Goal: Information Seeking & Learning: Learn about a topic

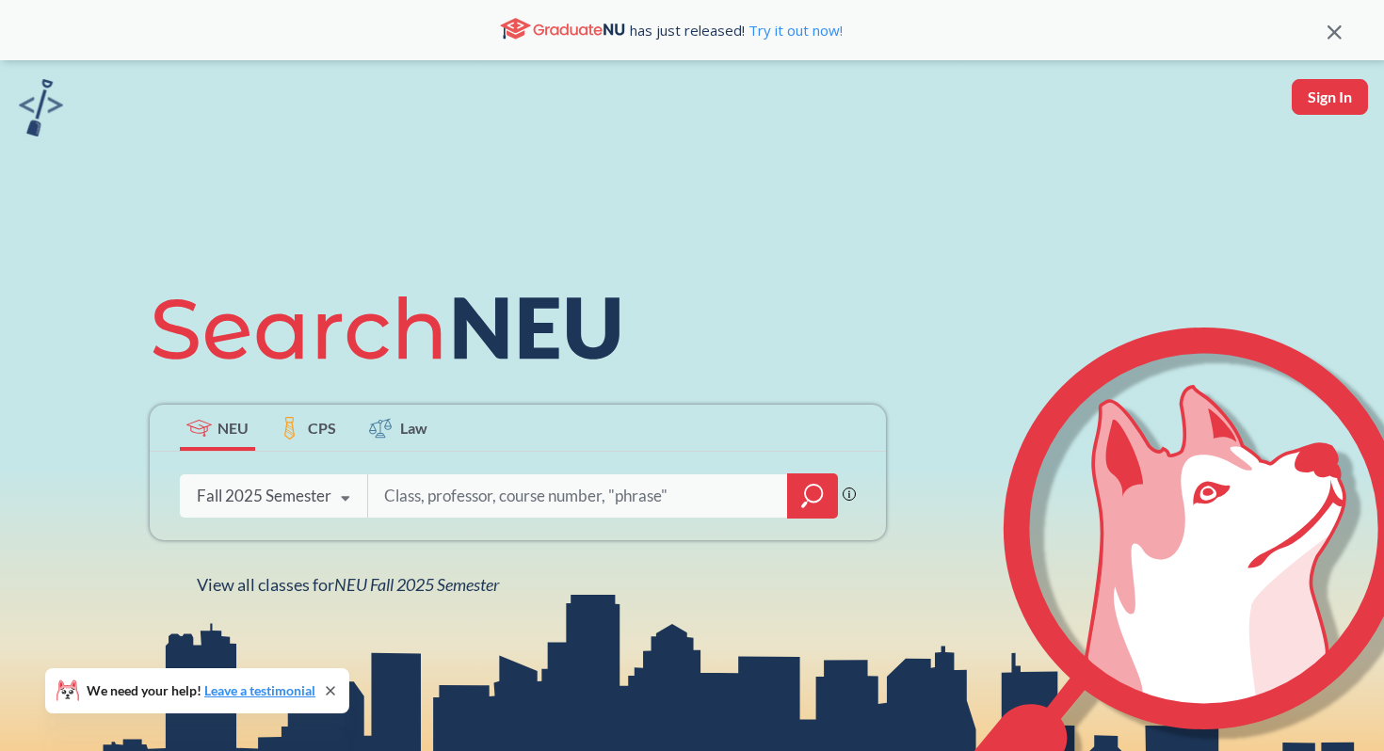
scroll to position [83, 0]
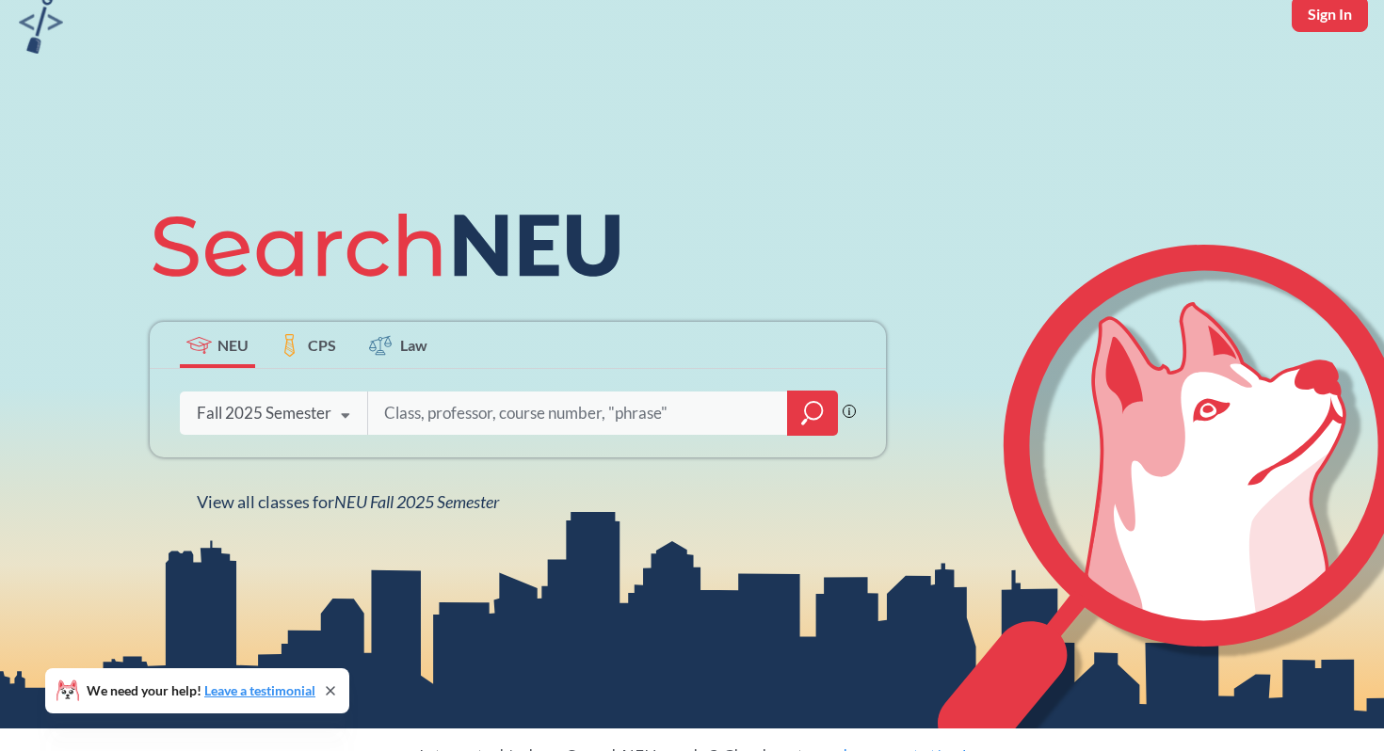
click at [446, 420] on input "search" at bounding box center [578, 413] width 392 height 40
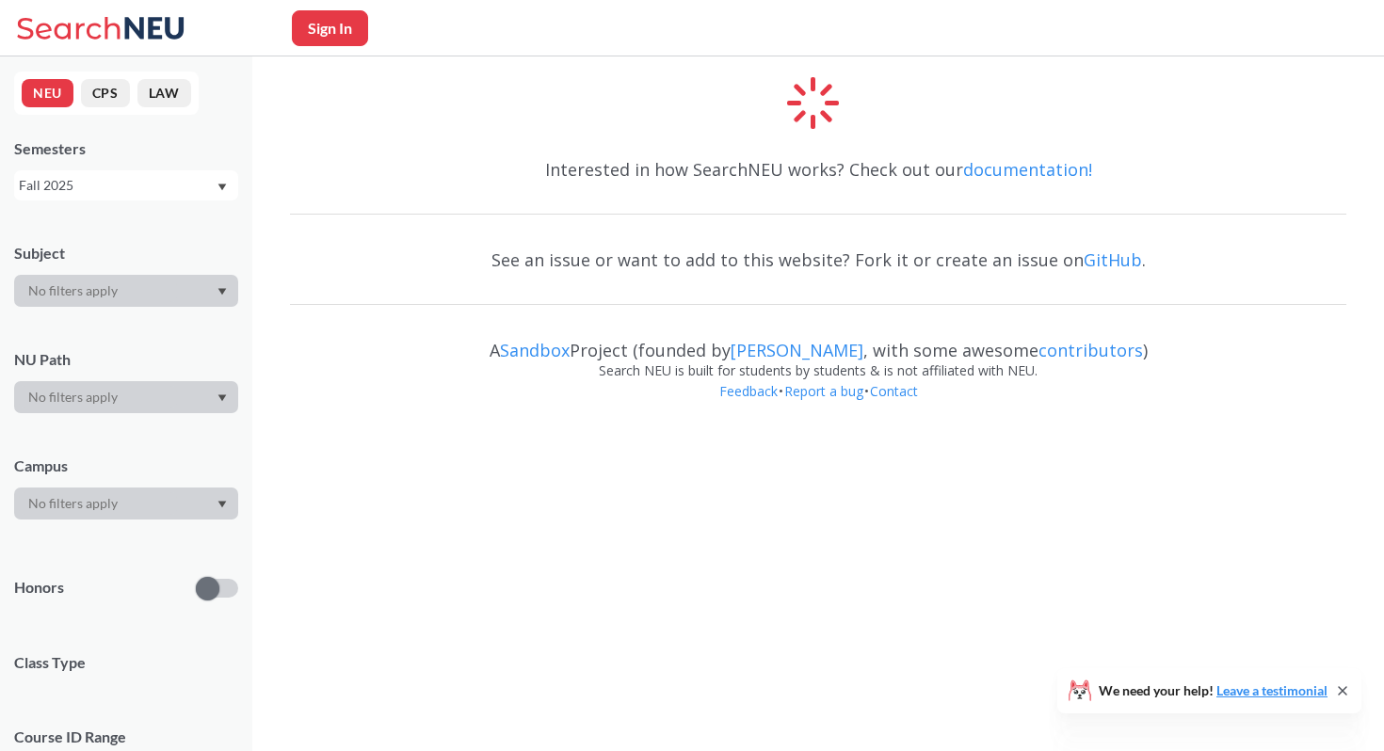
click at [146, 295] on div at bounding box center [126, 291] width 224 height 32
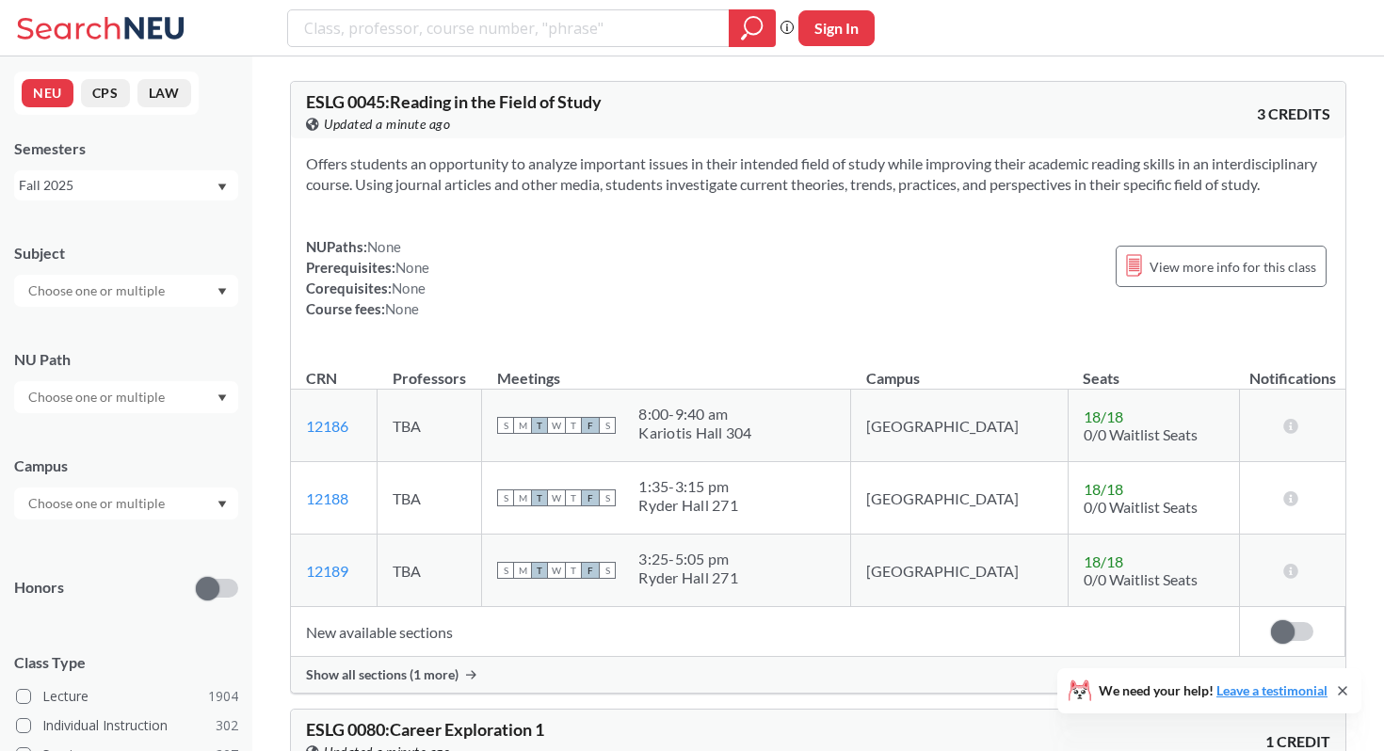
click at [141, 308] on div "Subject NU Path Campus Honors Class Type Lecture 1904 Individual Instruction 30…" at bounding box center [126, 651] width 224 height 854
click at [154, 292] on input "text" at bounding box center [98, 291] width 158 height 23
click at [180, 240] on div "Subject CS ( 115 ) Computer Science NRSG ( 76 ) Nursing EECE ( 72 ) Electrical …" at bounding box center [126, 265] width 224 height 83
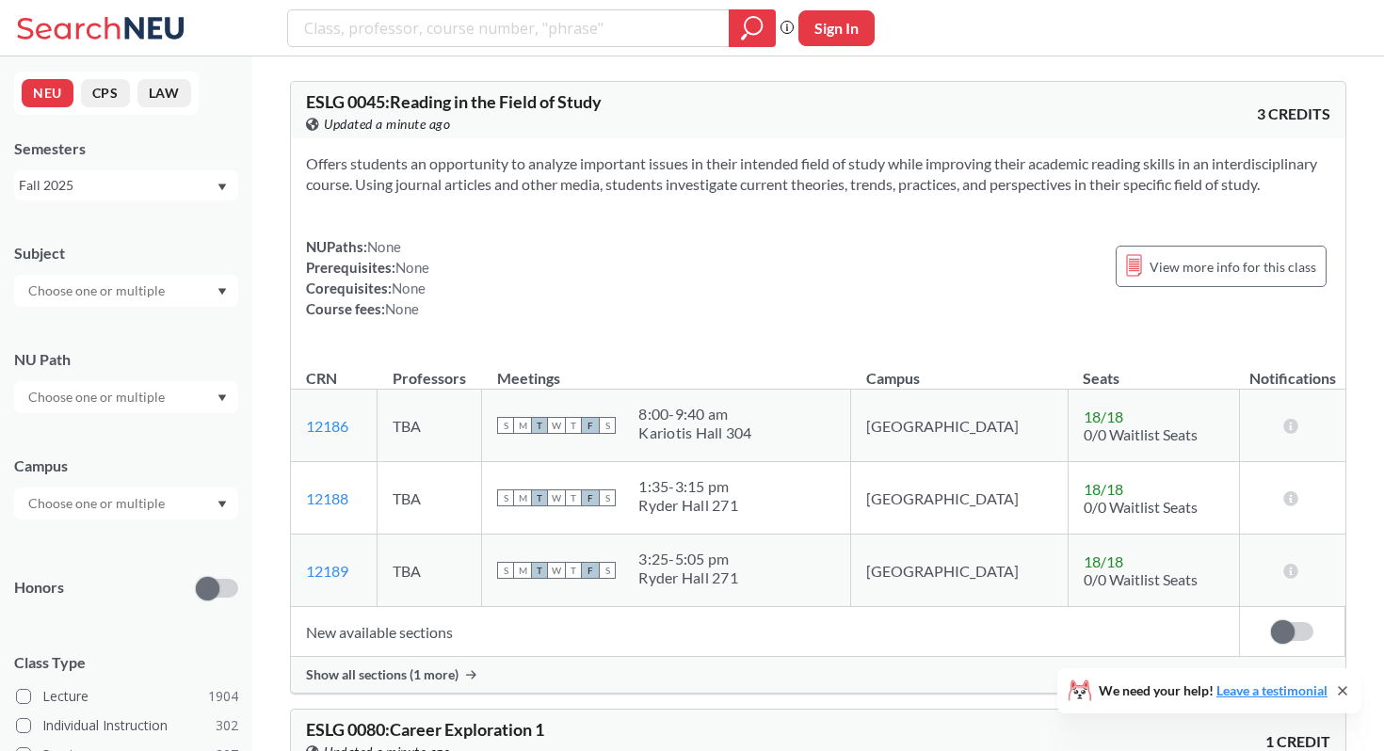
click at [135, 488] on div at bounding box center [126, 504] width 224 height 32
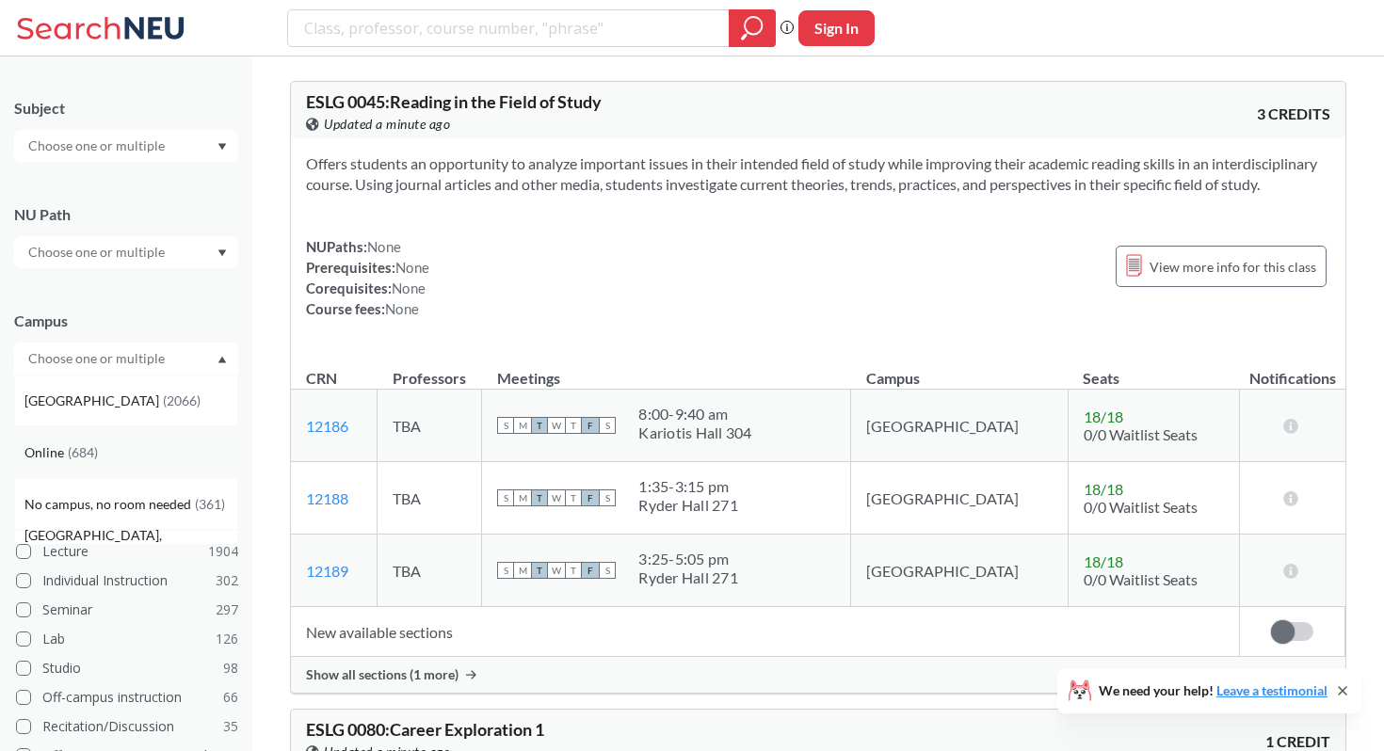
click at [90, 458] on span "( 684 )" at bounding box center [83, 452] width 30 height 16
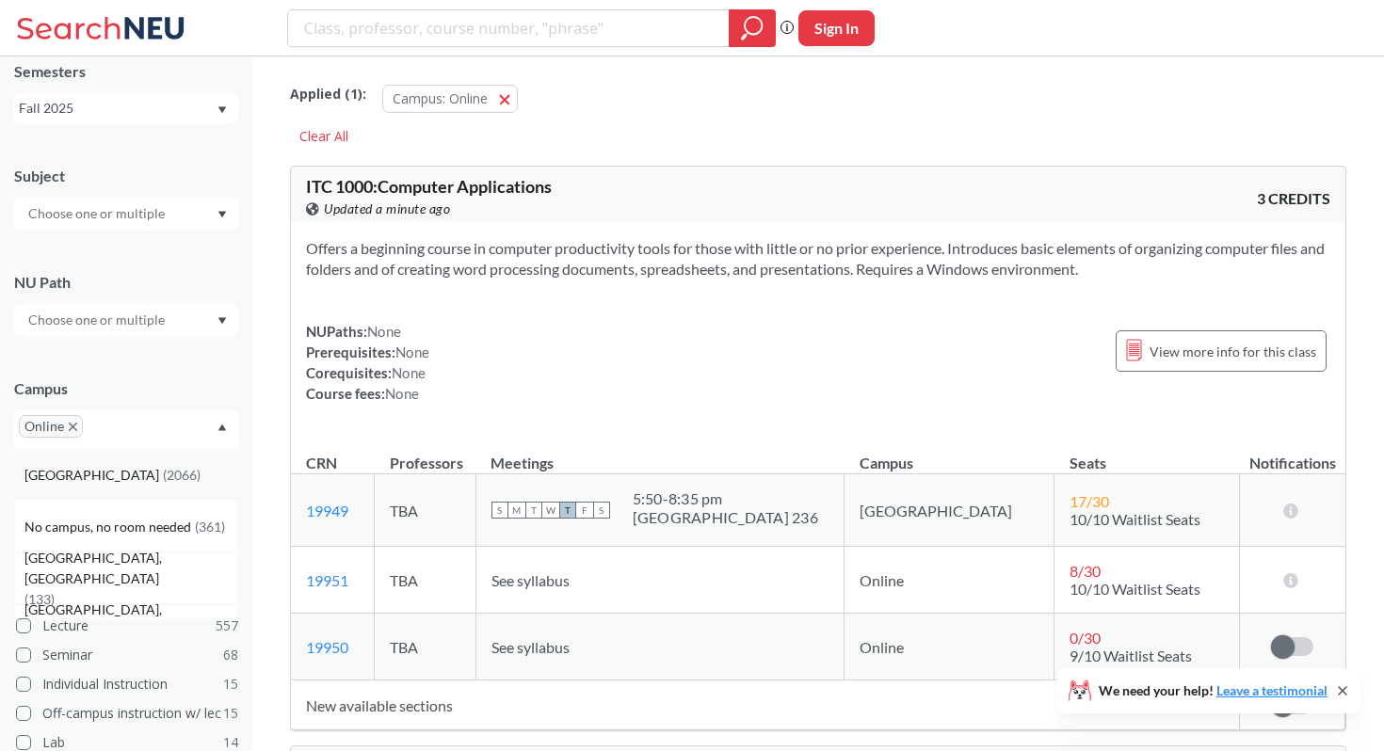
scroll to position [59, 0]
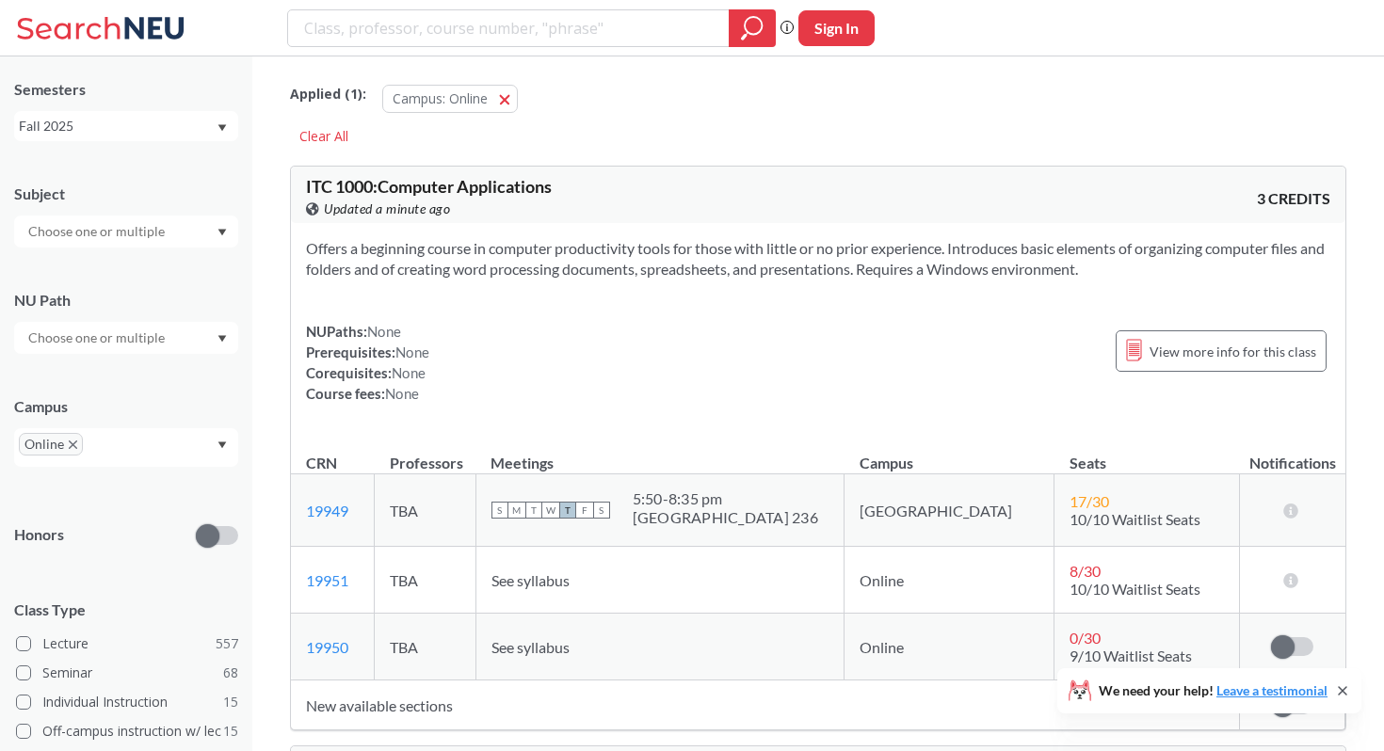
click at [140, 403] on div "Campus" at bounding box center [126, 406] width 224 height 21
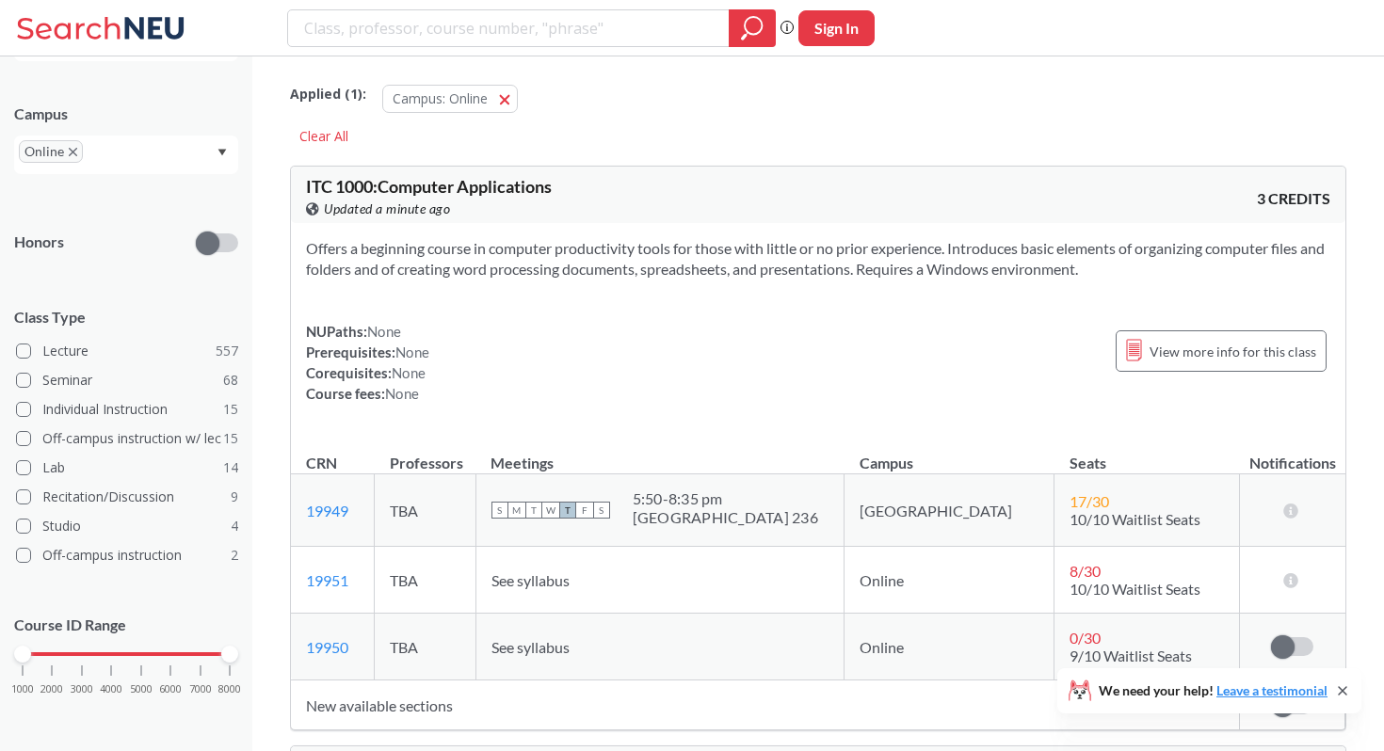
scroll to position [356, 0]
click at [25, 398] on span at bounding box center [23, 405] width 15 height 15
click at [42, 397] on input "Individual Instruction 15" at bounding box center [49, 402] width 15 height 15
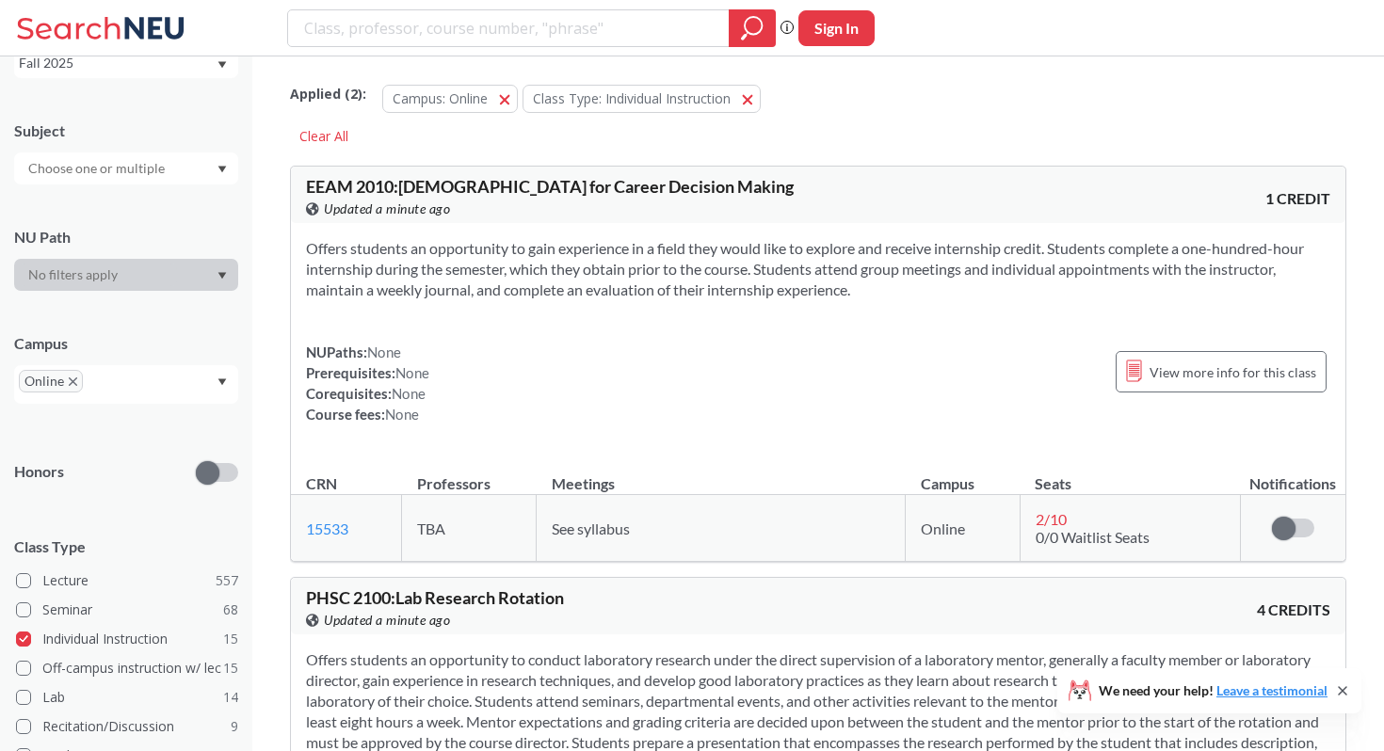
scroll to position [356, 0]
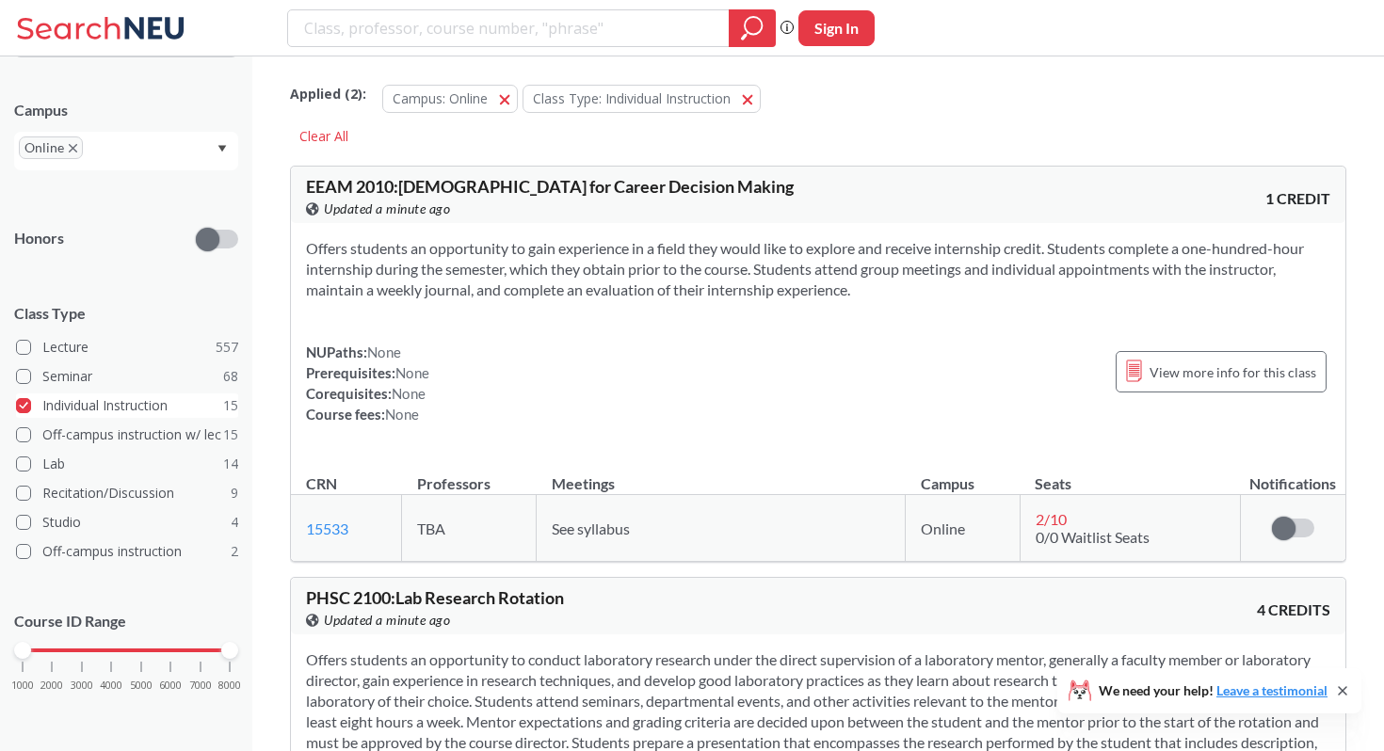
click at [24, 407] on span at bounding box center [23, 405] width 15 height 15
click at [42, 407] on input "Individual Instruction 15" at bounding box center [49, 402] width 15 height 15
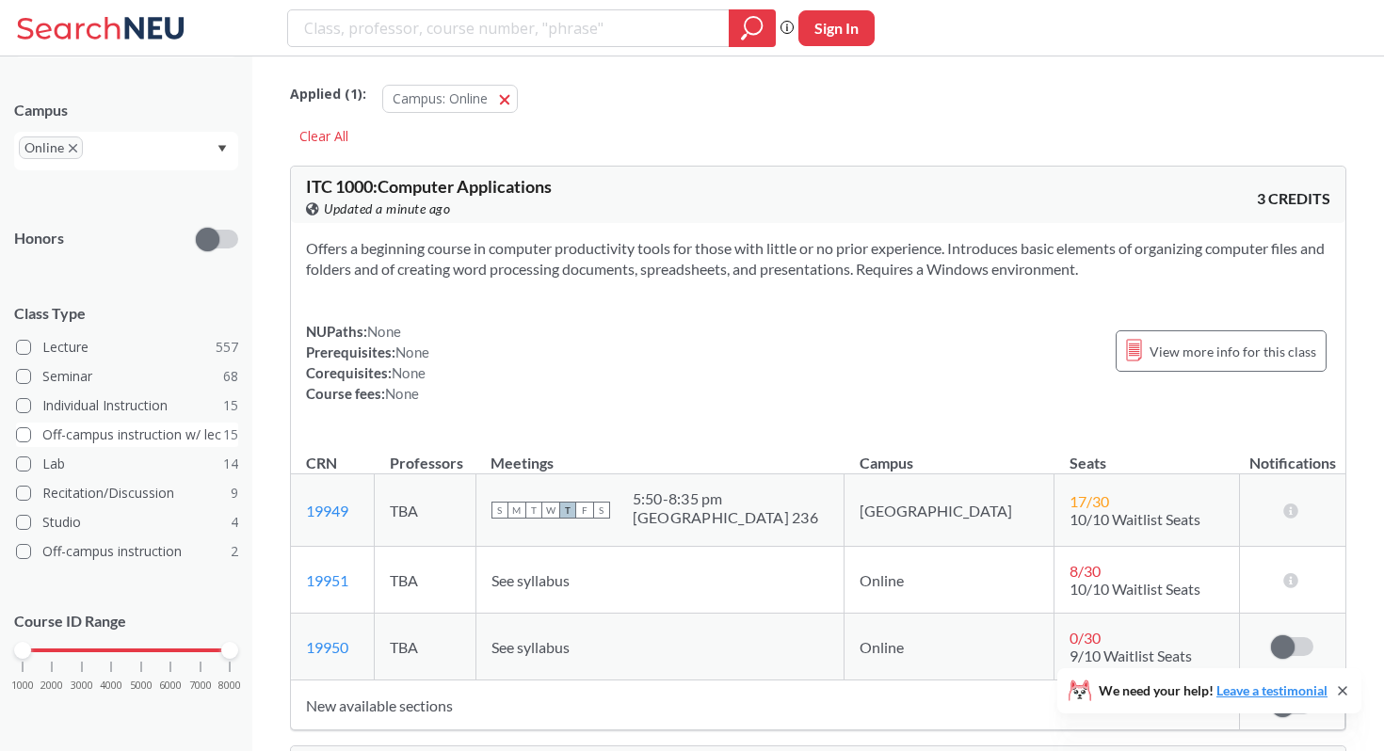
click at [30, 429] on span at bounding box center [23, 434] width 15 height 15
click at [42, 429] on input "Off-campus instruction w/ lec 15" at bounding box center [49, 432] width 15 height 15
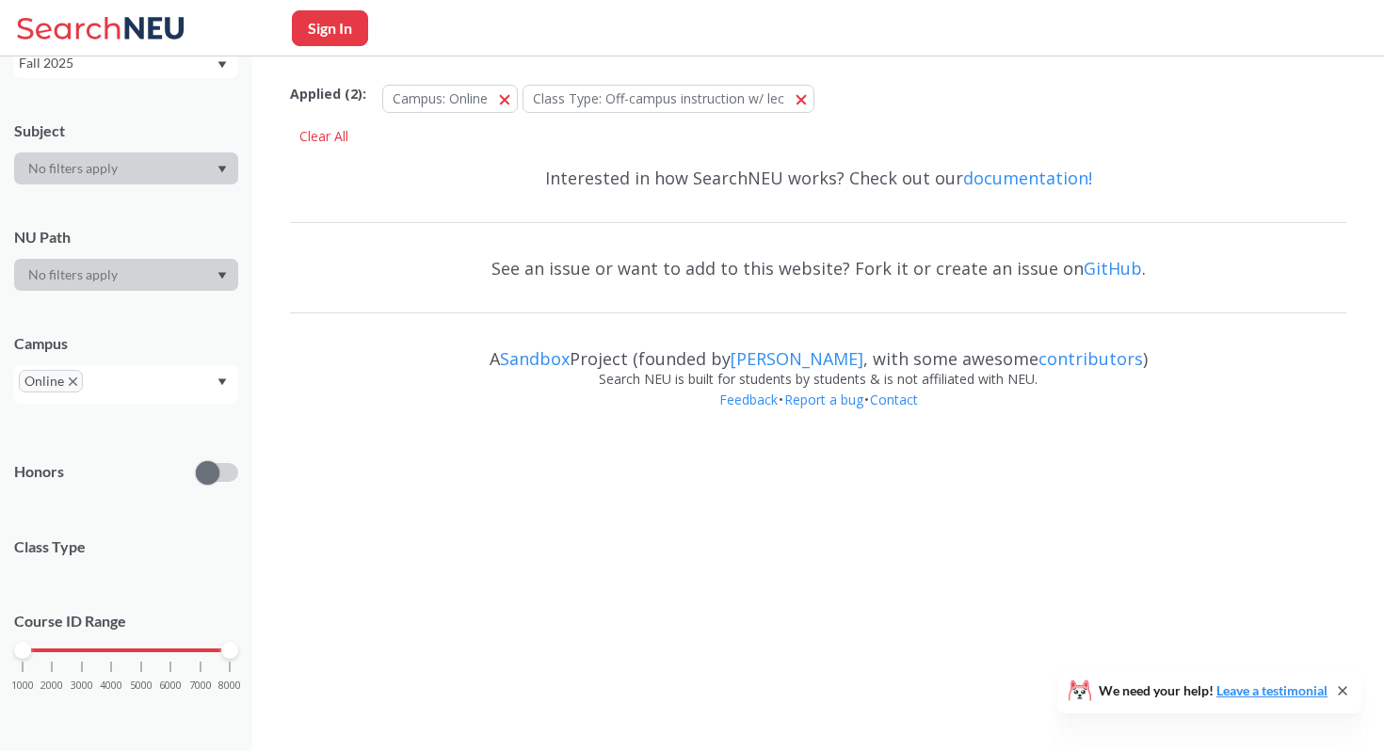
scroll to position [356, 0]
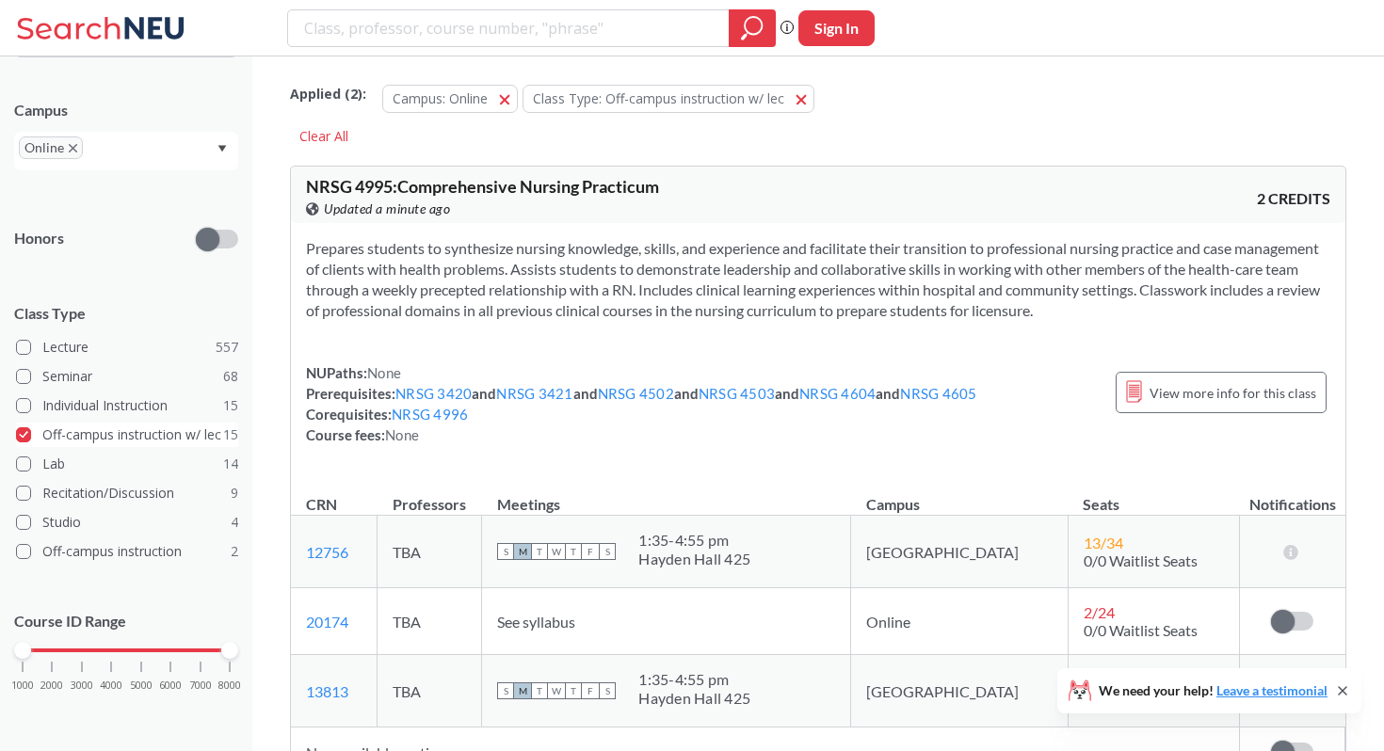
click at [26, 434] on span at bounding box center [23, 434] width 15 height 15
click at [42, 434] on input "Off-campus instruction w/ lec 15" at bounding box center [49, 432] width 15 height 15
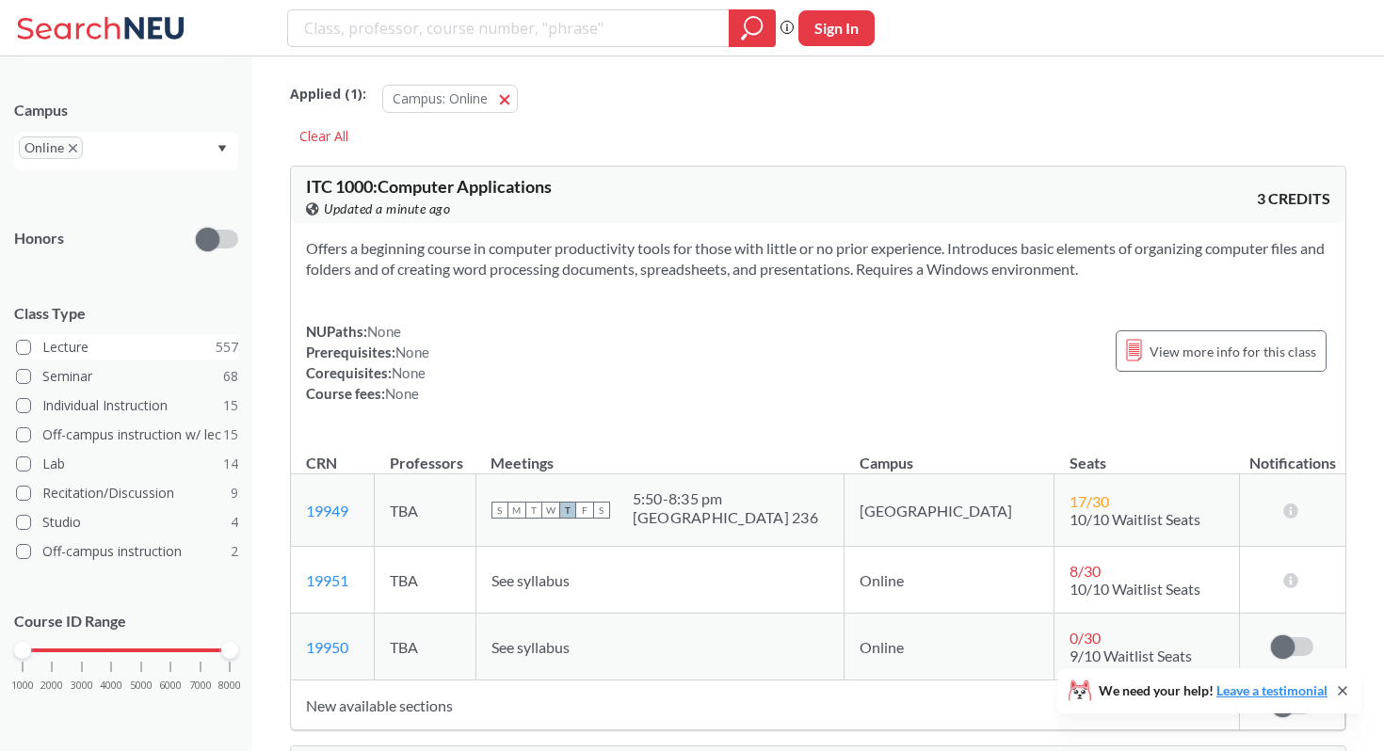
click at [24, 352] on span at bounding box center [23, 347] width 15 height 15
click at [42, 352] on input "Lecture 557" at bounding box center [49, 344] width 15 height 15
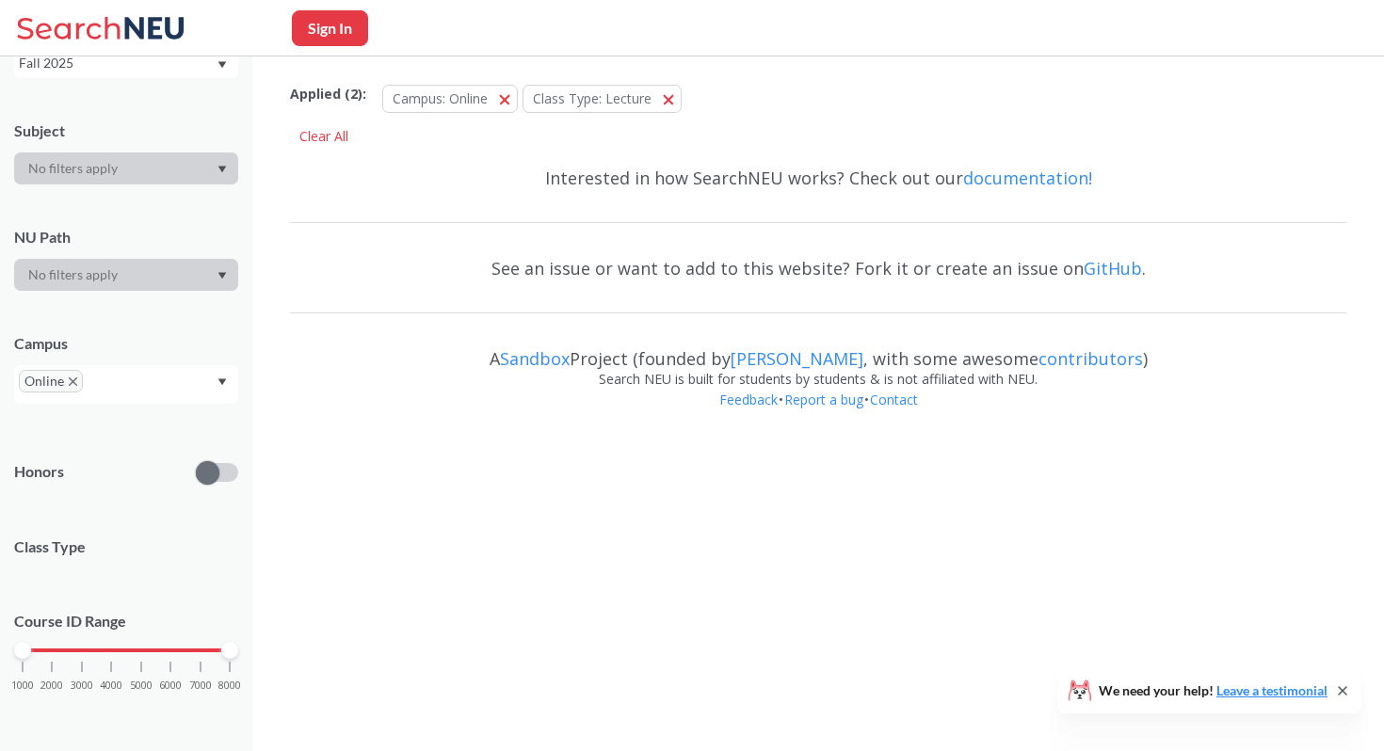
scroll to position [356, 0]
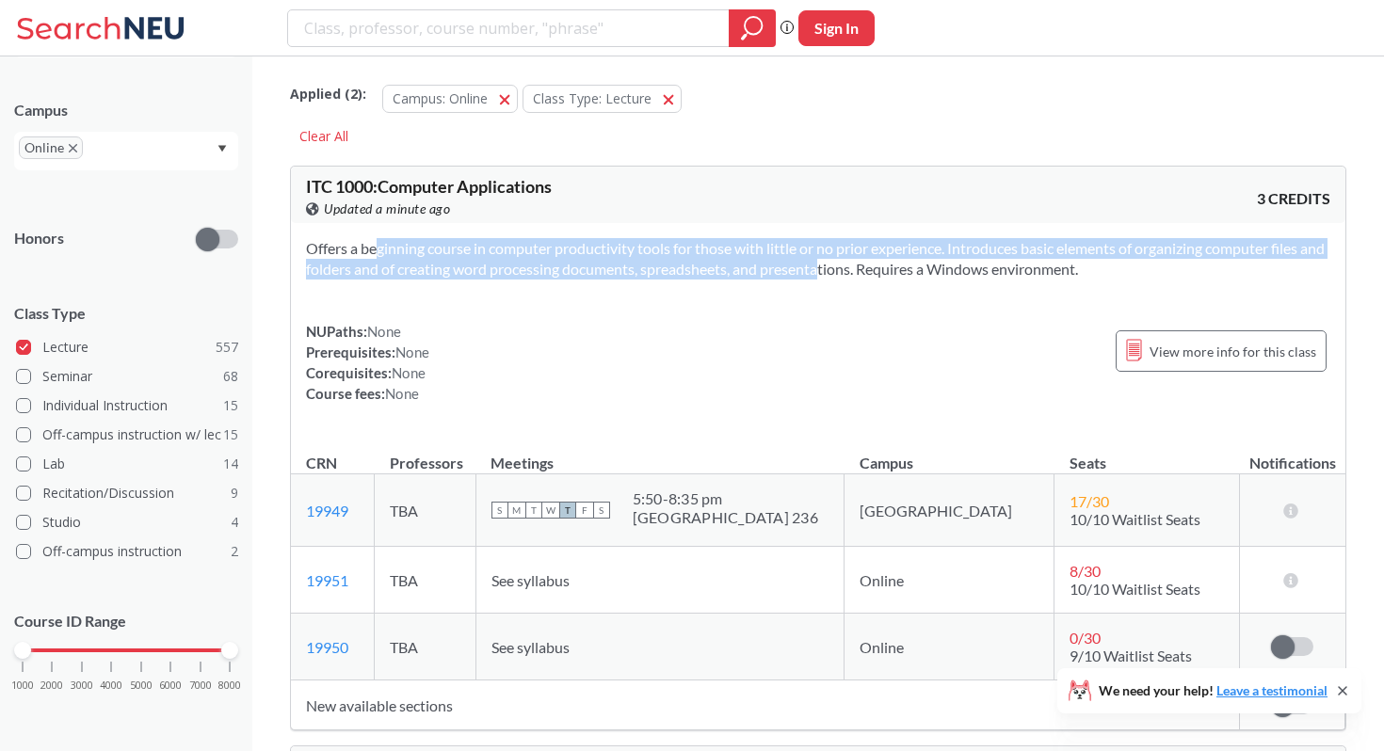
drag, startPoint x: 345, startPoint y: 248, endPoint x: 814, endPoint y: 274, distance: 469.5
click at [814, 274] on section "Offers a beginning course in computer productivity tools for those with little …" at bounding box center [818, 258] width 1024 height 41
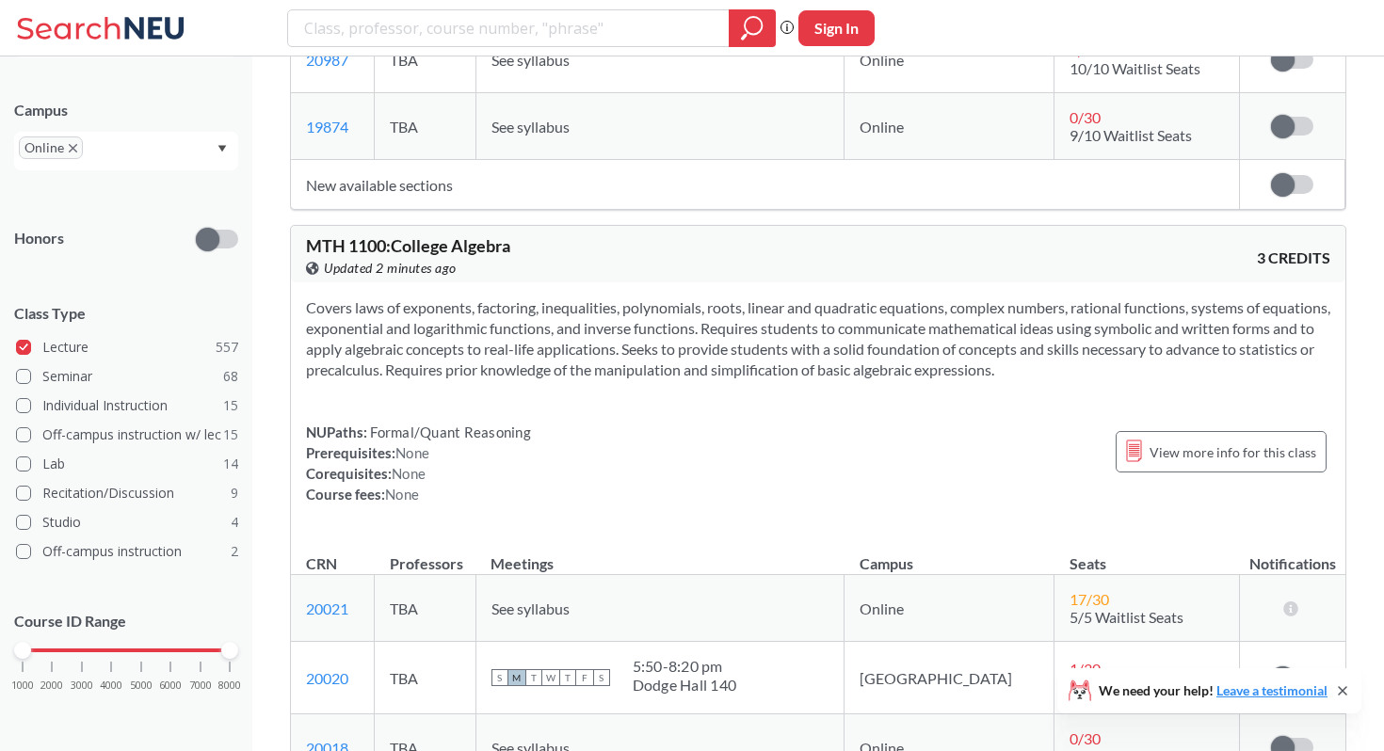
scroll to position [6601, 0]
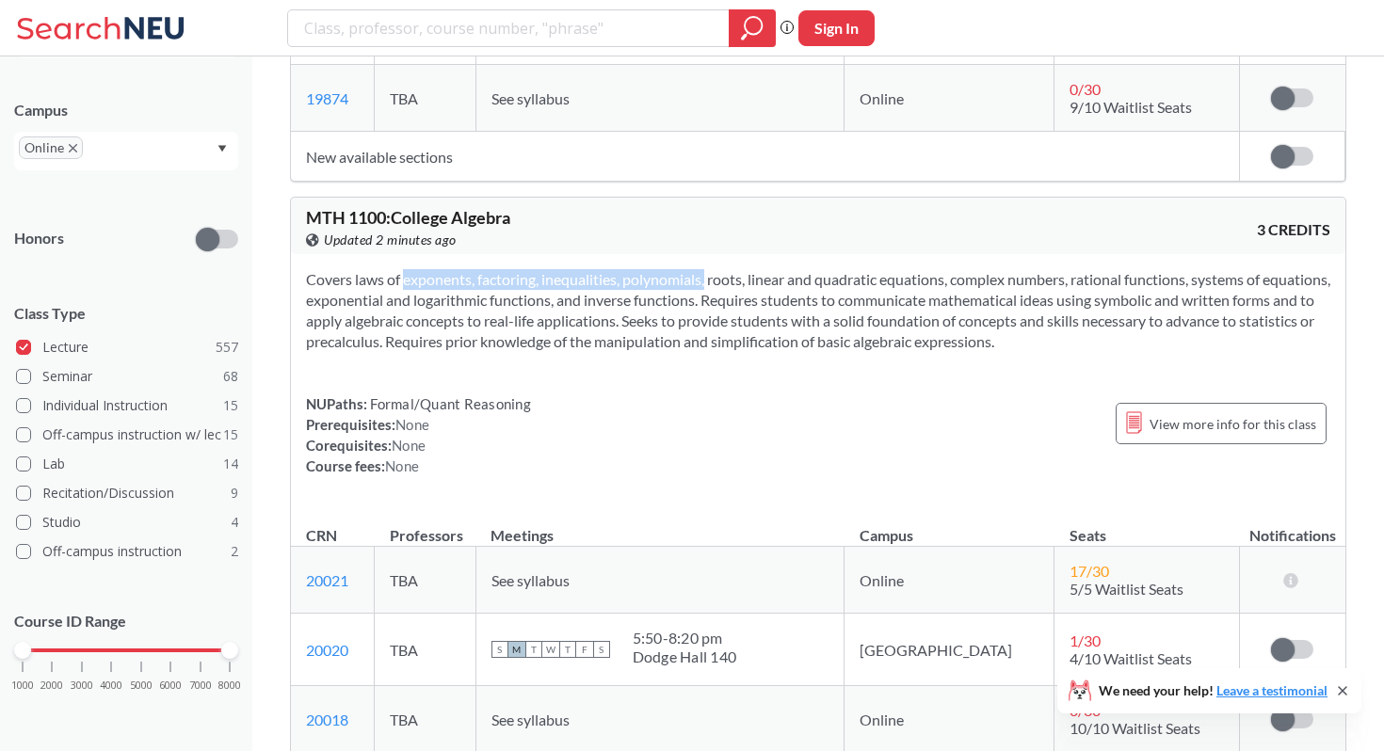
drag, startPoint x: 377, startPoint y: 301, endPoint x: 680, endPoint y: 296, distance: 303.2
click at [680, 296] on section "Covers laws of exponents, factoring, inequalities, polynomials, roots, linear a…" at bounding box center [818, 310] width 1024 height 83
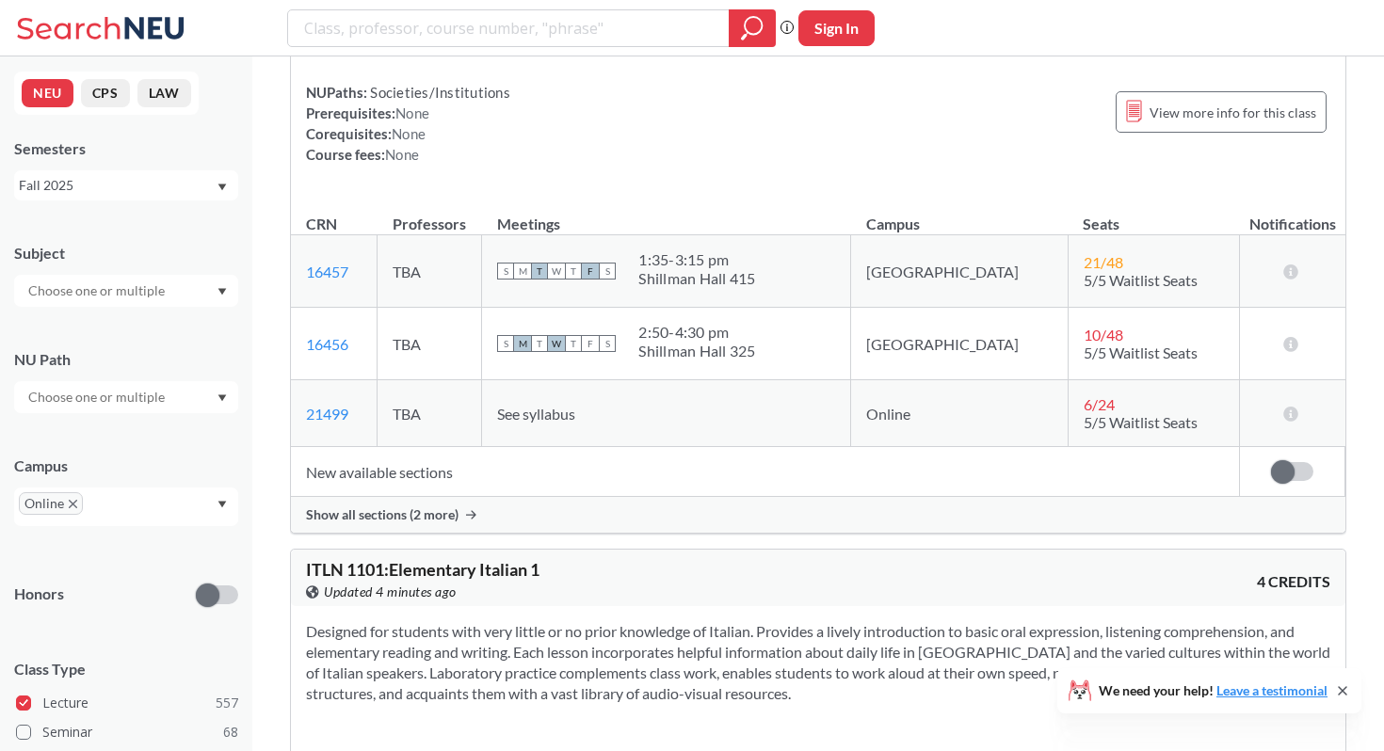
scroll to position [13332, 0]
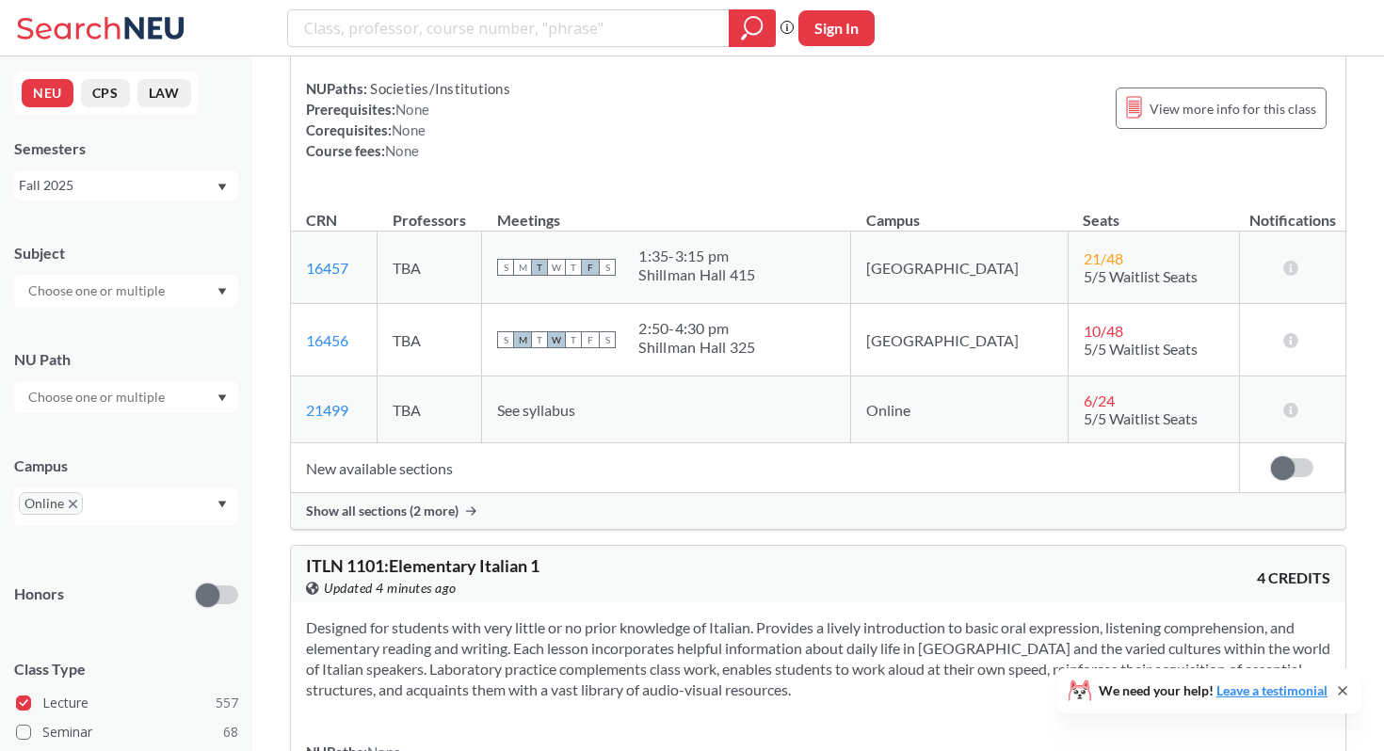
click at [432, 520] on span "Show all sections (2 more)" at bounding box center [382, 511] width 153 height 17
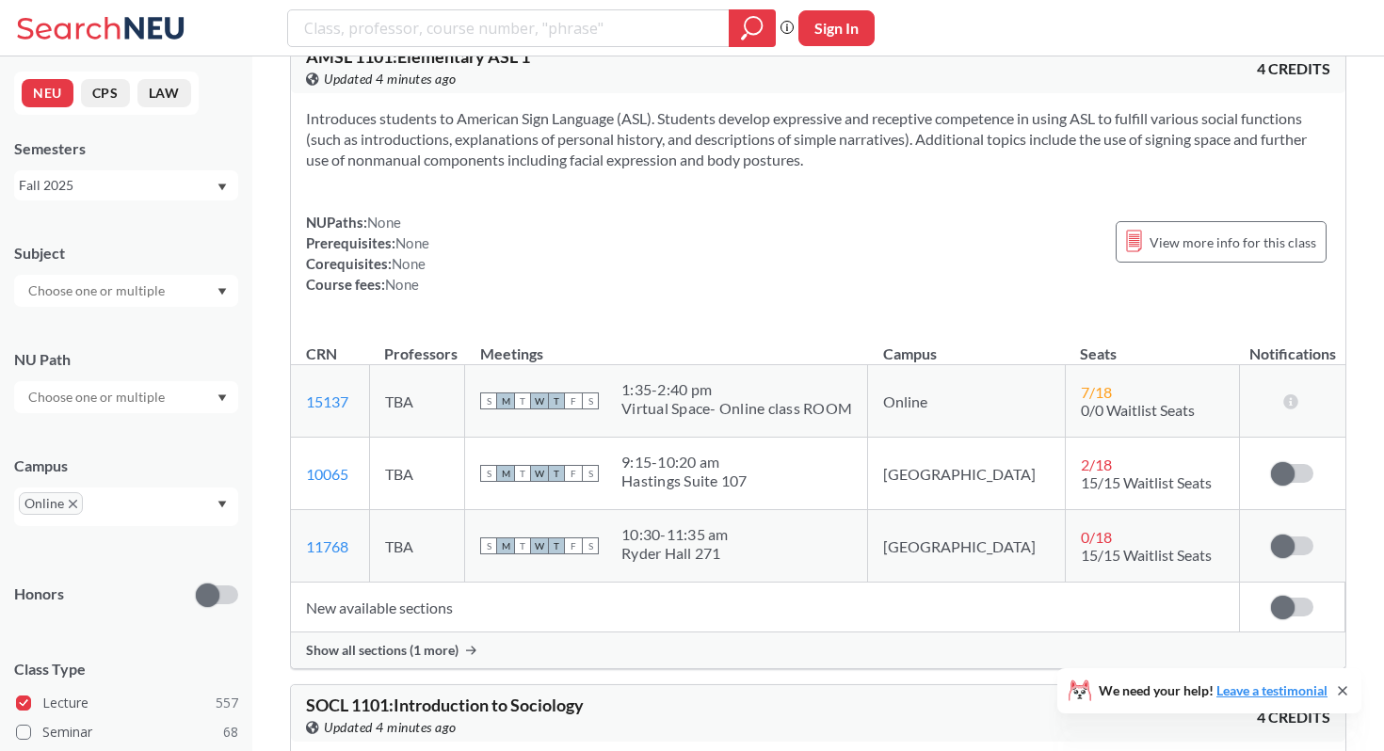
scroll to position [14593, 0]
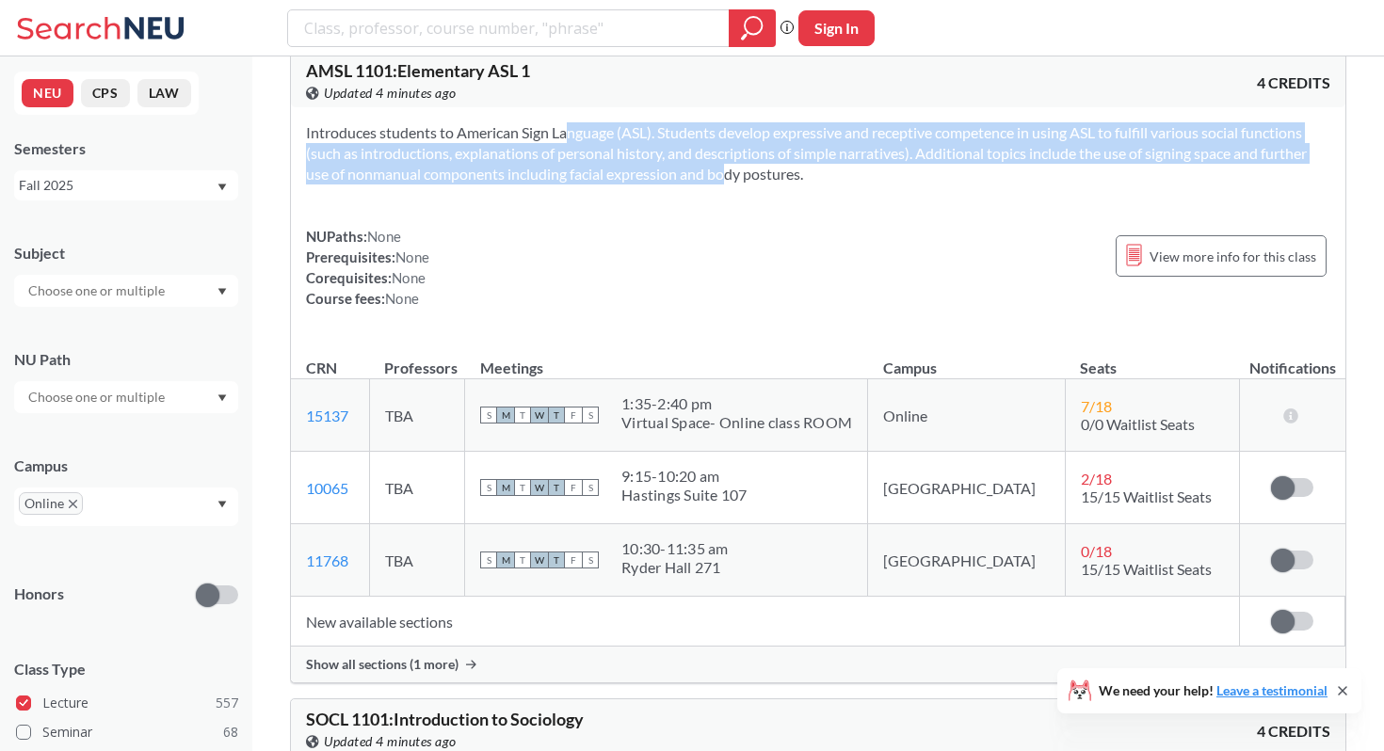
drag, startPoint x: 538, startPoint y: 144, endPoint x: 693, endPoint y: 201, distance: 165.3
click at [693, 185] on section "Introduces students to American Sign Language (ASL). Students develop expressiv…" at bounding box center [818, 153] width 1024 height 62
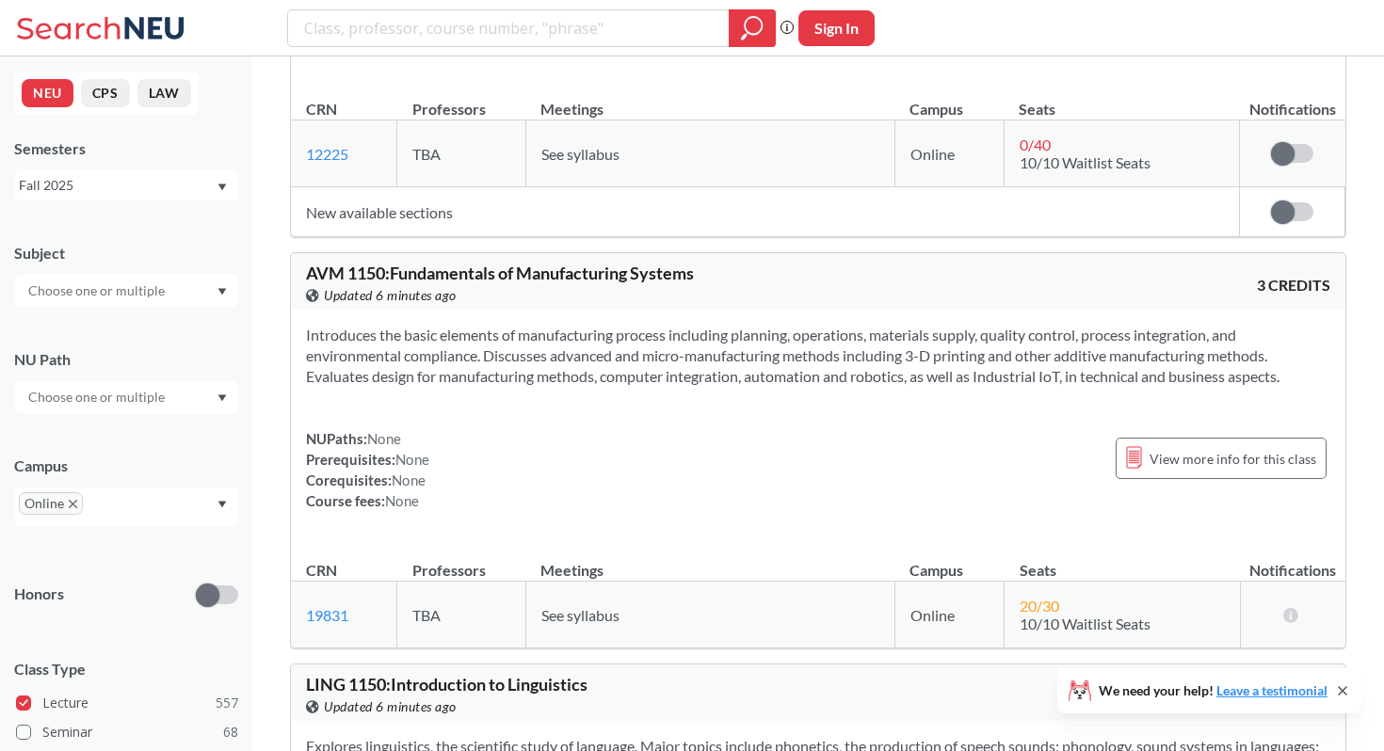
scroll to position [23658, 0]
drag, startPoint x: 374, startPoint y: 163, endPoint x: 625, endPoint y: 195, distance: 253.4
click at [628, 326] on section "Introduces the basic elements of manufacturing process including planning, oper…" at bounding box center [818, 357] width 1024 height 62
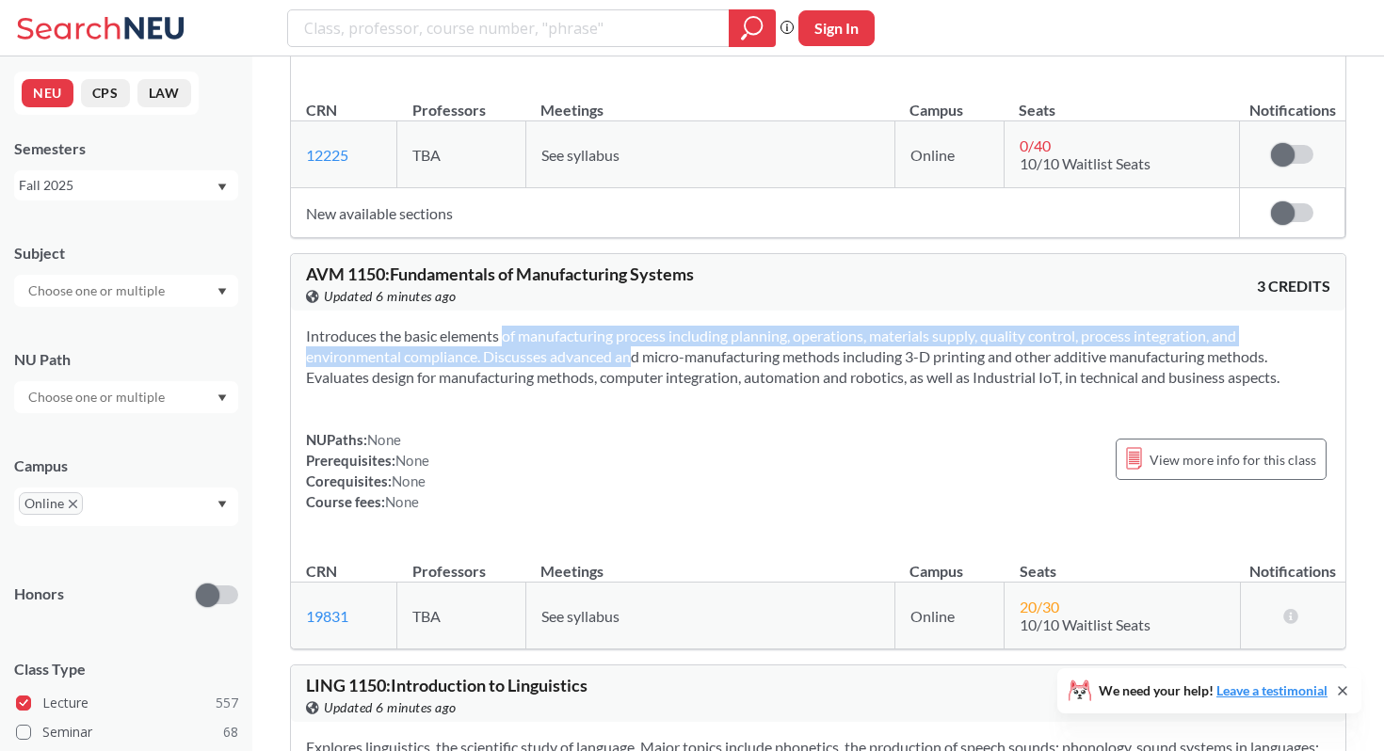
drag, startPoint x: 474, startPoint y: 170, endPoint x: 600, endPoint y: 188, distance: 126.5
click at [601, 326] on section "Introduces the basic elements of manufacturing process including planning, oper…" at bounding box center [818, 357] width 1024 height 62
click at [600, 326] on section "Introduces the basic elements of manufacturing process including planning, oper…" at bounding box center [818, 357] width 1024 height 62
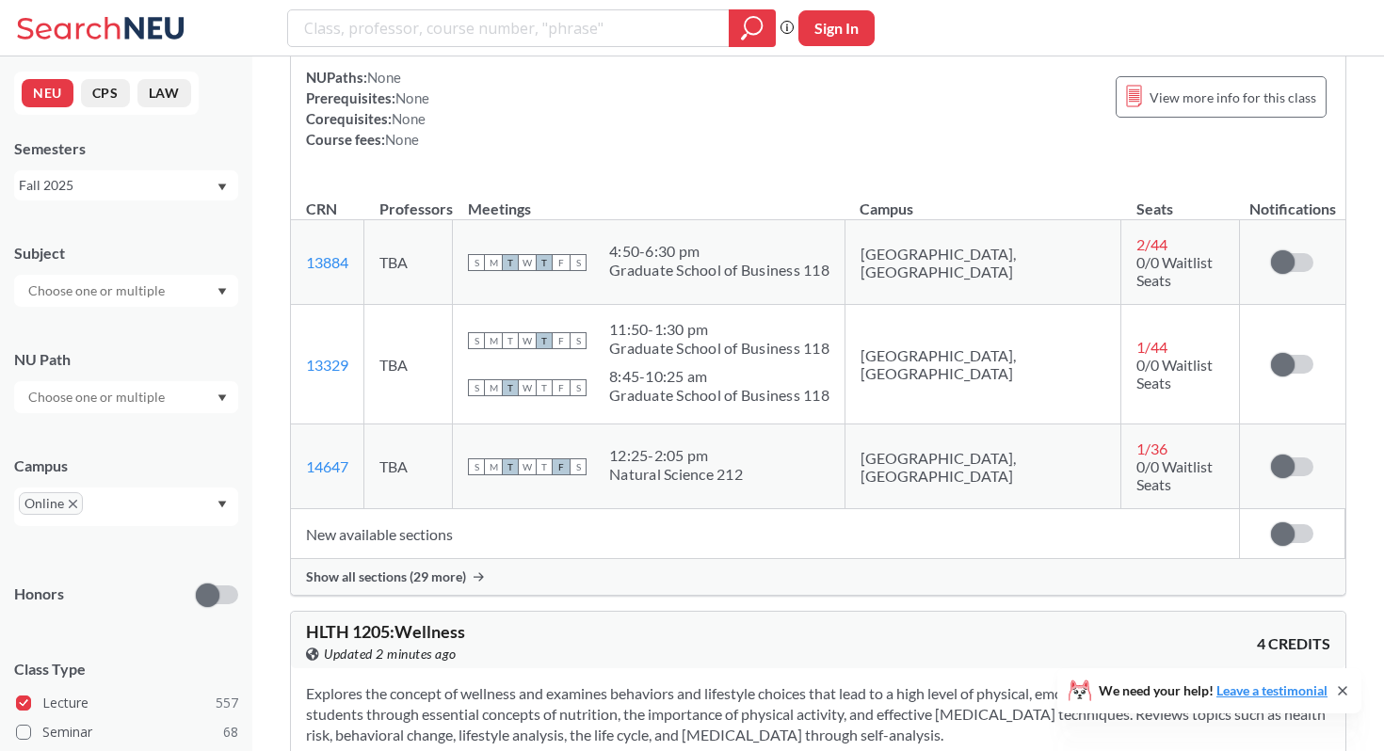
scroll to position [32328, 0]
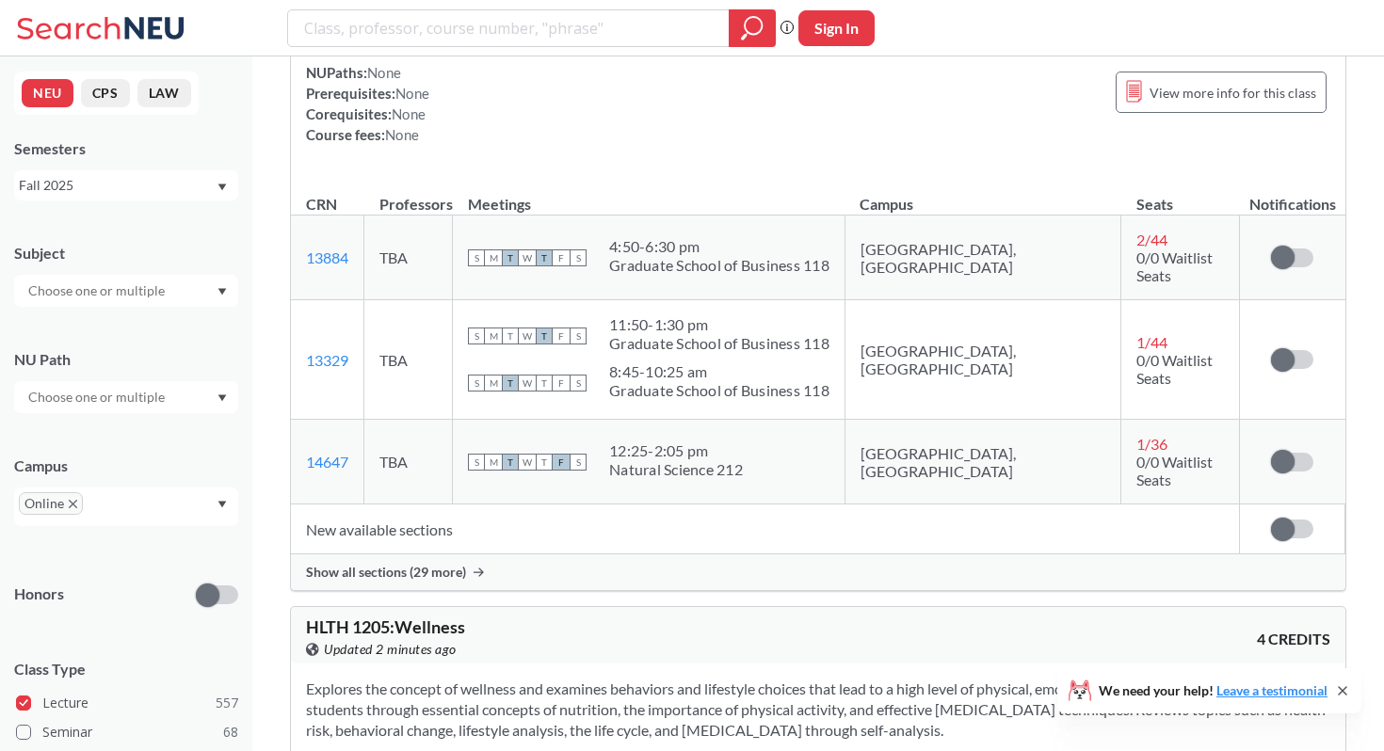
click at [451, 564] on span "Show all sections (29 more)" at bounding box center [386, 572] width 160 height 17
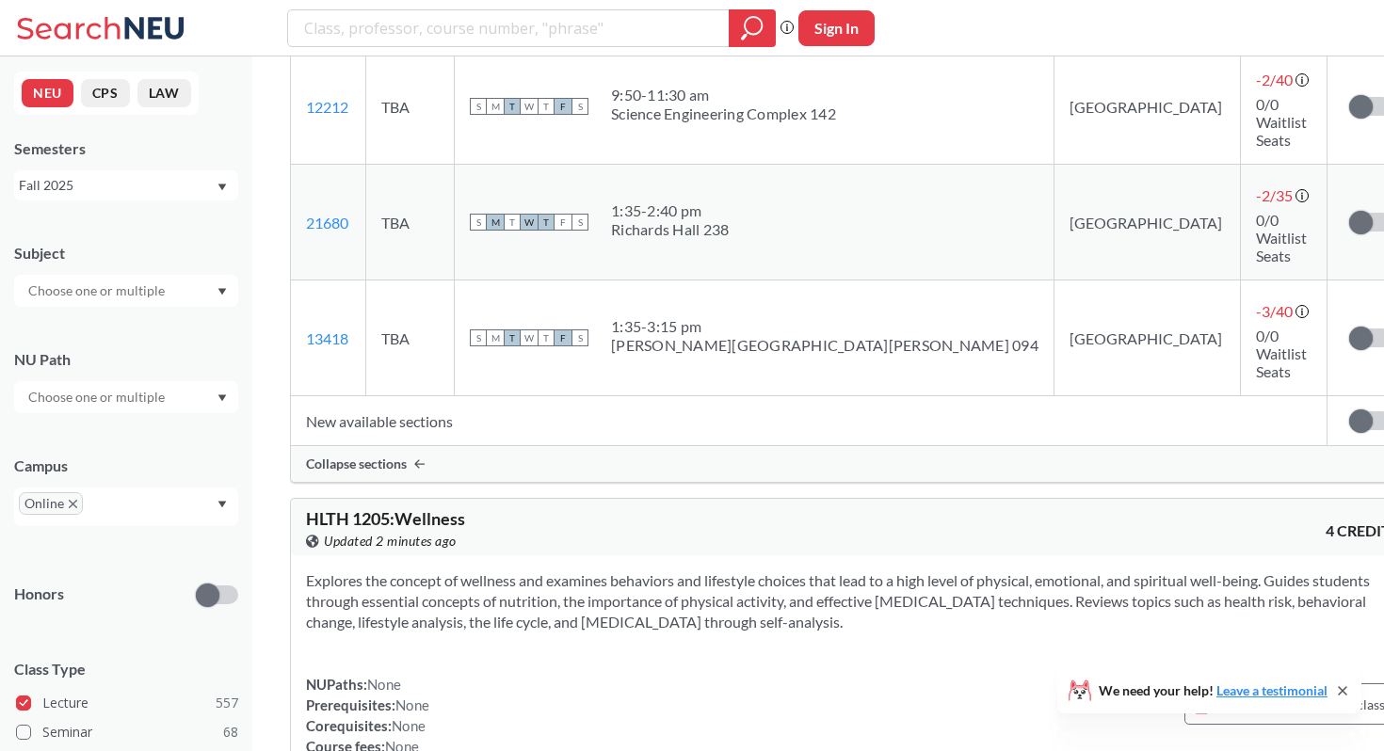
scroll to position [35285, 0]
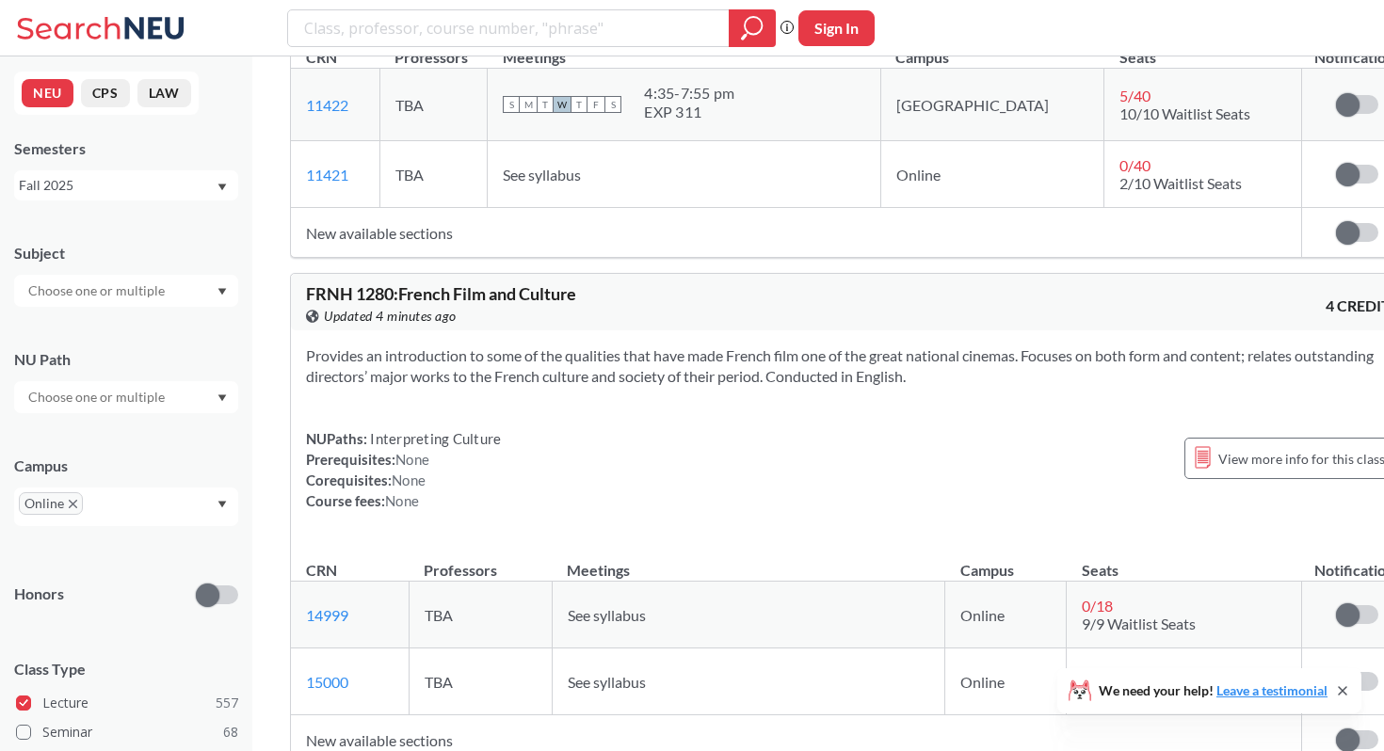
scroll to position [40367, 0]
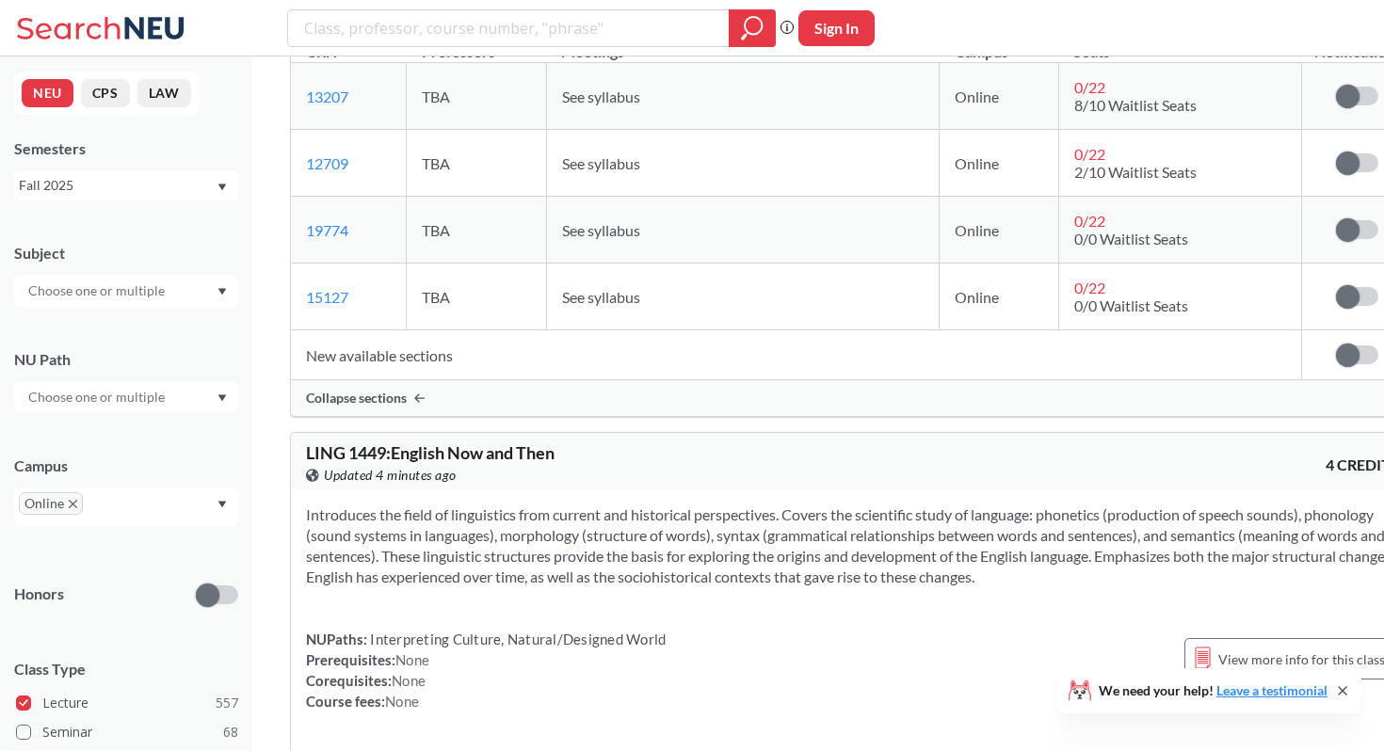
scroll to position [41429, 0]
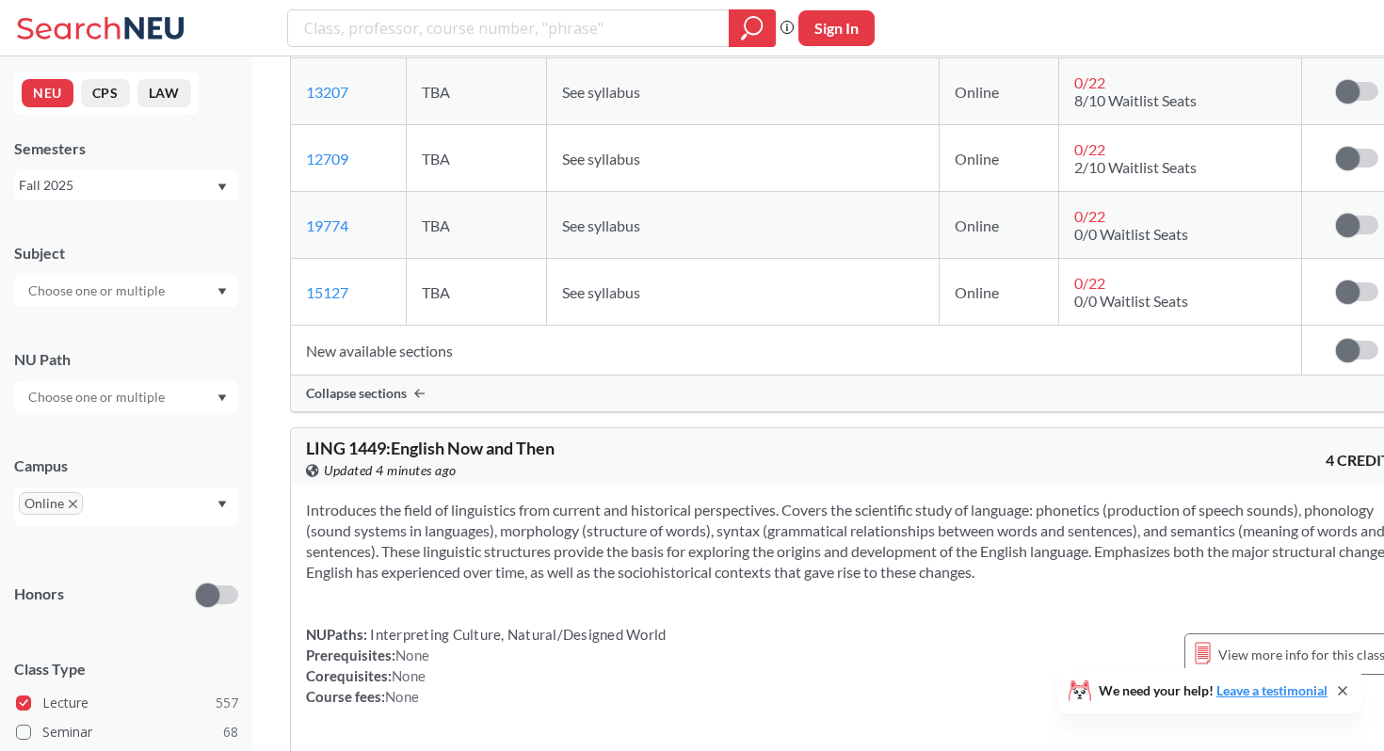
click at [178, 283] on div at bounding box center [126, 291] width 224 height 32
click at [148, 381] on div "CS ( 27 )" at bounding box center [130, 375] width 213 height 21
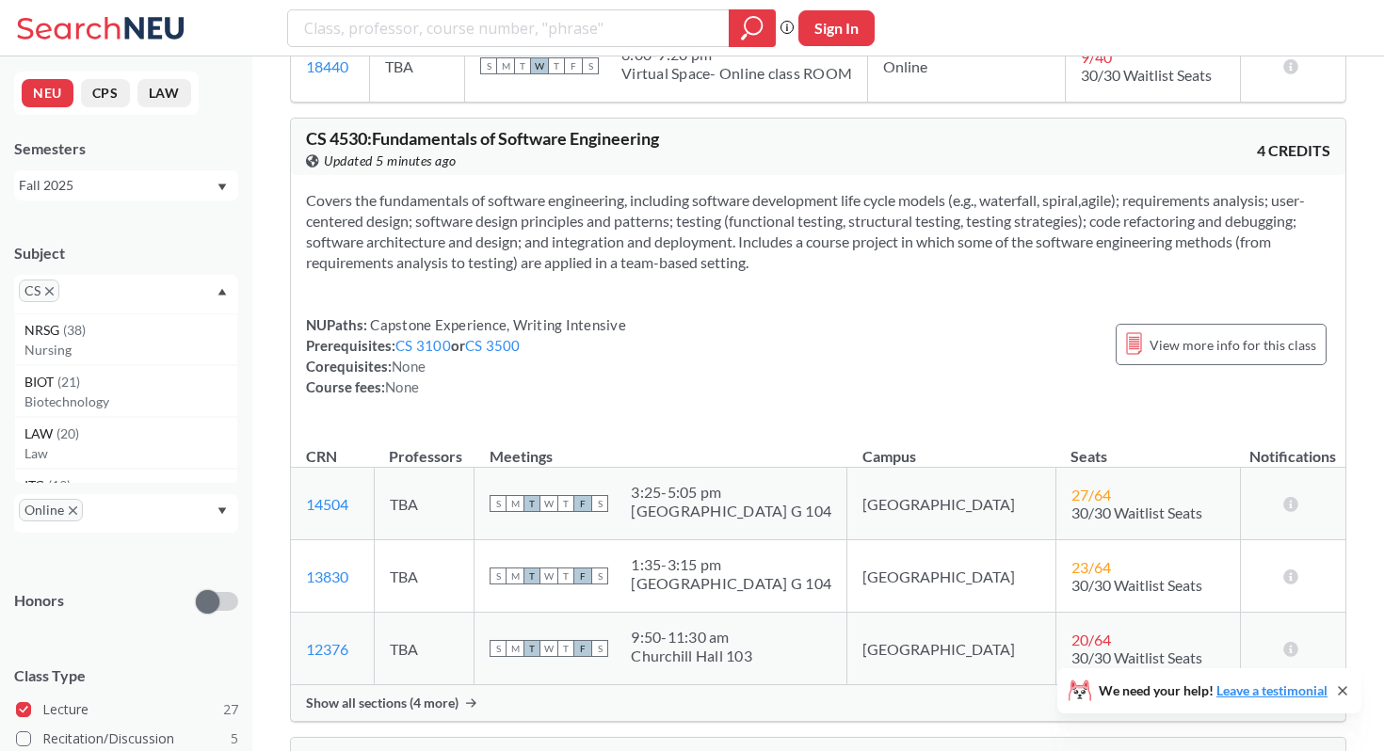
scroll to position [2850, 0]
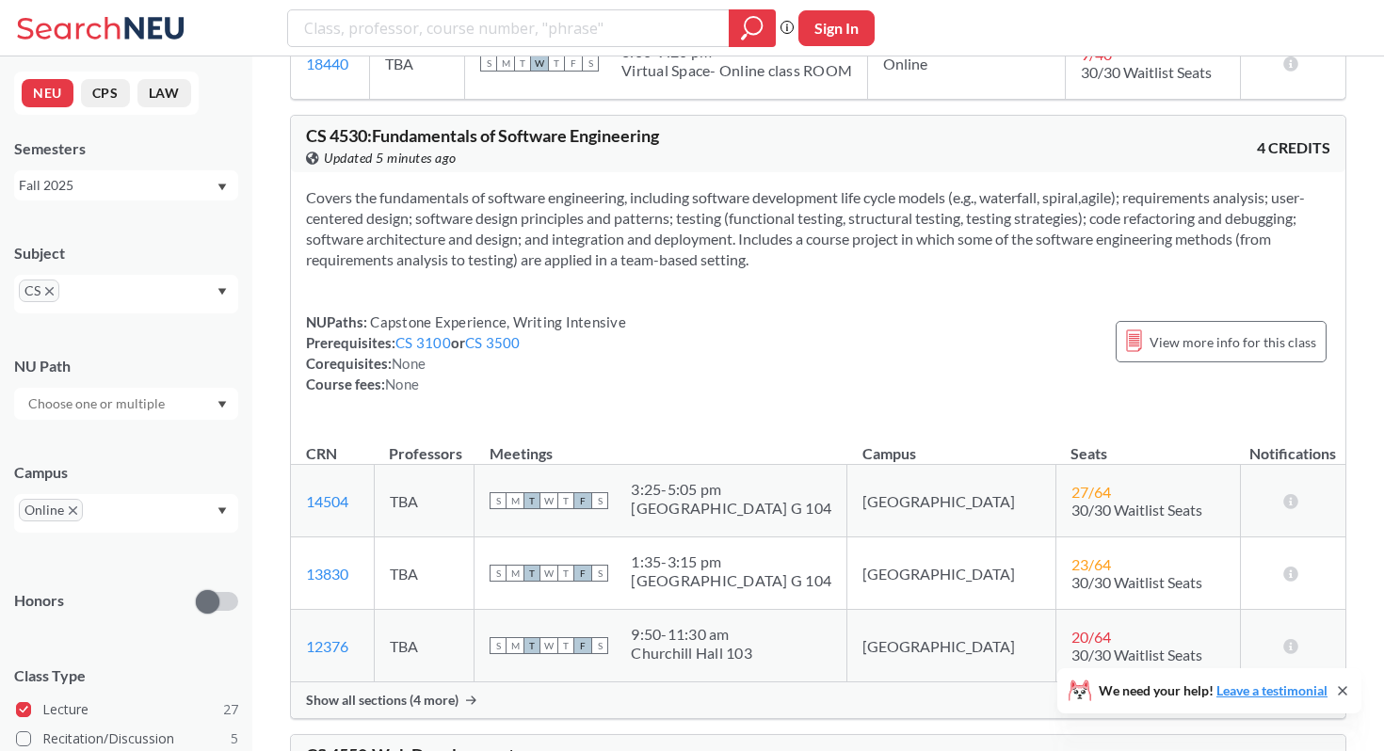
click at [420, 675] on div "CS 4530 : Fundamentals of Software Engineering View this course on Banner. Upda…" at bounding box center [818, 417] width 1056 height 604
click at [413, 692] on span "Show all sections (4 more)" at bounding box center [382, 700] width 153 height 17
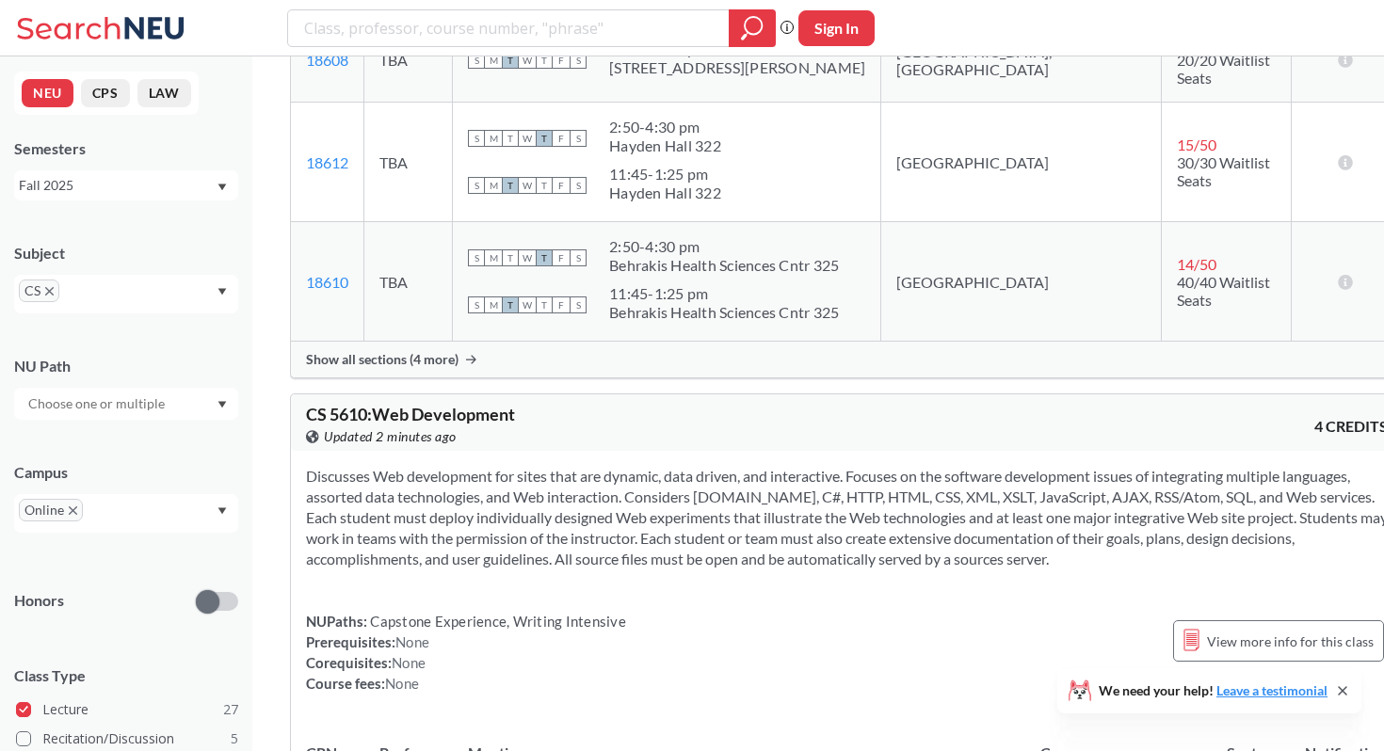
scroll to position [11556, 0]
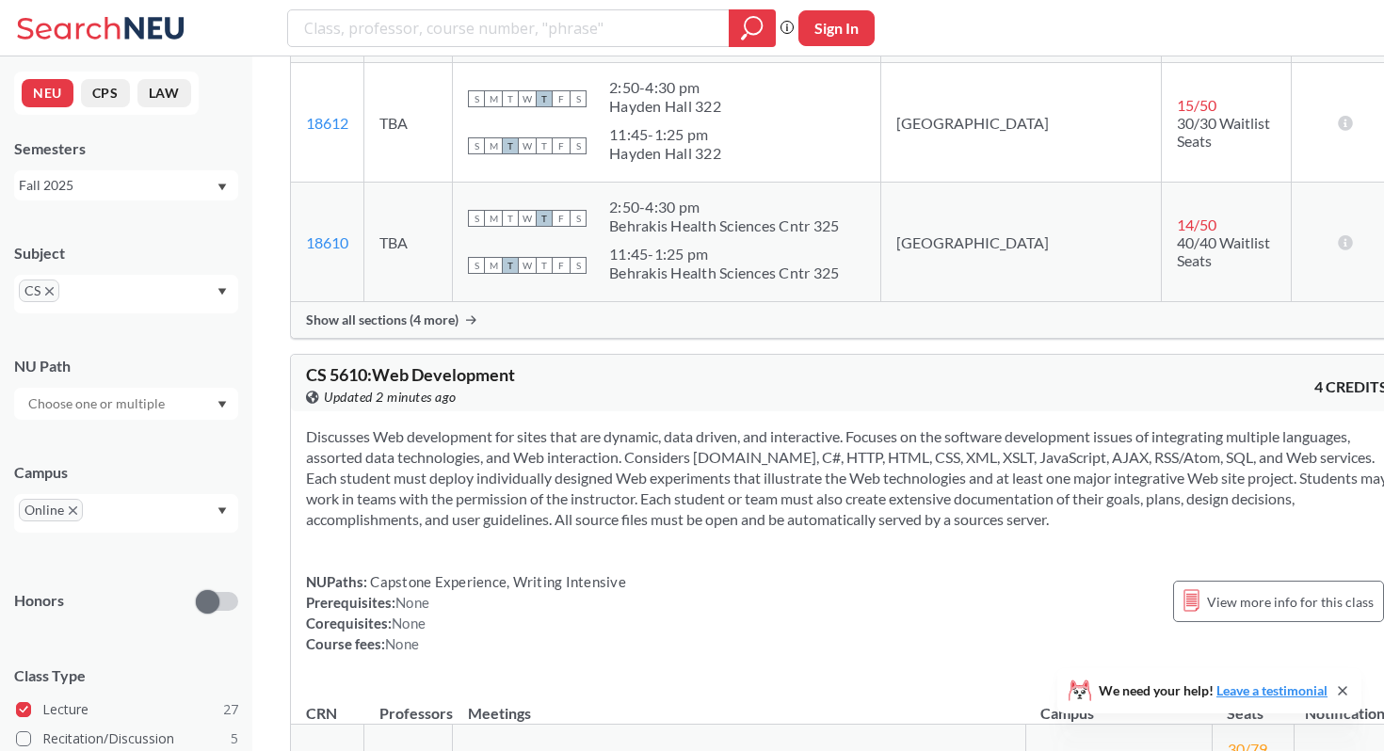
click at [52, 291] on icon "X to remove pill" at bounding box center [49, 291] width 8 height 8
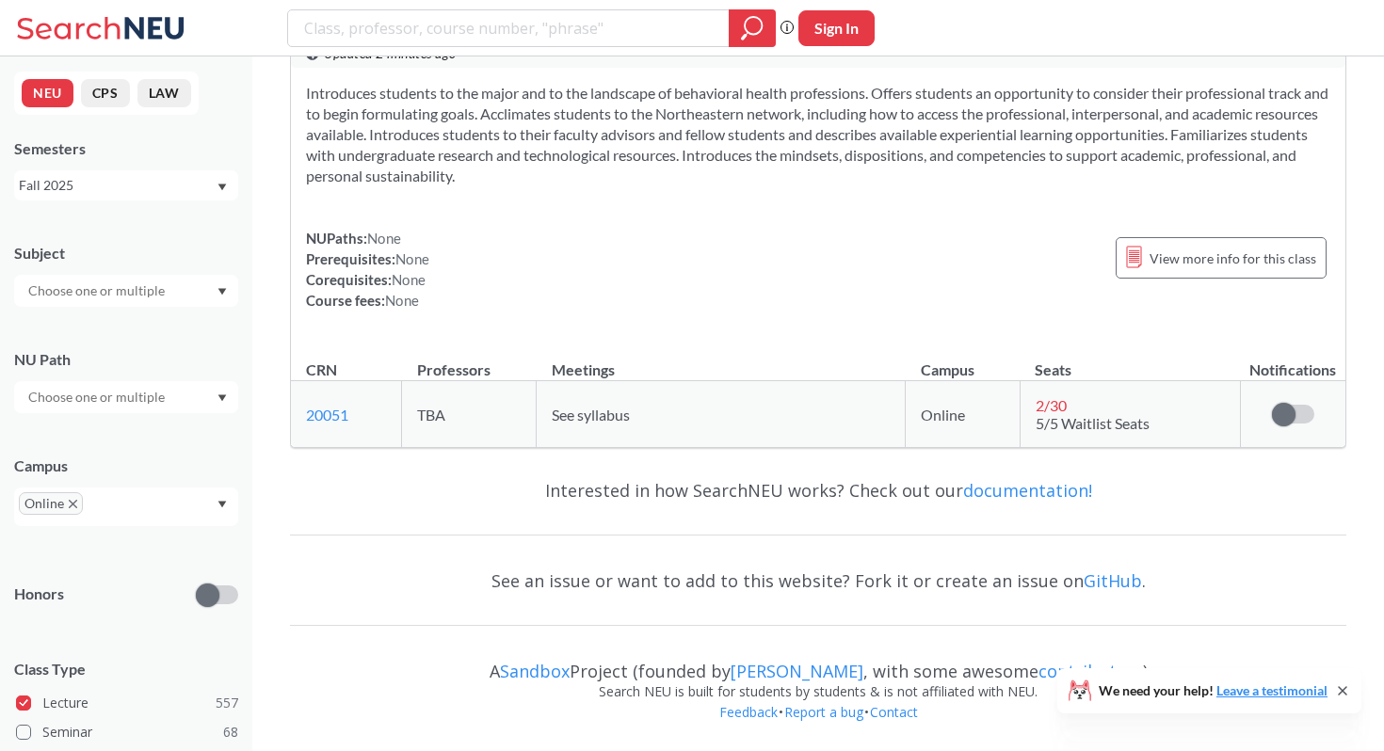
scroll to position [10089, 0]
click at [130, 288] on input "text" at bounding box center [98, 291] width 158 height 23
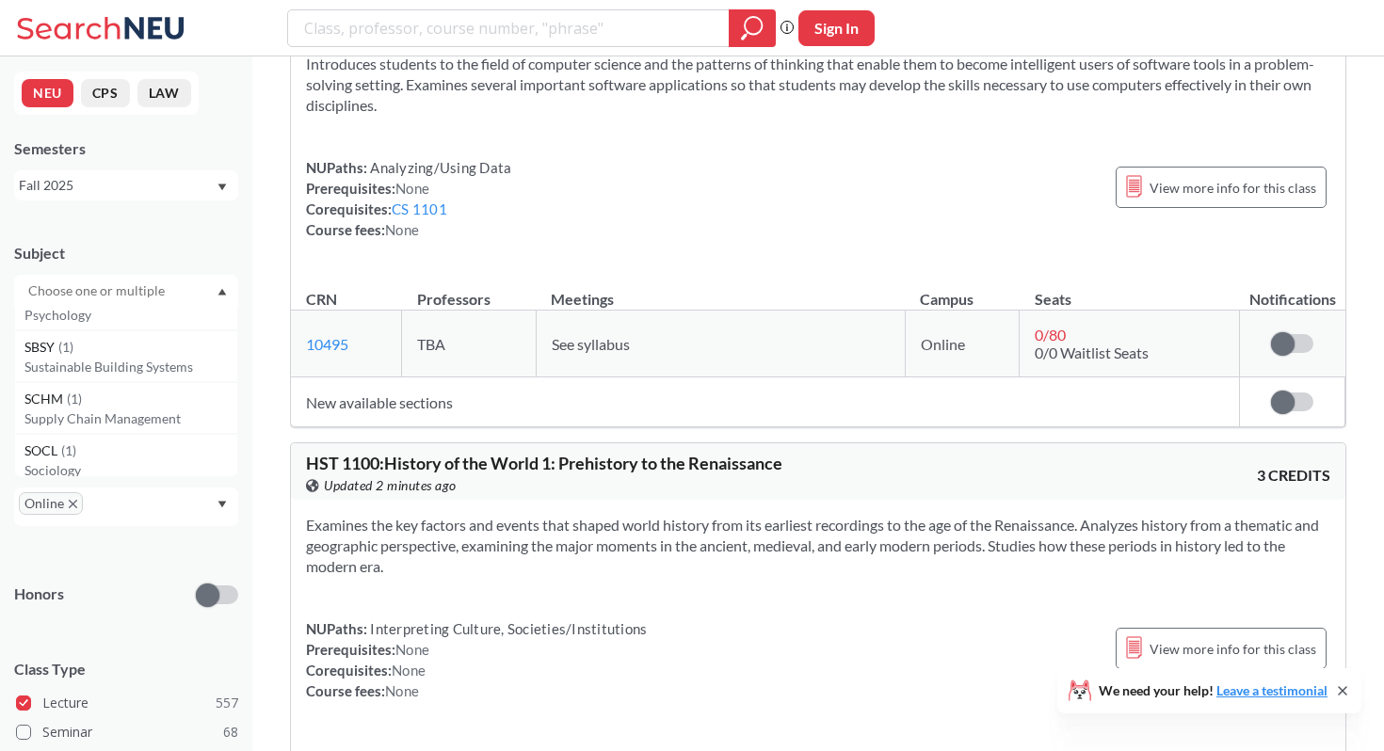
scroll to position [5769, 0]
click at [134, 412] on div "SCHM ( 1 )" at bounding box center [130, 405] width 213 height 21
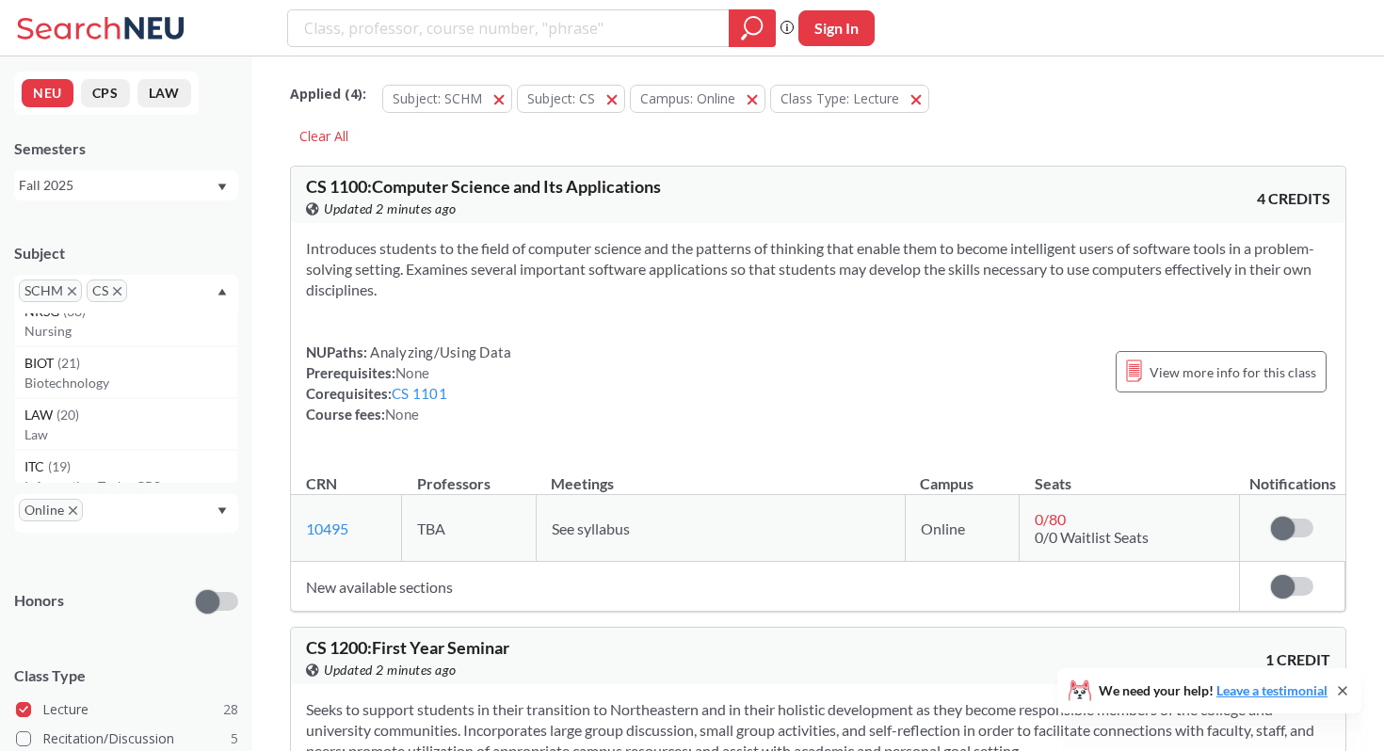
scroll to position [3, 0]
click at [119, 291] on icon "X to remove pill" at bounding box center [117, 291] width 8 height 8
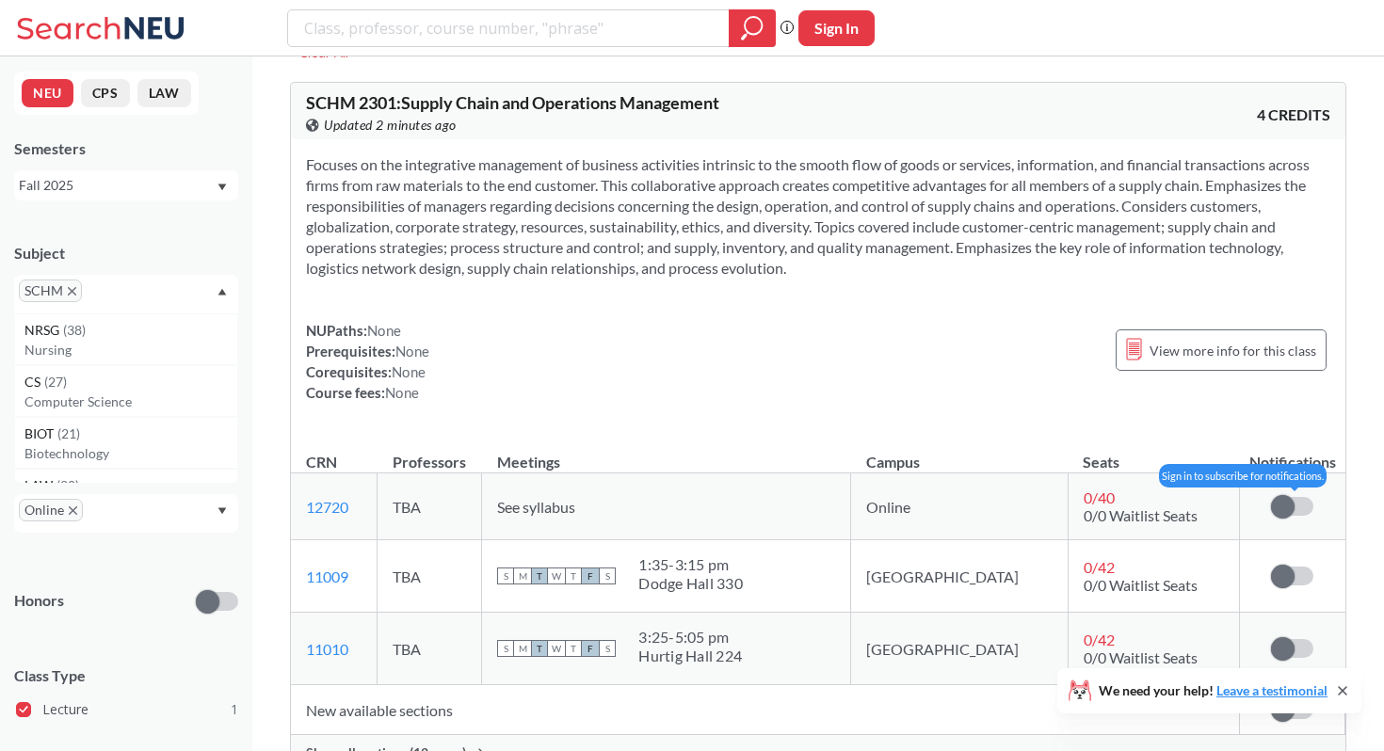
click at [1275, 504] on span at bounding box center [1283, 507] width 24 height 24
click at [1271, 497] on input "checkbox" at bounding box center [1271, 497] width 0 height 0
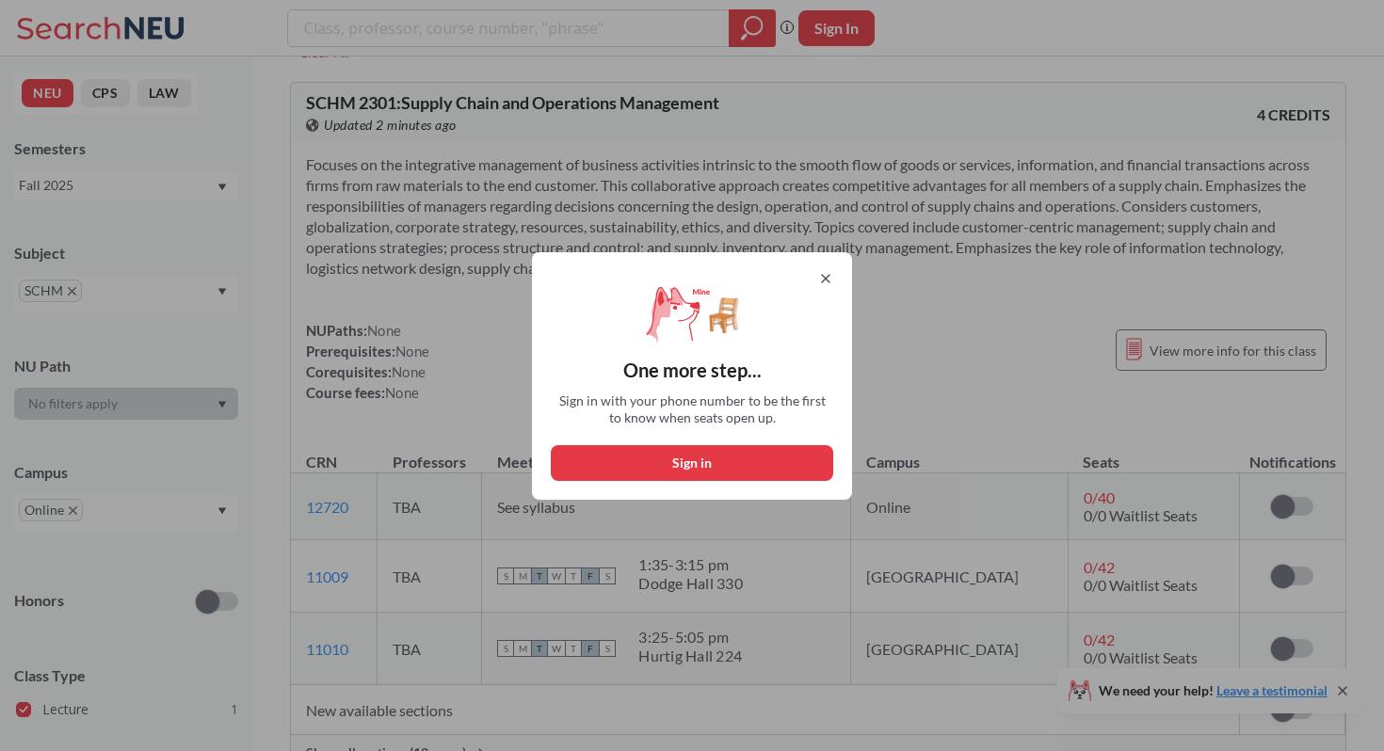
click at [729, 467] on button "Sign in" at bounding box center [692, 463] width 282 height 36
select select "US"
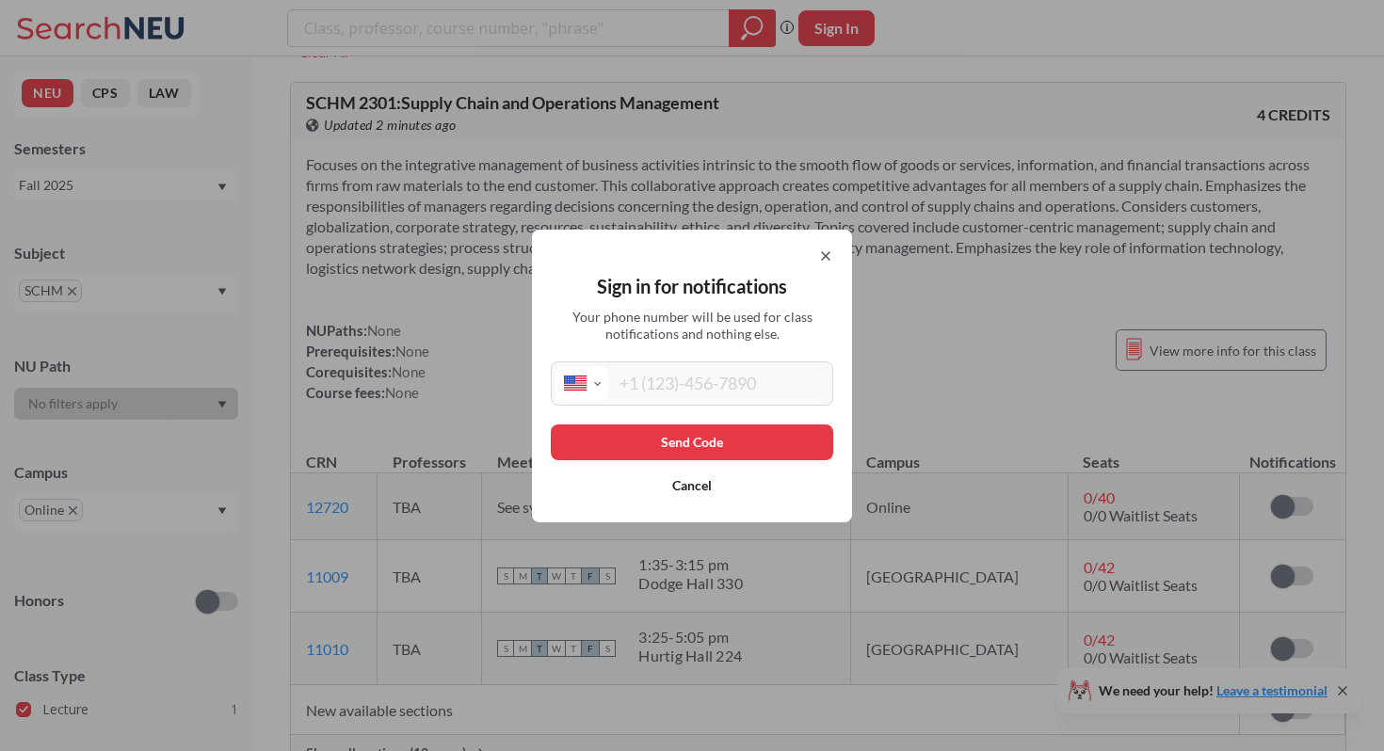
click at [699, 392] on input "tel" at bounding box center [718, 383] width 220 height 35
type input "[PHONE_NUMBER]"
click at [711, 441] on button "Send Code" at bounding box center [692, 443] width 282 height 36
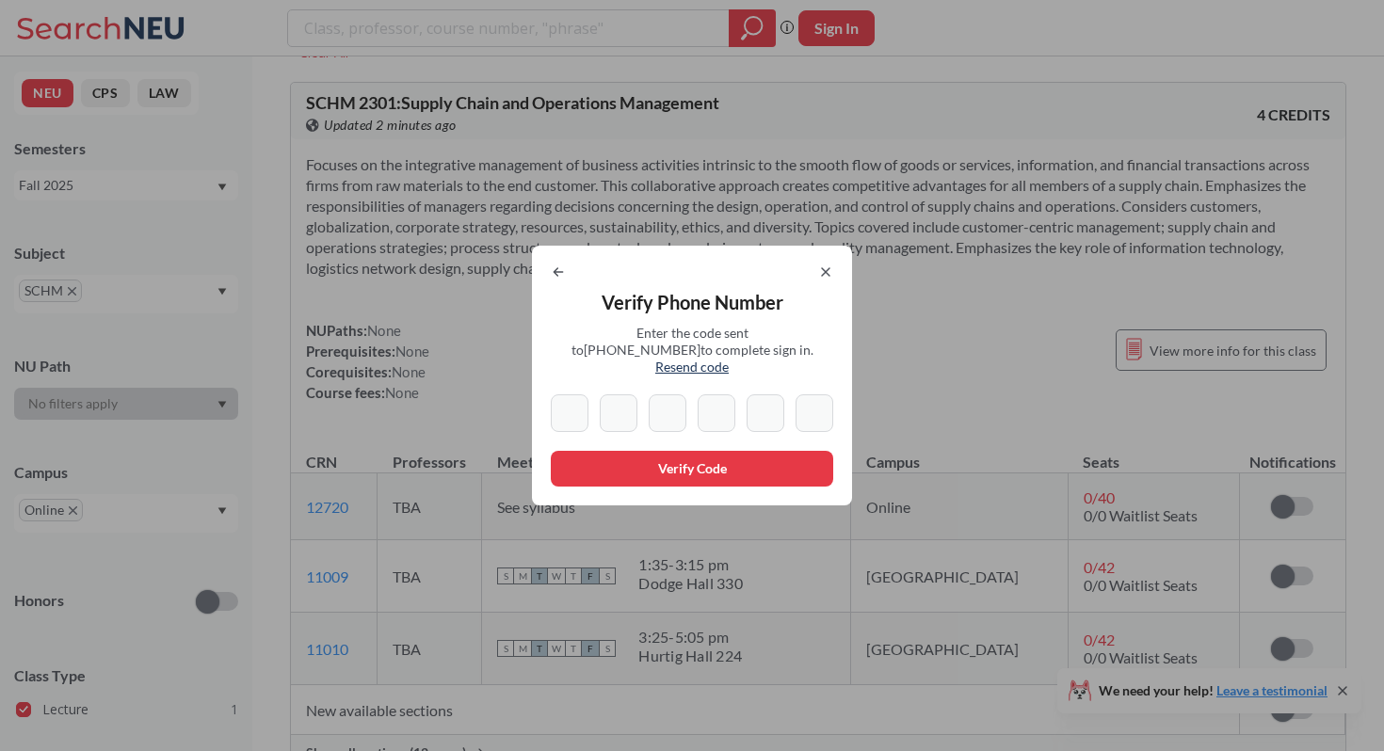
click at [572, 397] on input at bounding box center [570, 413] width 38 height 38
type input "6"
type input "5"
type input "0"
type input "3"
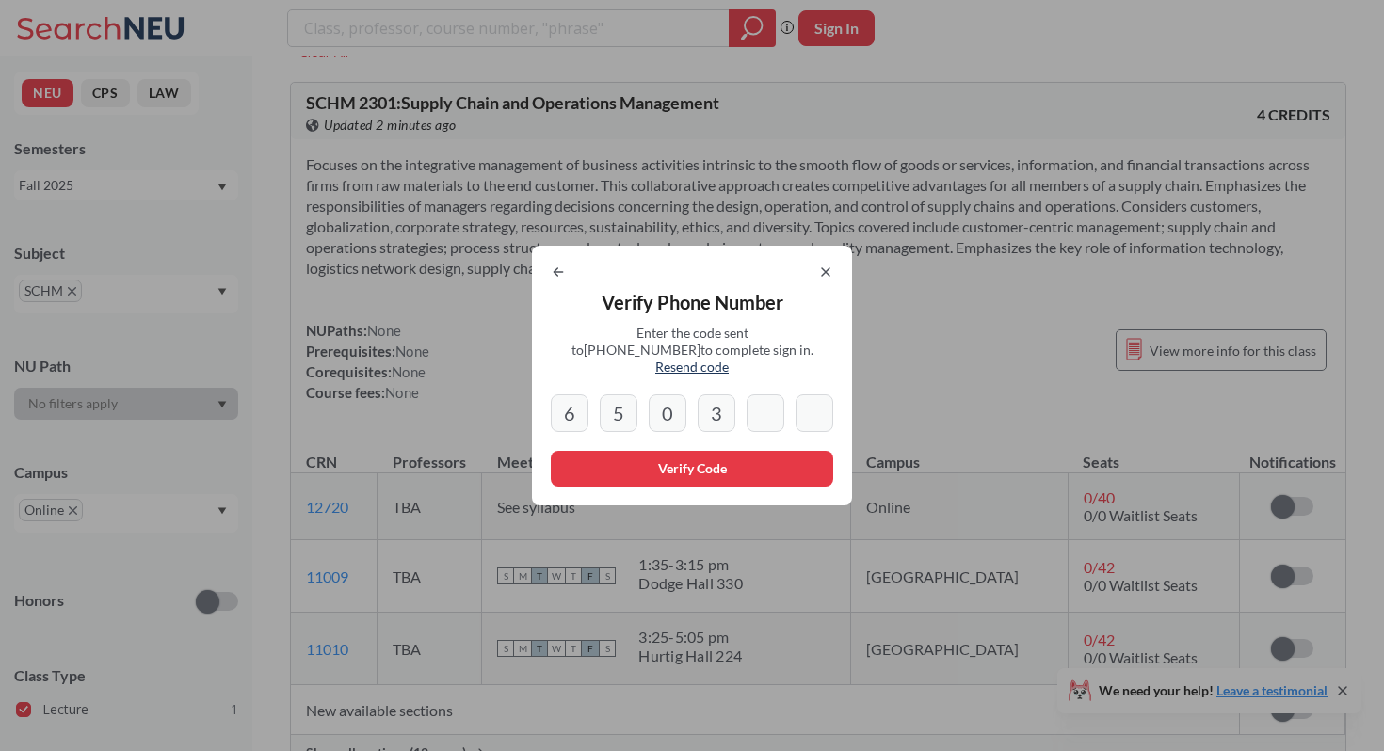
type input "9"
click at [800, 404] on input "3" at bounding box center [814, 413] width 38 height 38
type input "3"
click at [729, 359] on span "Resend code" at bounding box center [691, 367] width 73 height 16
click at [558, 280] on icon at bounding box center [558, 272] width 15 height 15
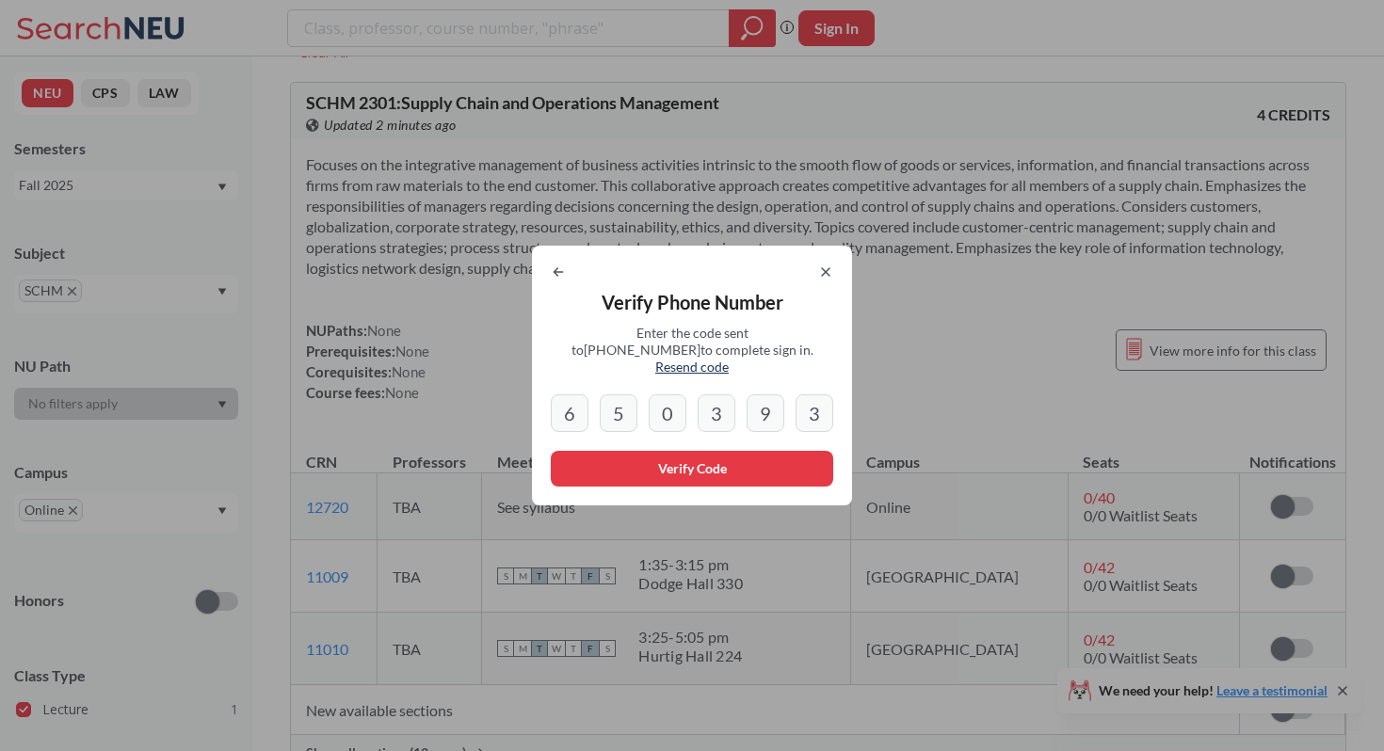
select select "US"
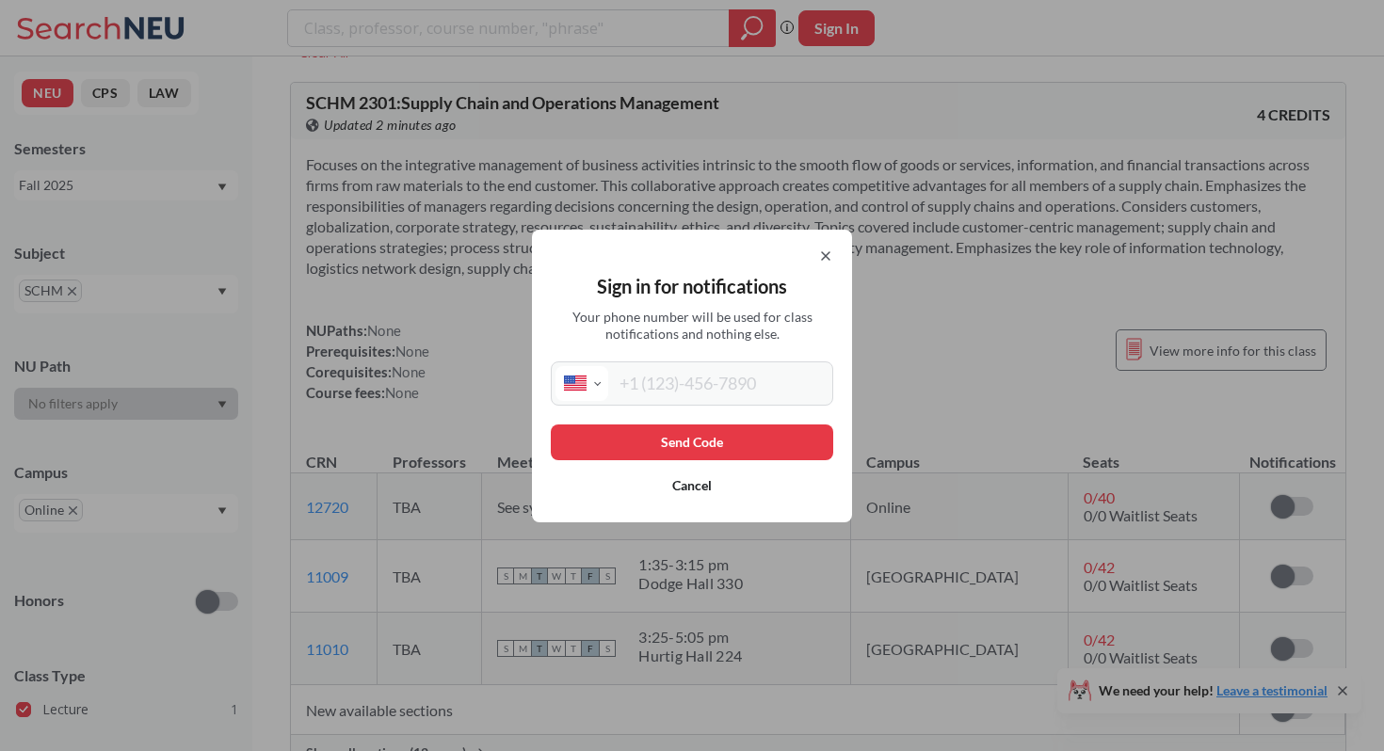
click at [704, 398] on input "tel" at bounding box center [718, 383] width 220 height 35
type input "[PHONE_NUMBER]"
click at [709, 439] on button "Send Code" at bounding box center [692, 443] width 282 height 36
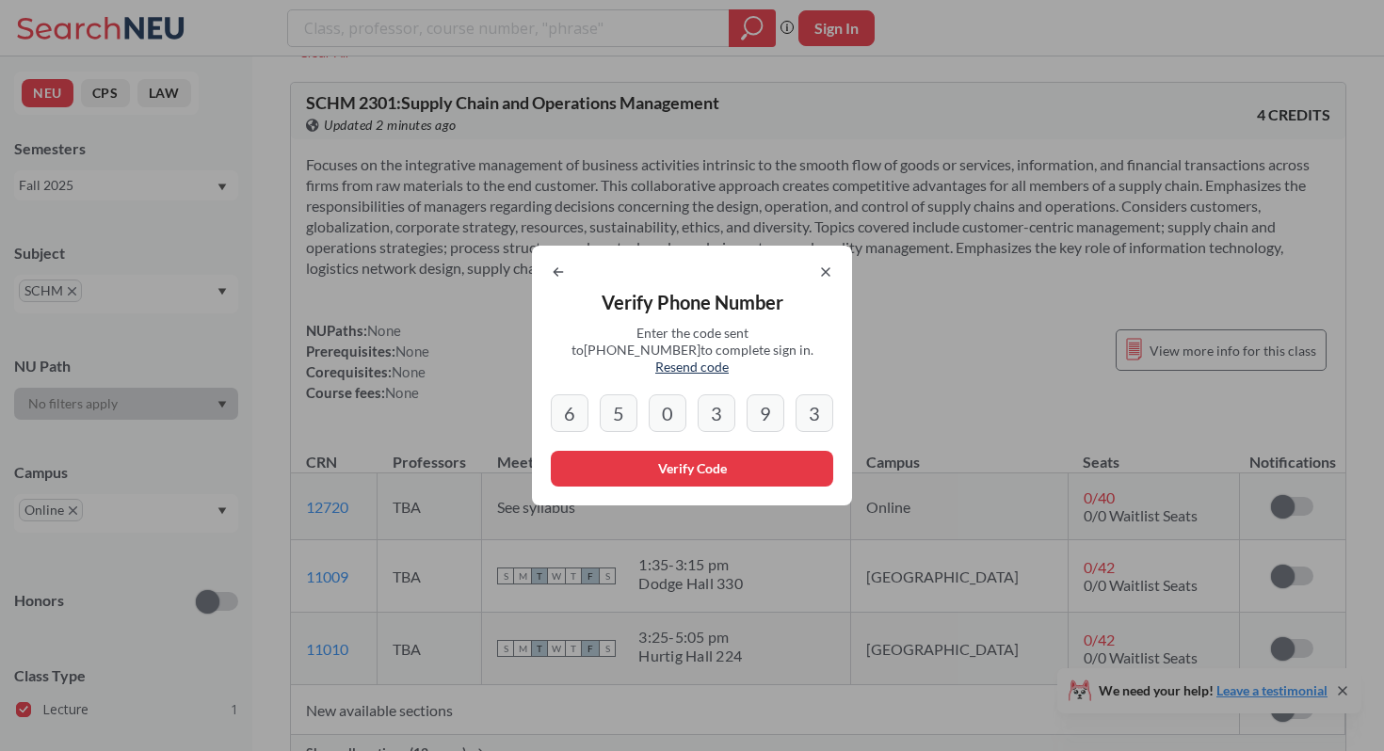
click at [820, 291] on div "Verify Phone Number Enter the code sent to [PHONE_NUMBER] to complete sign in. …" at bounding box center [692, 376] width 320 height 260
click at [827, 276] on icon at bounding box center [825, 272] width 15 height 15
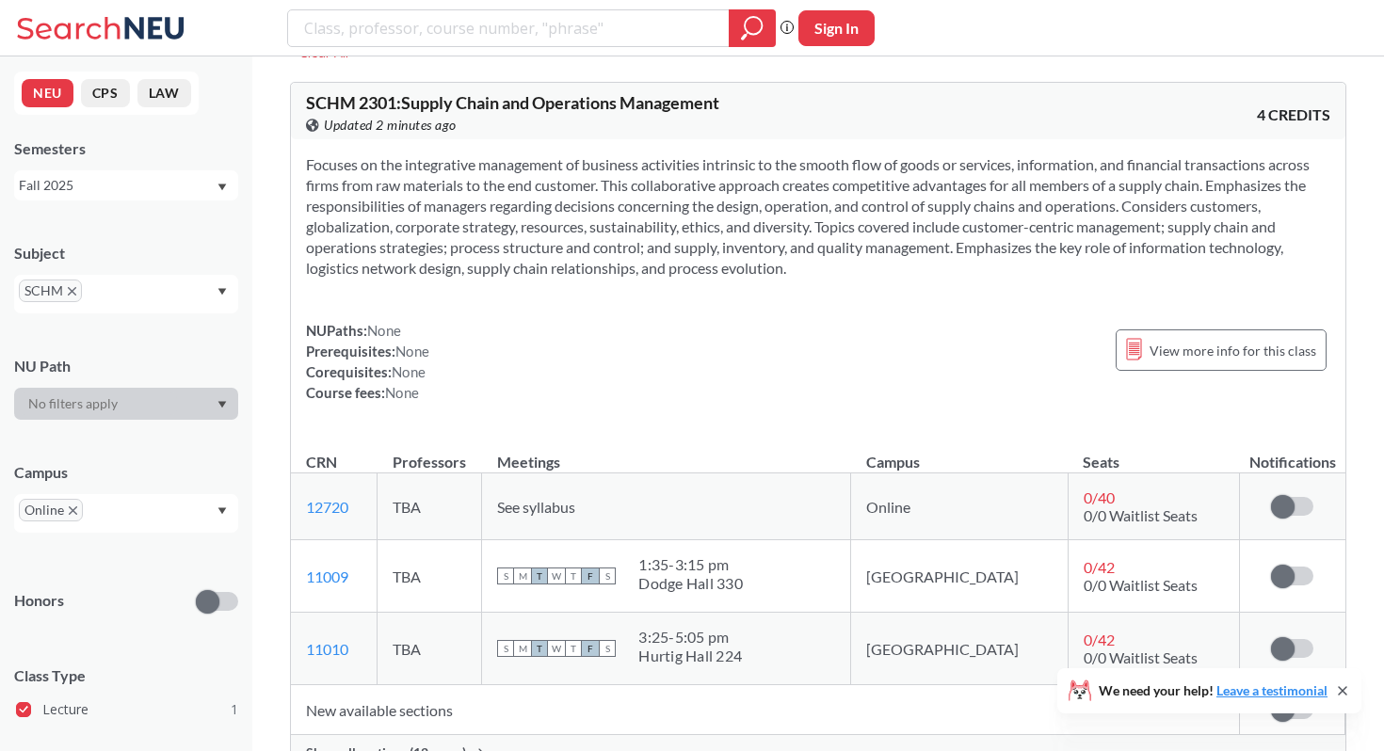
click at [817, 33] on button "Sign In" at bounding box center [836, 28] width 76 height 36
select select "US"
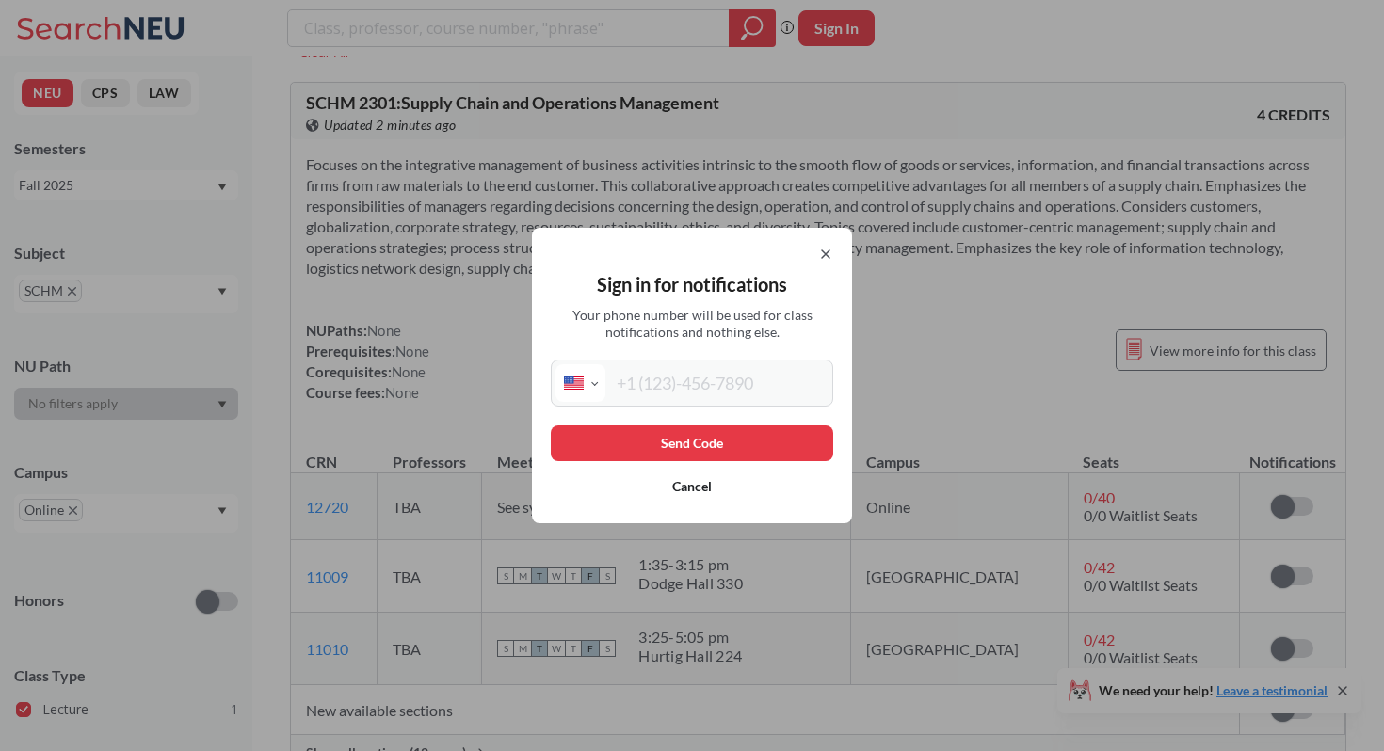
click at [714, 385] on input "tel" at bounding box center [716, 383] width 223 height 38
type input "[PHONE_NUMBER]"
click at [681, 458] on button "Send Code" at bounding box center [692, 443] width 282 height 36
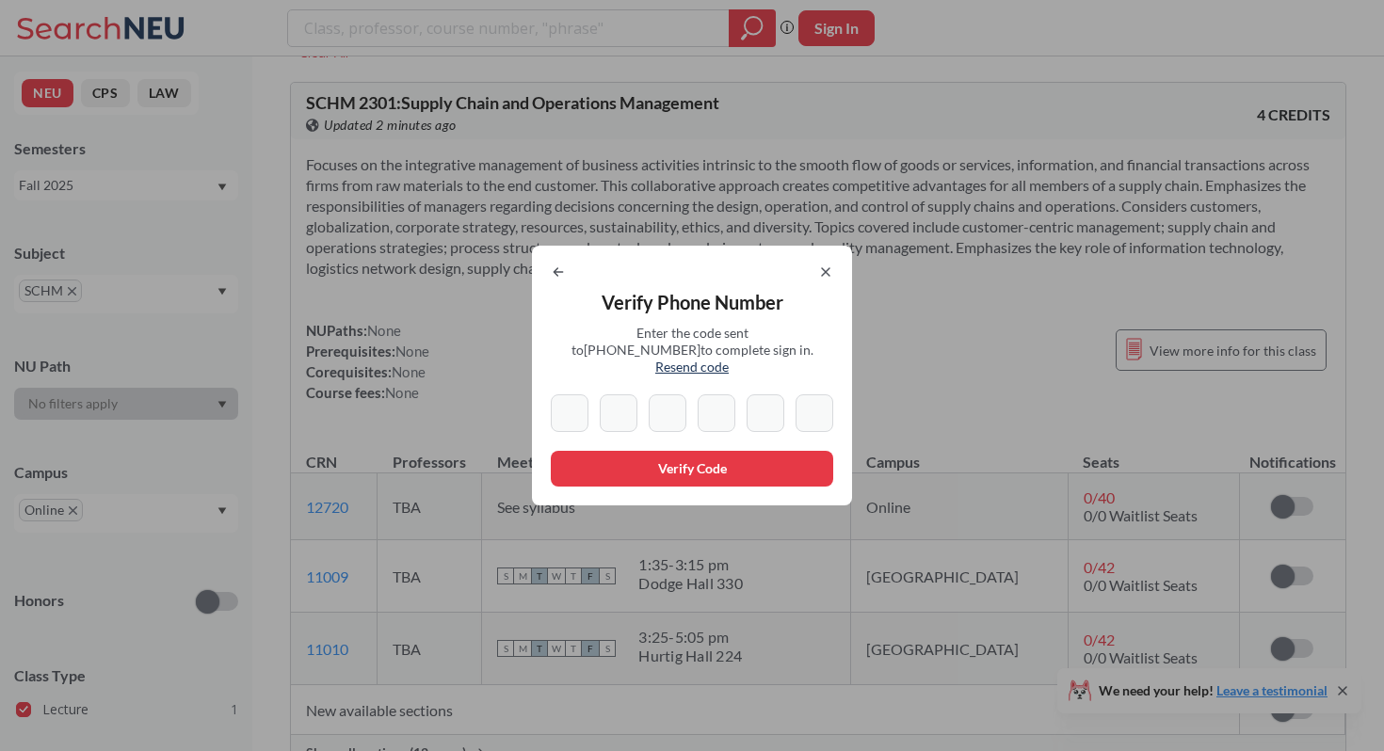
click at [573, 404] on input at bounding box center [570, 413] width 38 height 38
type input "6"
type input "5"
type input "0"
type input "3"
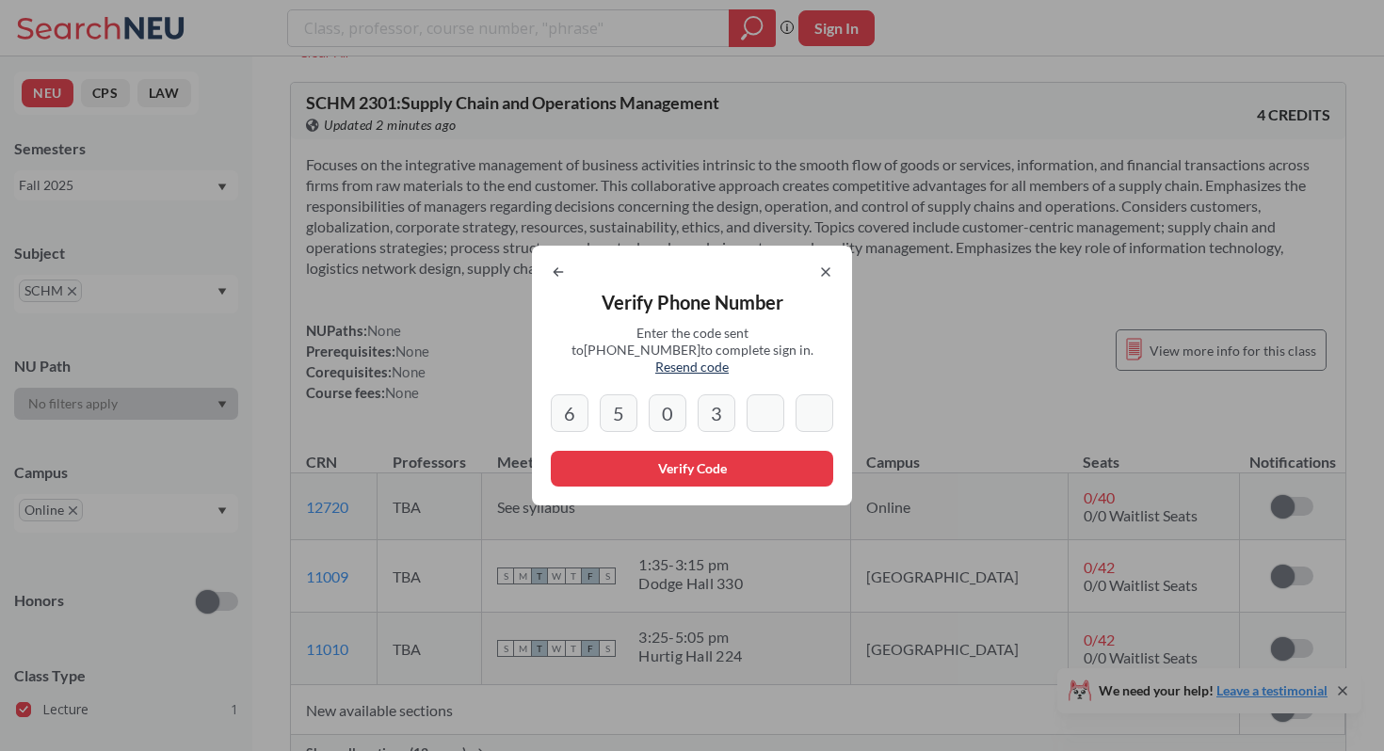
type input "9"
type input "0"
click at [651, 442] on div "Verify Phone Number Enter the code sent to [PHONE_NUMBER] to complete sign in. …" at bounding box center [692, 376] width 320 height 260
click at [654, 456] on button "Verify Code" at bounding box center [692, 469] width 282 height 36
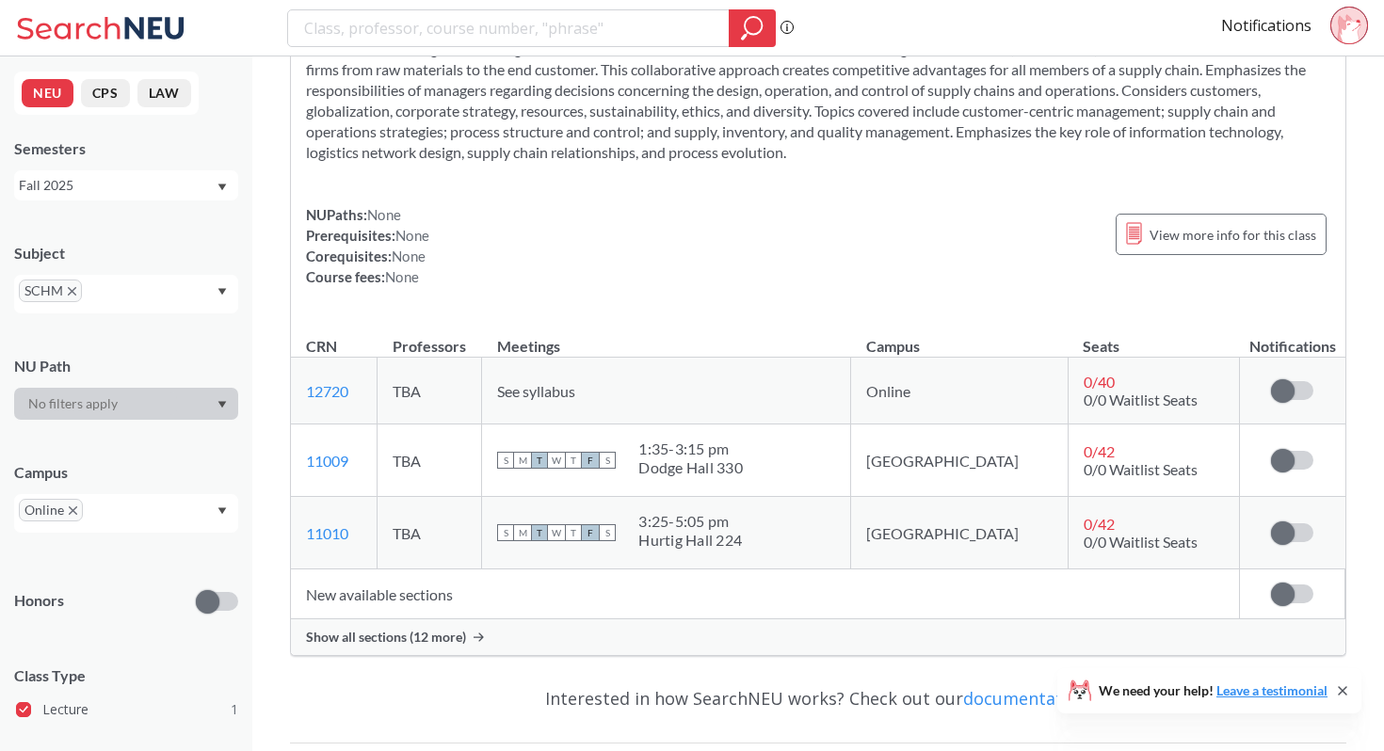
scroll to position [201, 0]
click at [1280, 386] on span at bounding box center [1283, 389] width 24 height 24
click at [1271, 379] on input "checkbox" at bounding box center [1271, 379] width 0 height 0
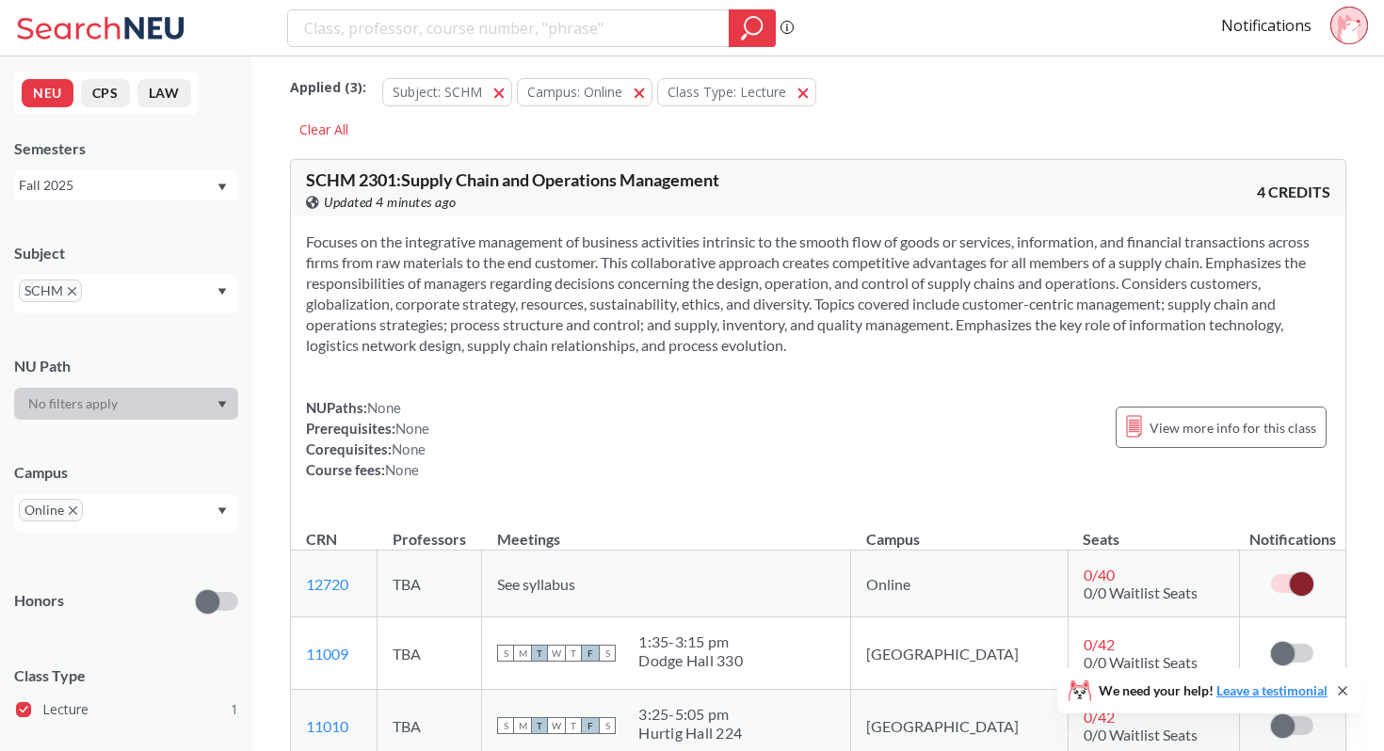
scroll to position [0, 0]
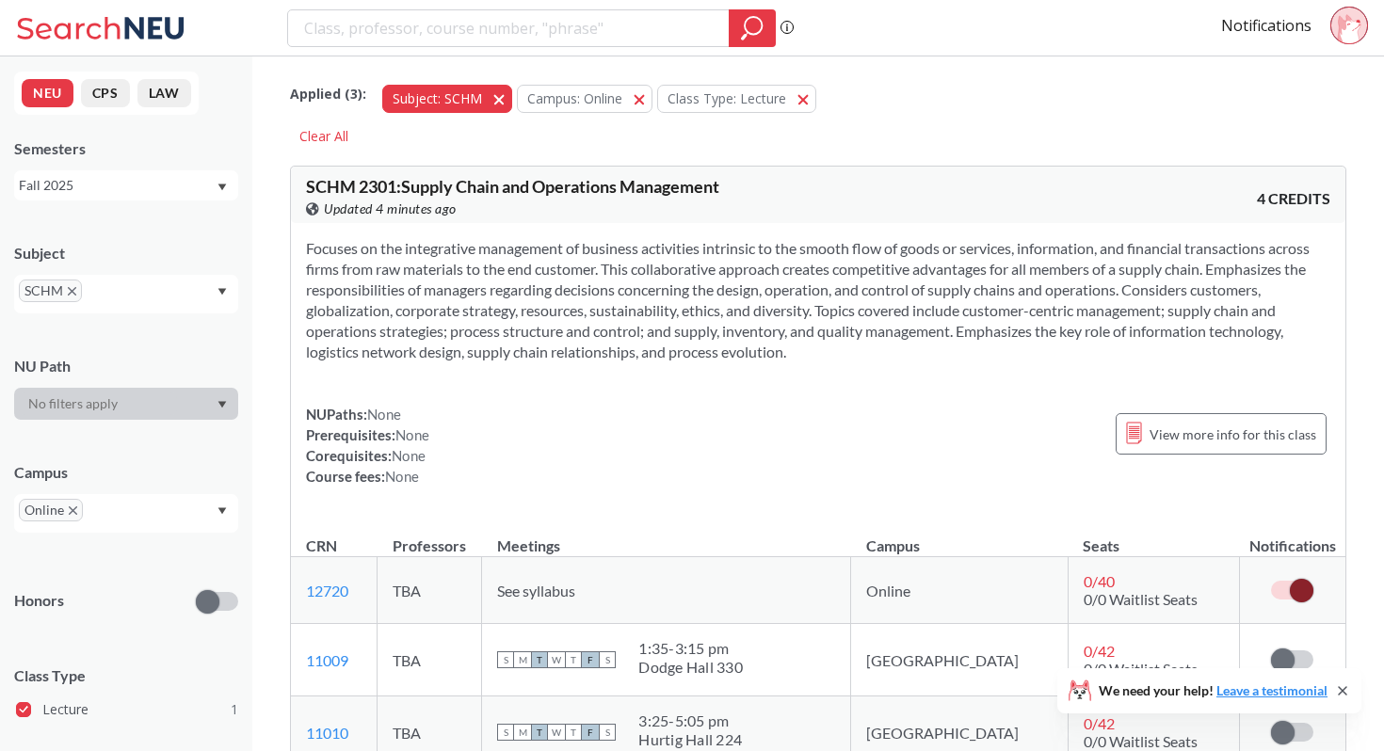
click at [506, 101] on span "button" at bounding box center [506, 98] width 0 height 18
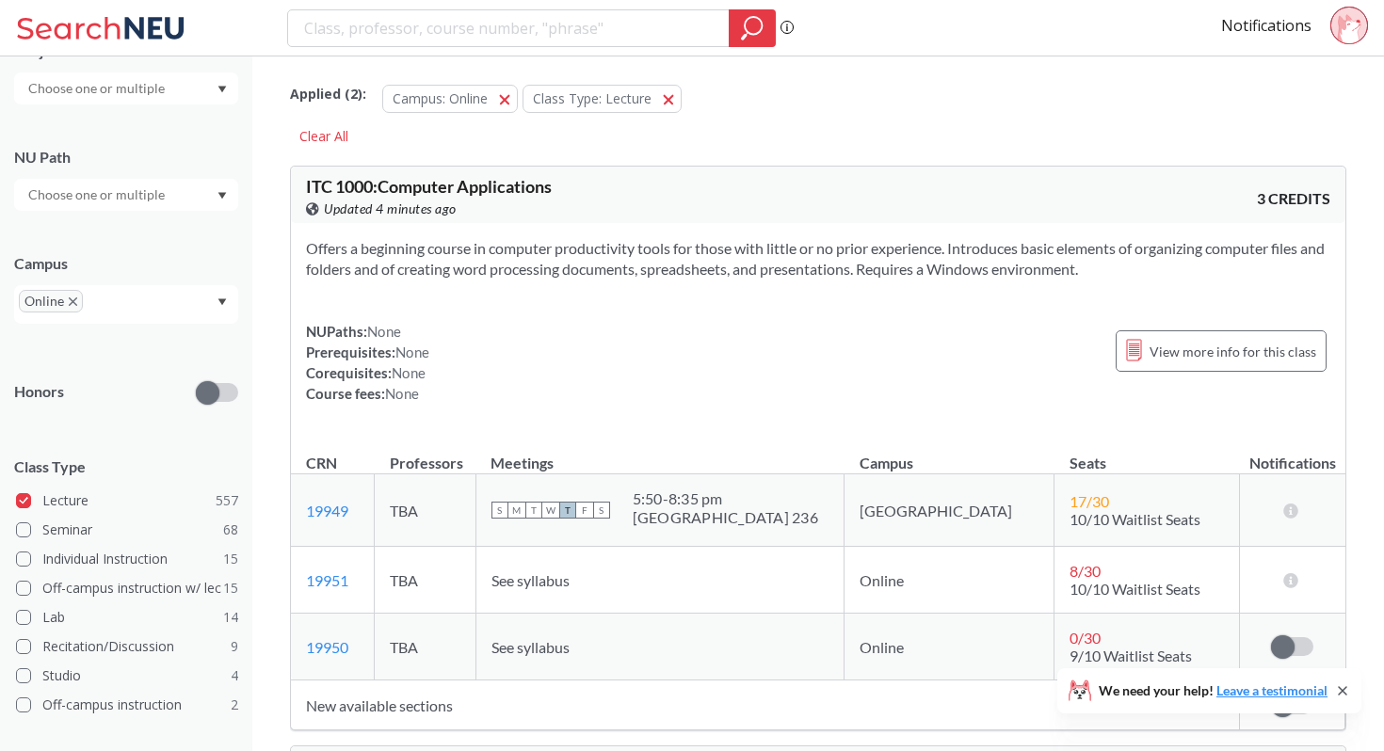
scroll to position [148, 0]
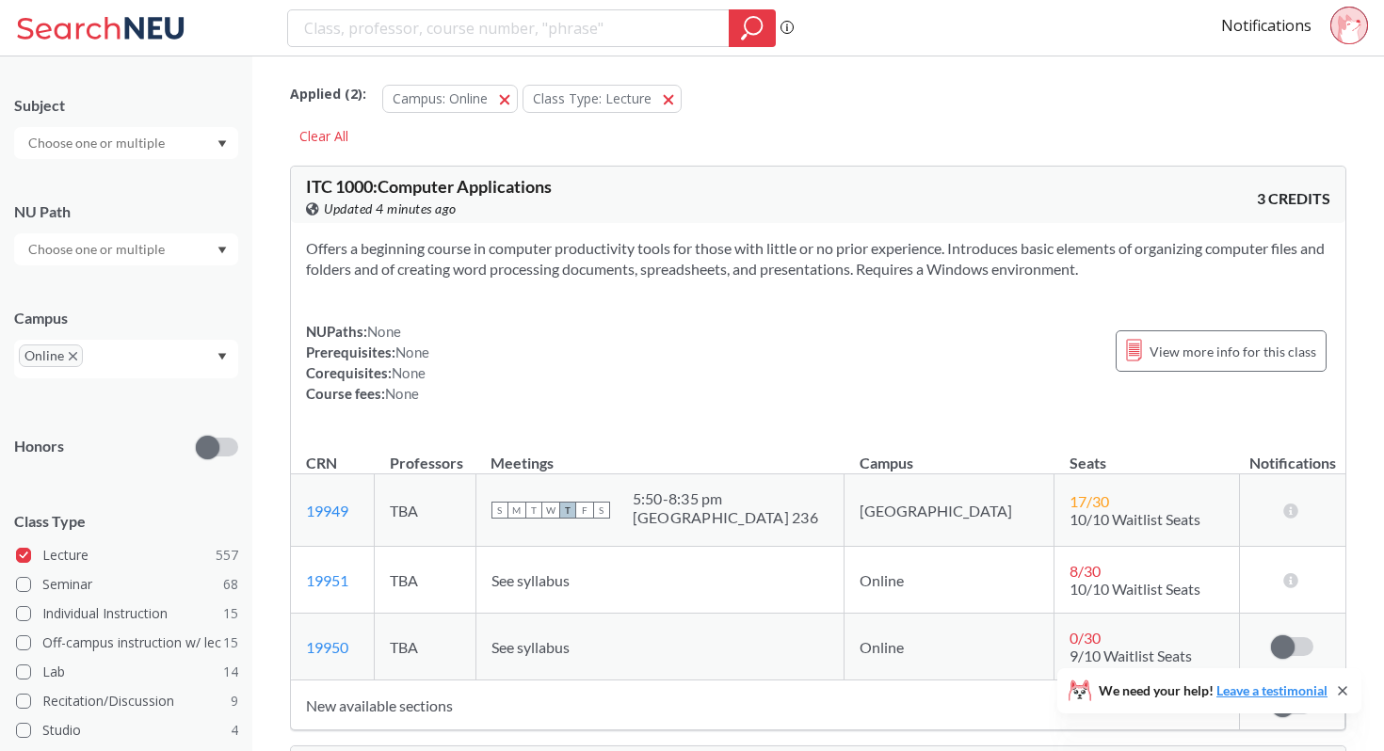
click at [138, 254] on input "text" at bounding box center [98, 249] width 158 height 23
click at [151, 362] on span "( 10 )" at bounding box center [158, 355] width 23 height 16
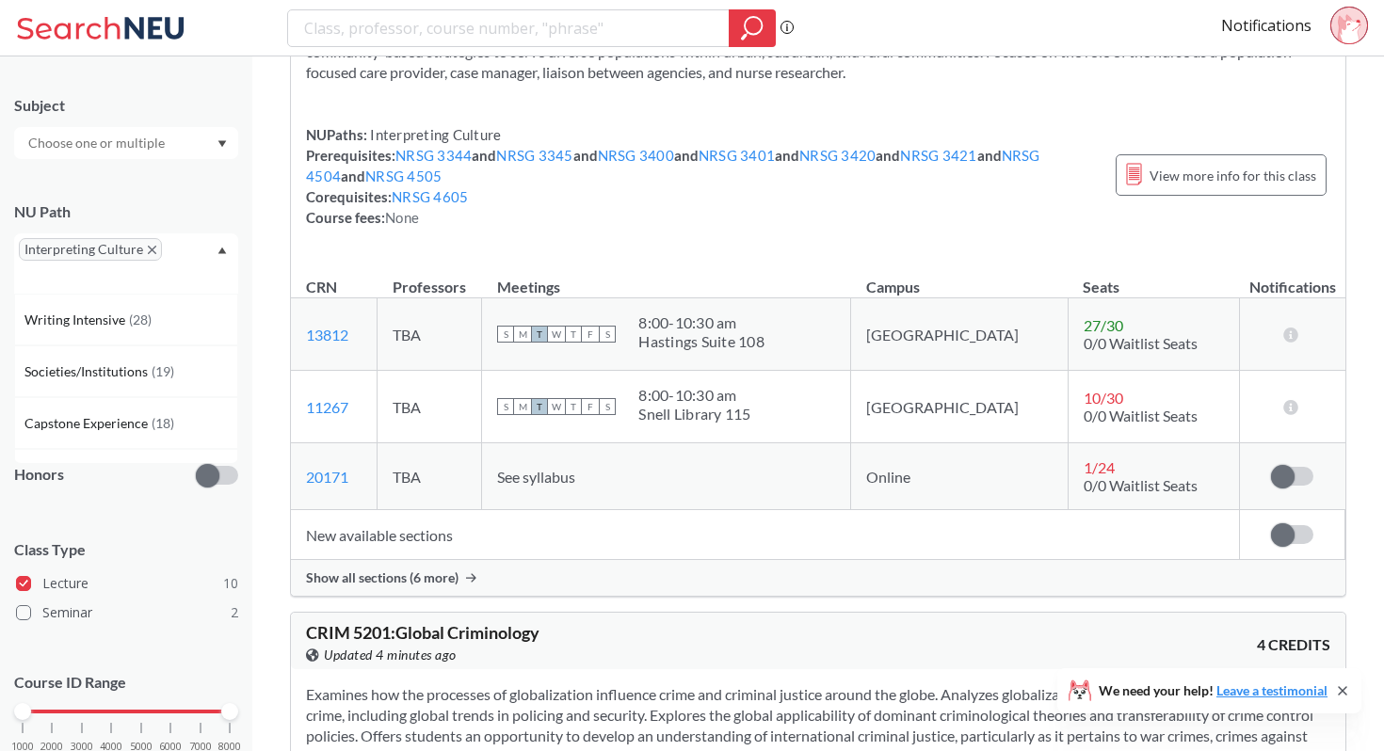
scroll to position [4129, 0]
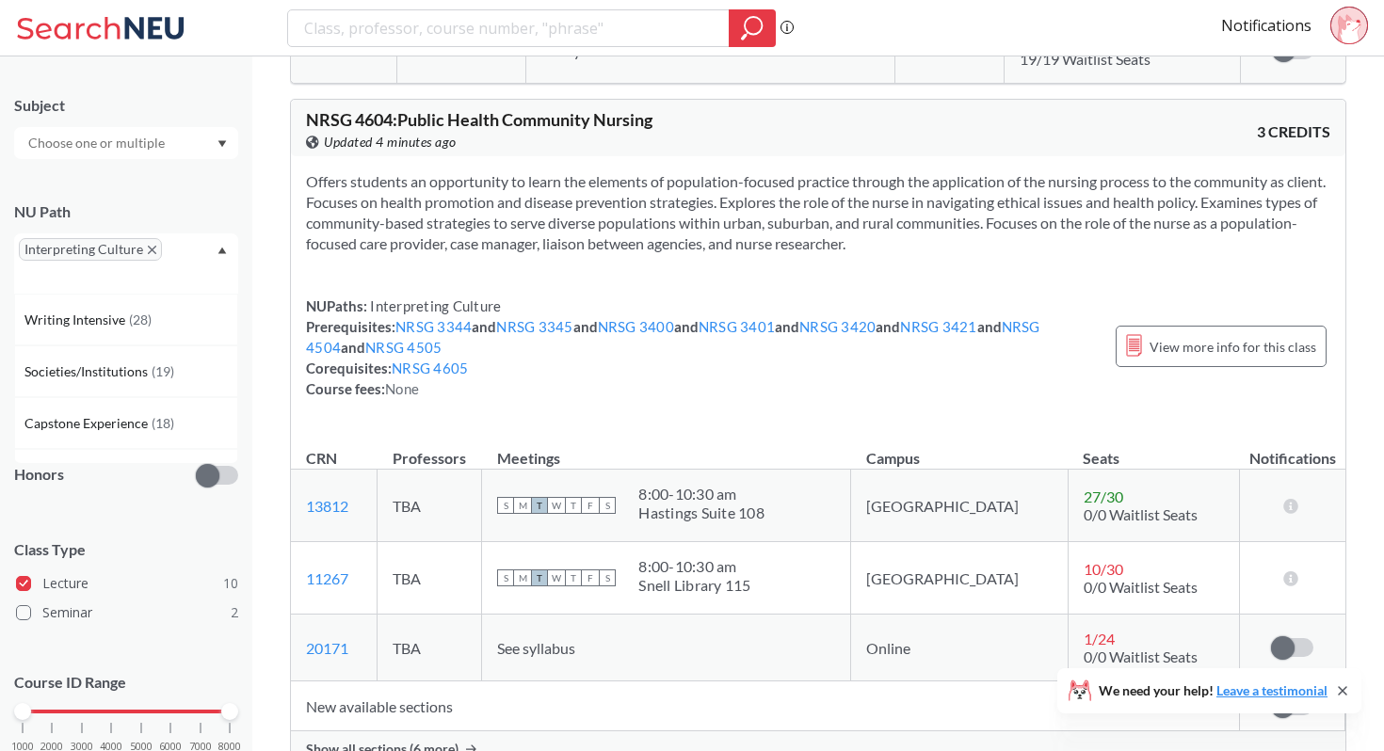
click at [149, 250] on icon "X to remove pill" at bounding box center [152, 250] width 8 height 8
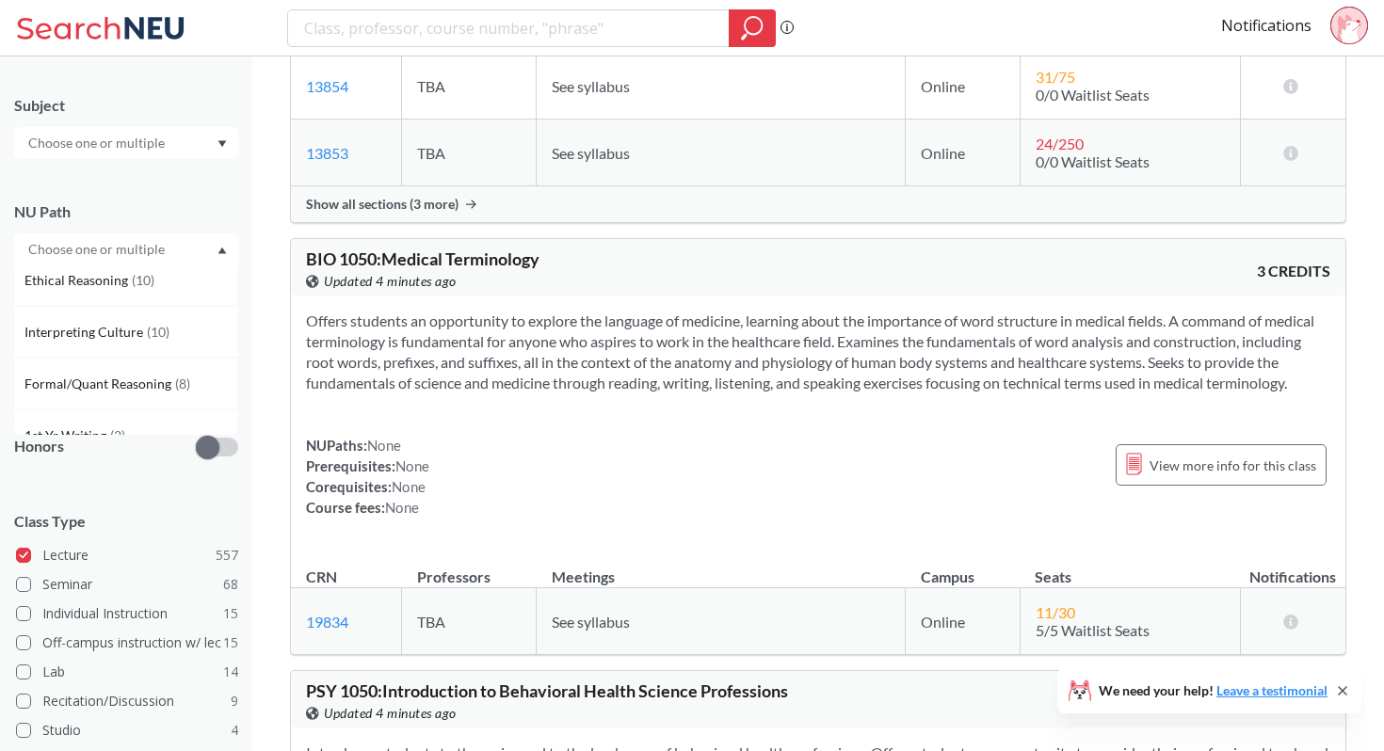
scroll to position [418, 0]
click at [173, 371] on div "Formal/Quant Reasoning ( 8 )" at bounding box center [126, 391] width 224 height 52
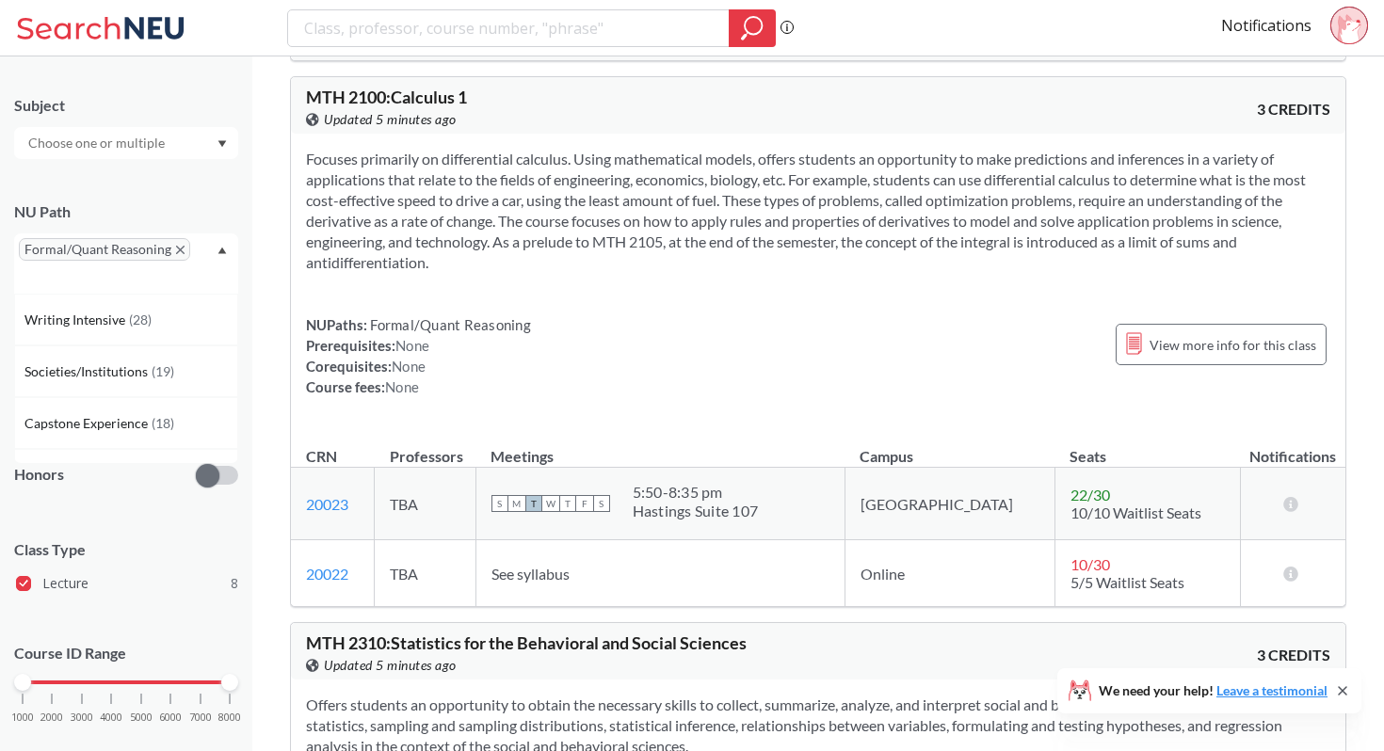
scroll to position [756, 0]
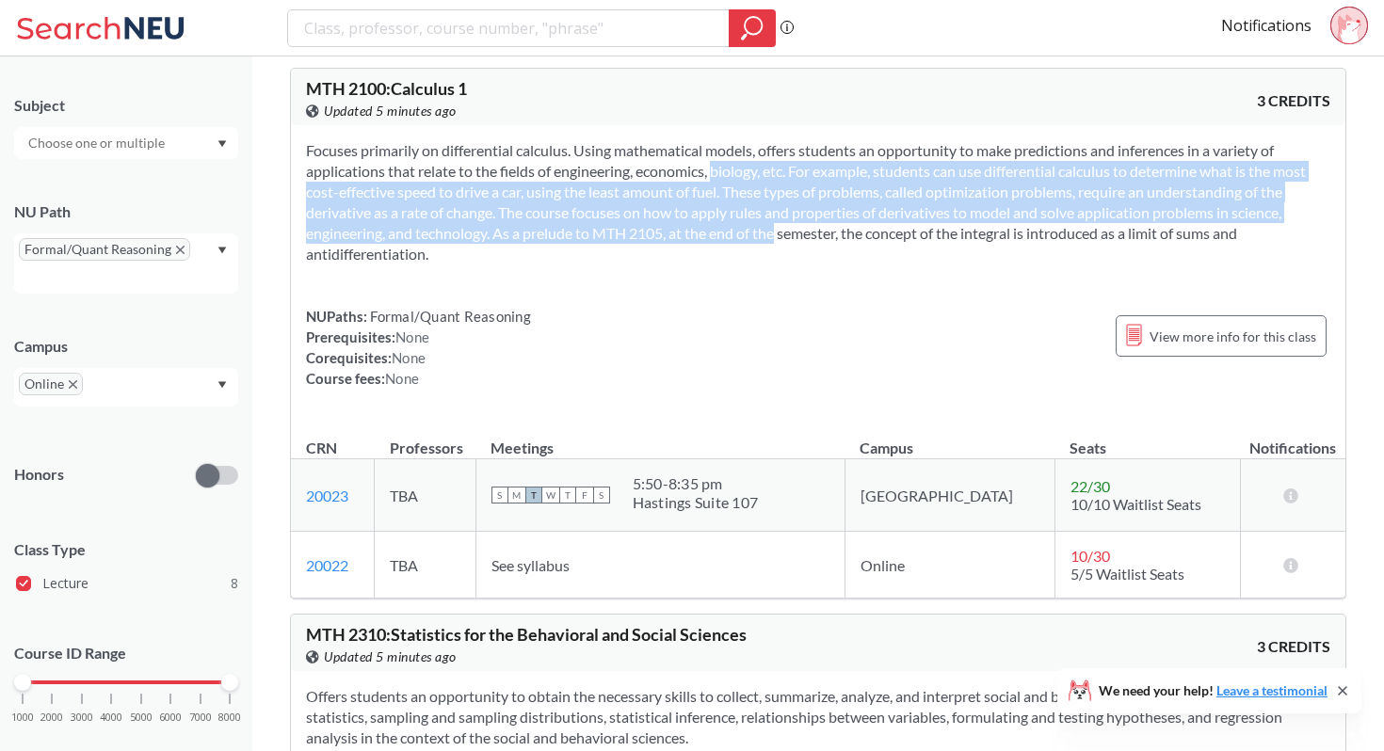
drag, startPoint x: 691, startPoint y: 180, endPoint x: 745, endPoint y: 234, distance: 76.6
click at [747, 235] on section "Focuses primarily on differential calculus. Using mathematical models, offers s…" at bounding box center [818, 202] width 1024 height 124
click at [745, 234] on section "Focuses primarily on differential calculus. Using mathematical models, offers s…" at bounding box center [818, 202] width 1024 height 124
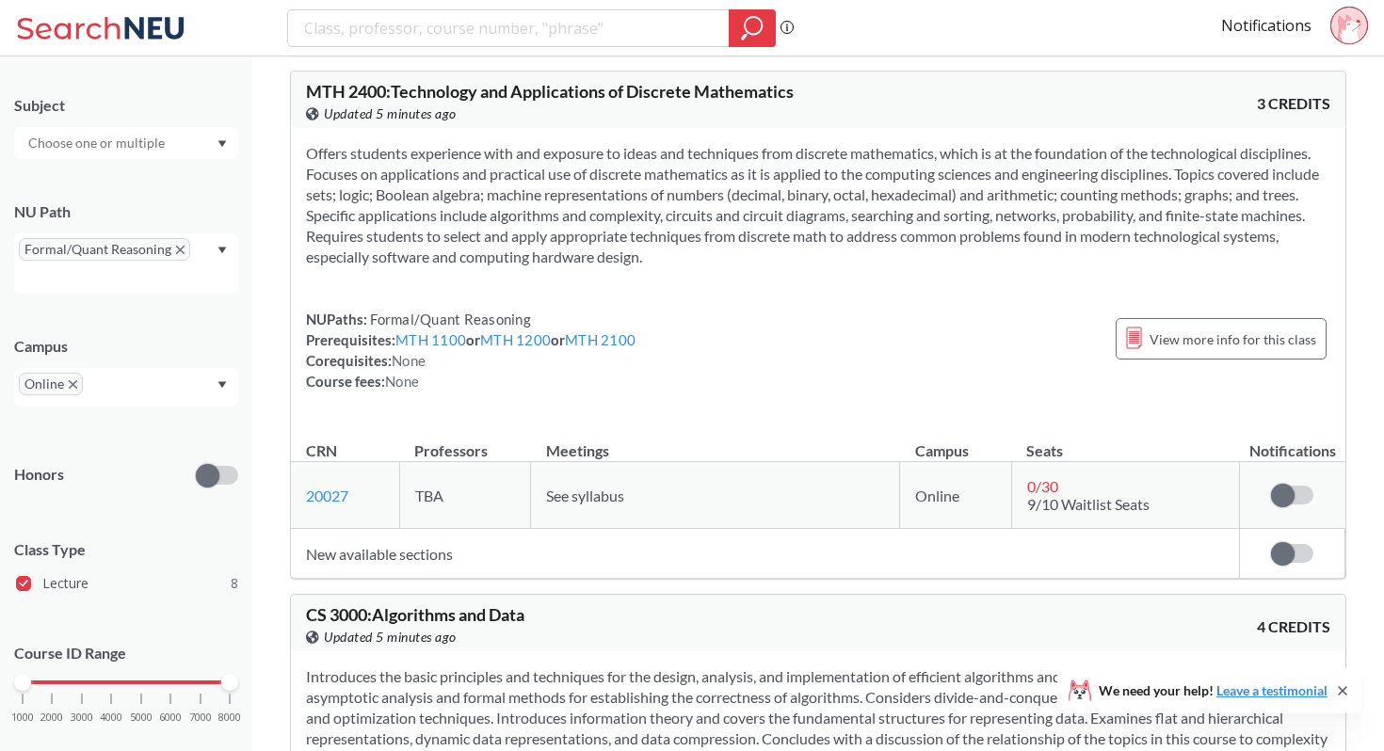
scroll to position [2721, 0]
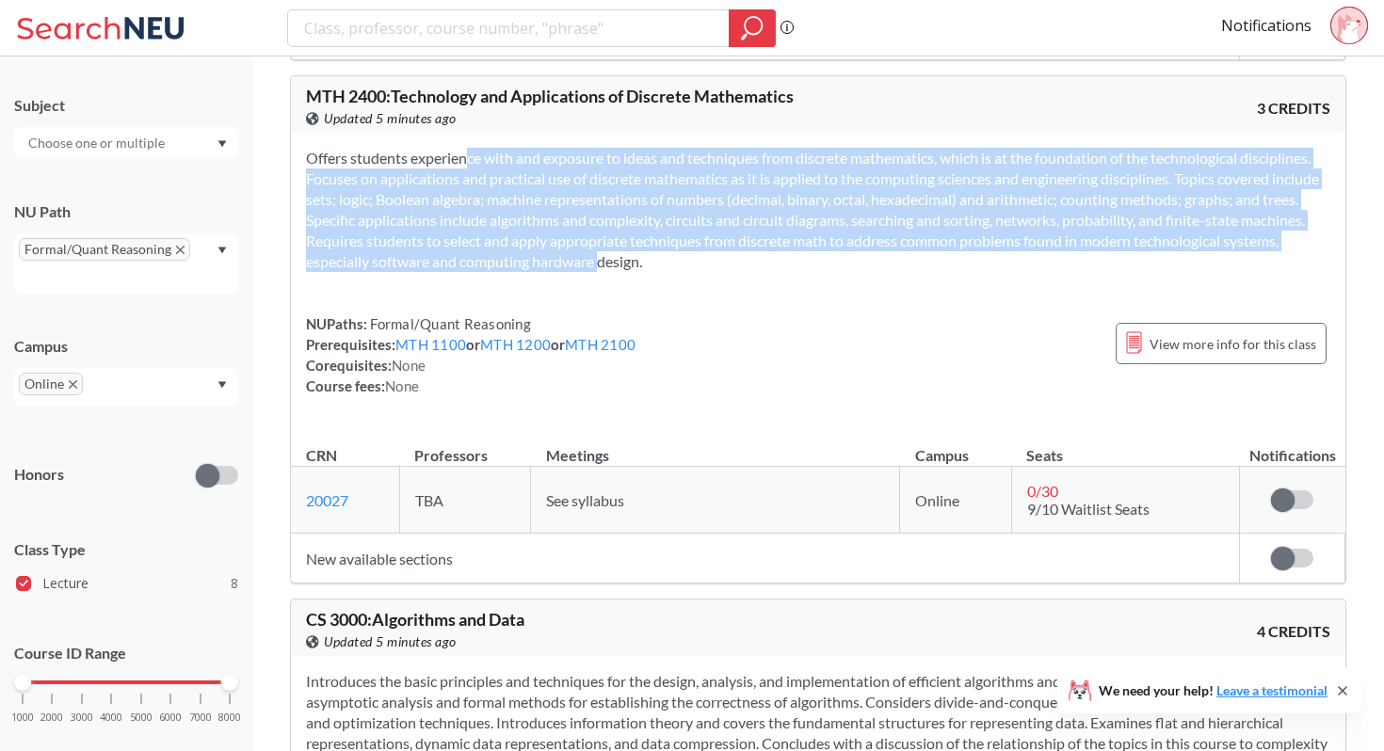
drag, startPoint x: 433, startPoint y: 154, endPoint x: 626, endPoint y: 250, distance: 215.5
click at [628, 251] on section "Offers students experience with and exposure to ideas and techniques from discr…" at bounding box center [818, 210] width 1024 height 124
click at [626, 250] on section "Offers students experience with and exposure to ideas and techniques from discr…" at bounding box center [818, 210] width 1024 height 124
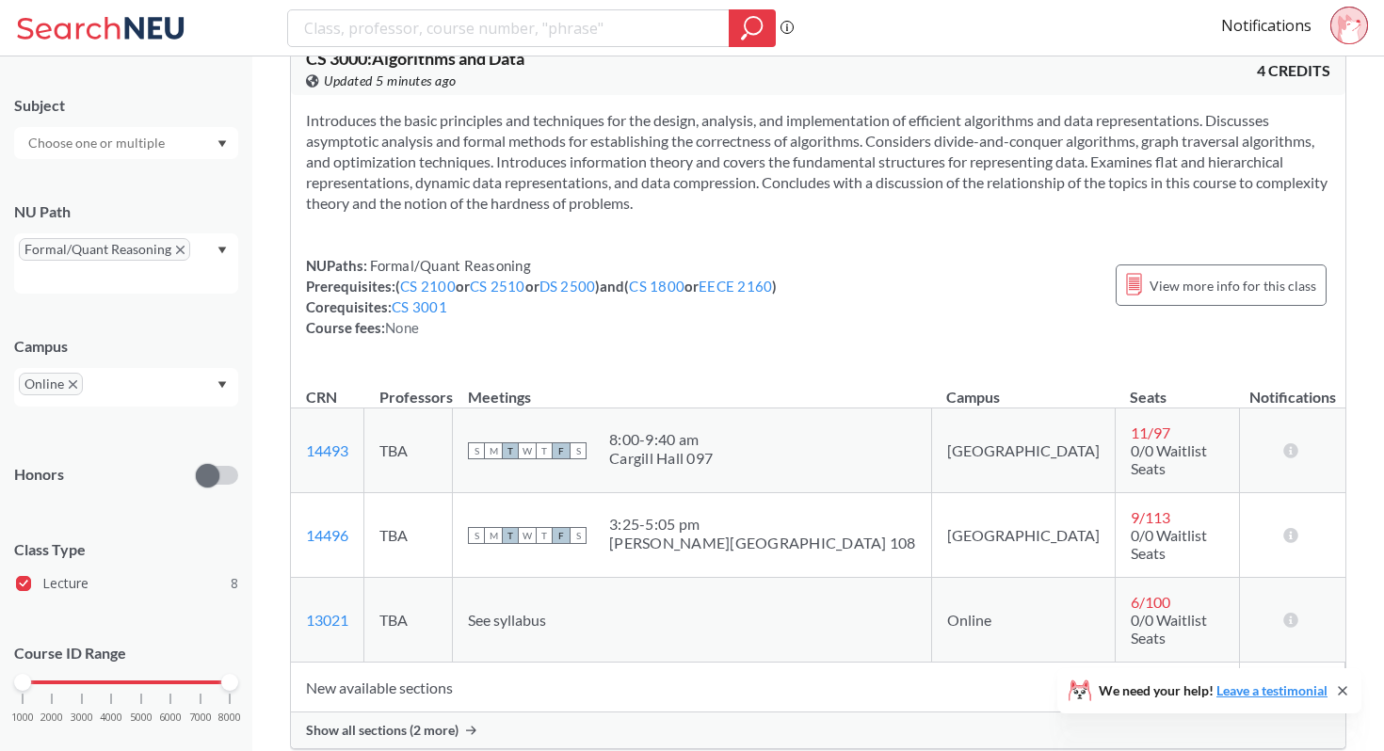
scroll to position [3279, 0]
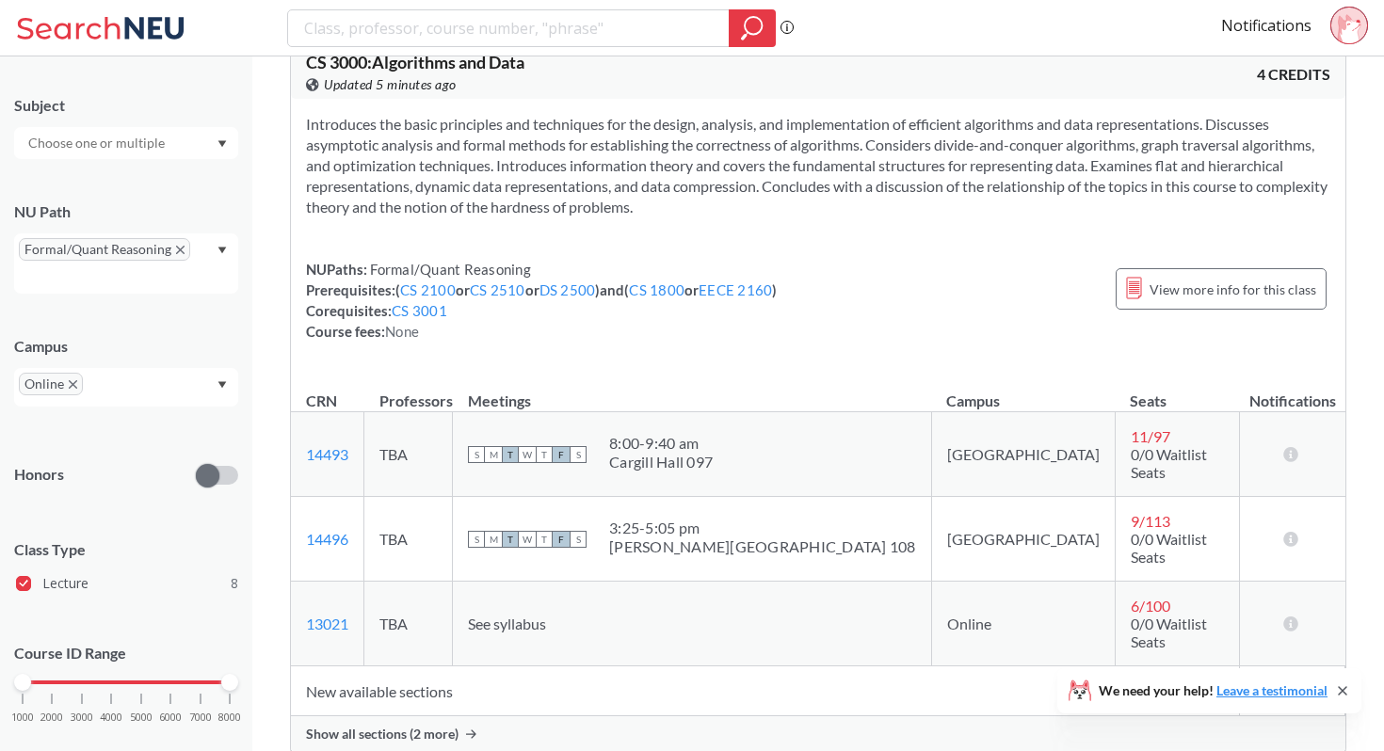
click at [1337, 33] on circle at bounding box center [1348, 25] width 37 height 37
click at [498, 32] on input "search" at bounding box center [508, 28] width 413 height 32
type input "[PERSON_NAME]"
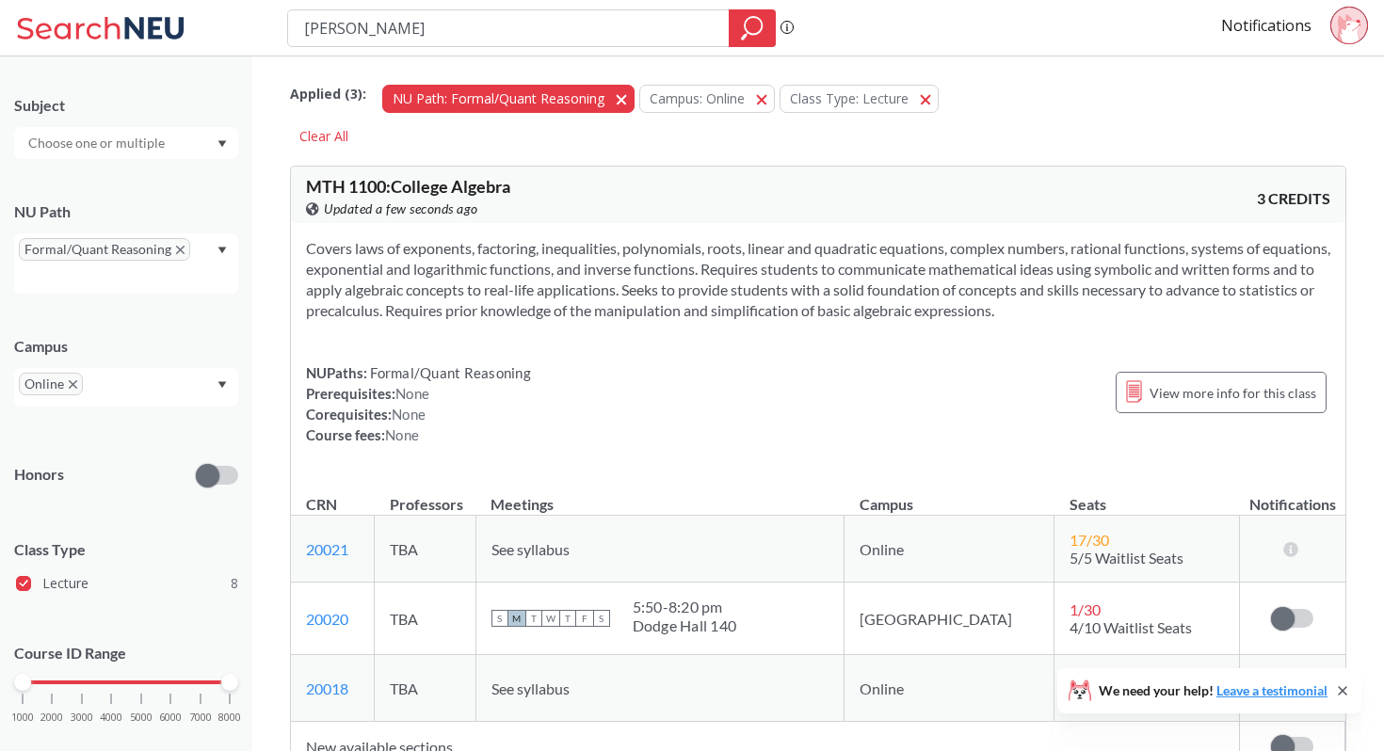
click at [611, 96] on button "NU Path: Formal/Quant Reasoning Formal/Quant Reasoning" at bounding box center [508, 99] width 252 height 28
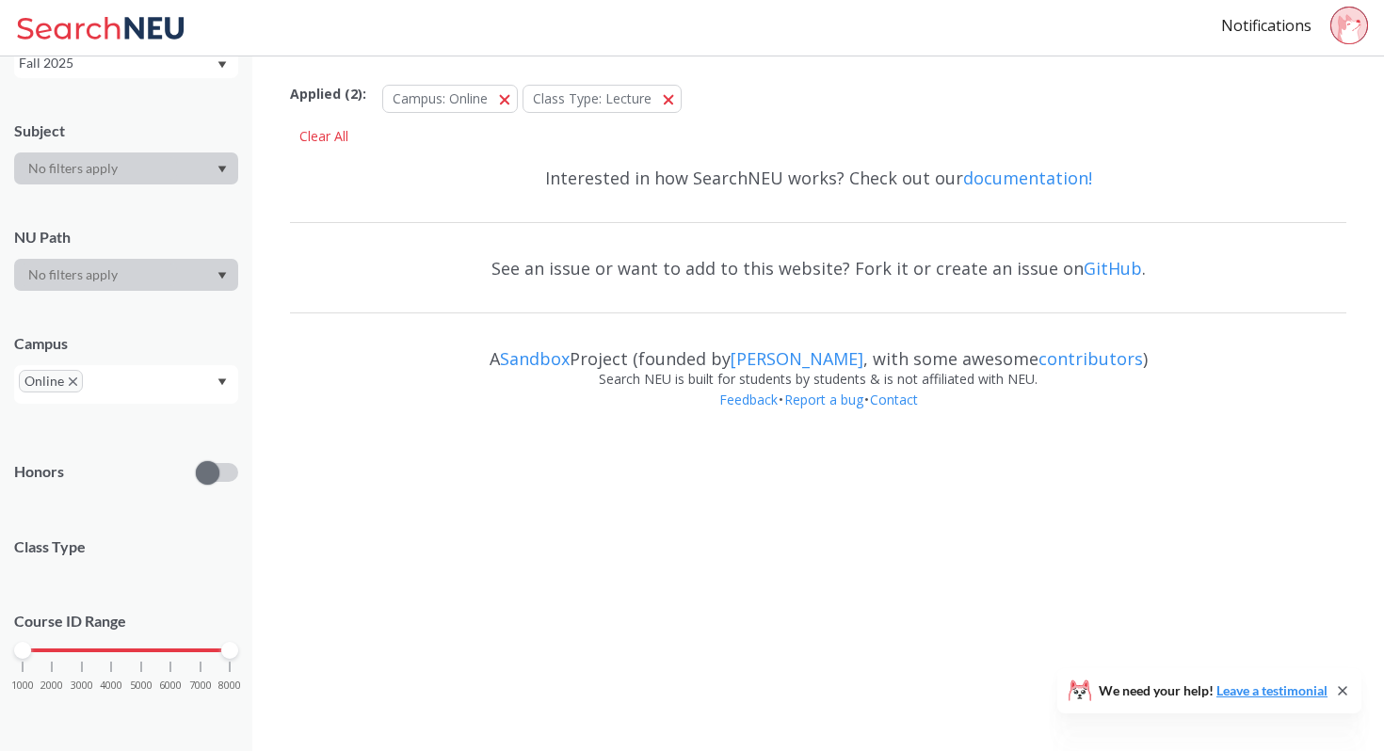
scroll to position [148, 0]
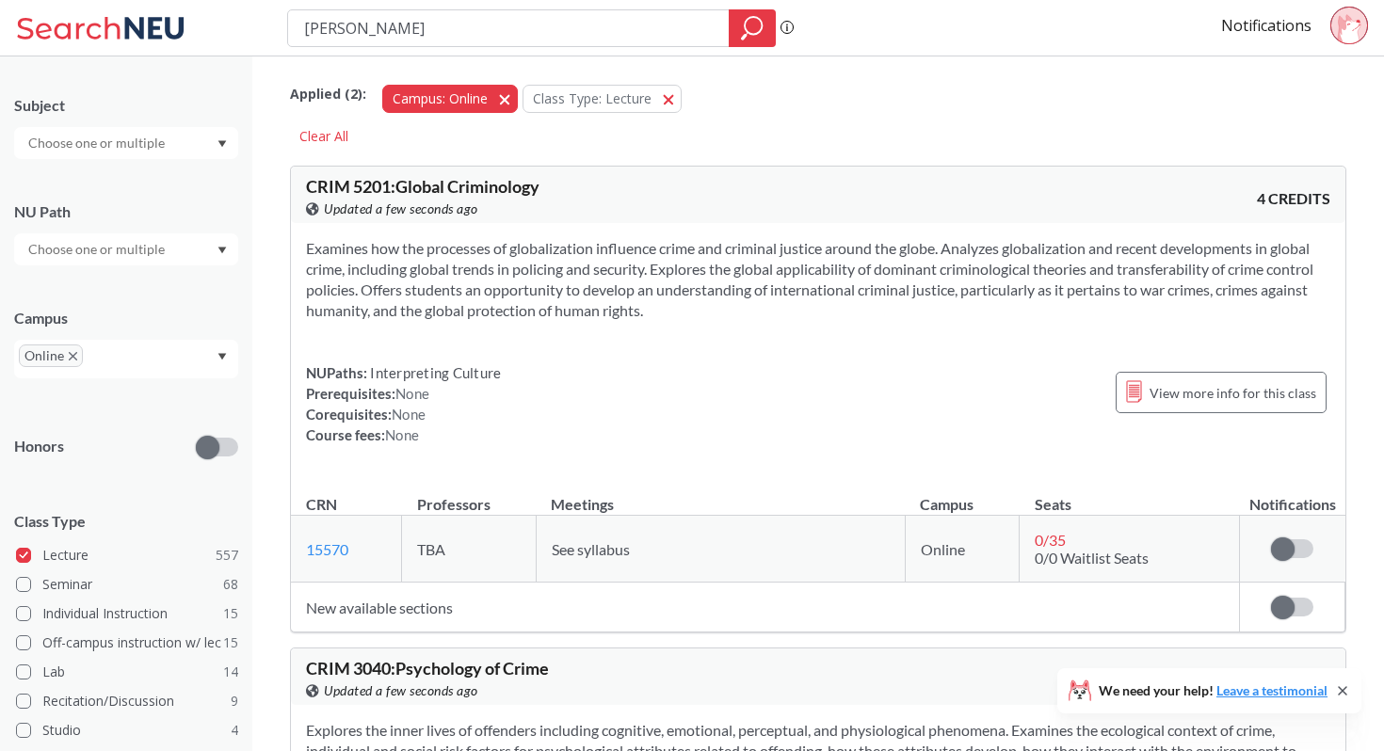
click at [511, 99] on span "button" at bounding box center [511, 98] width 0 height 18
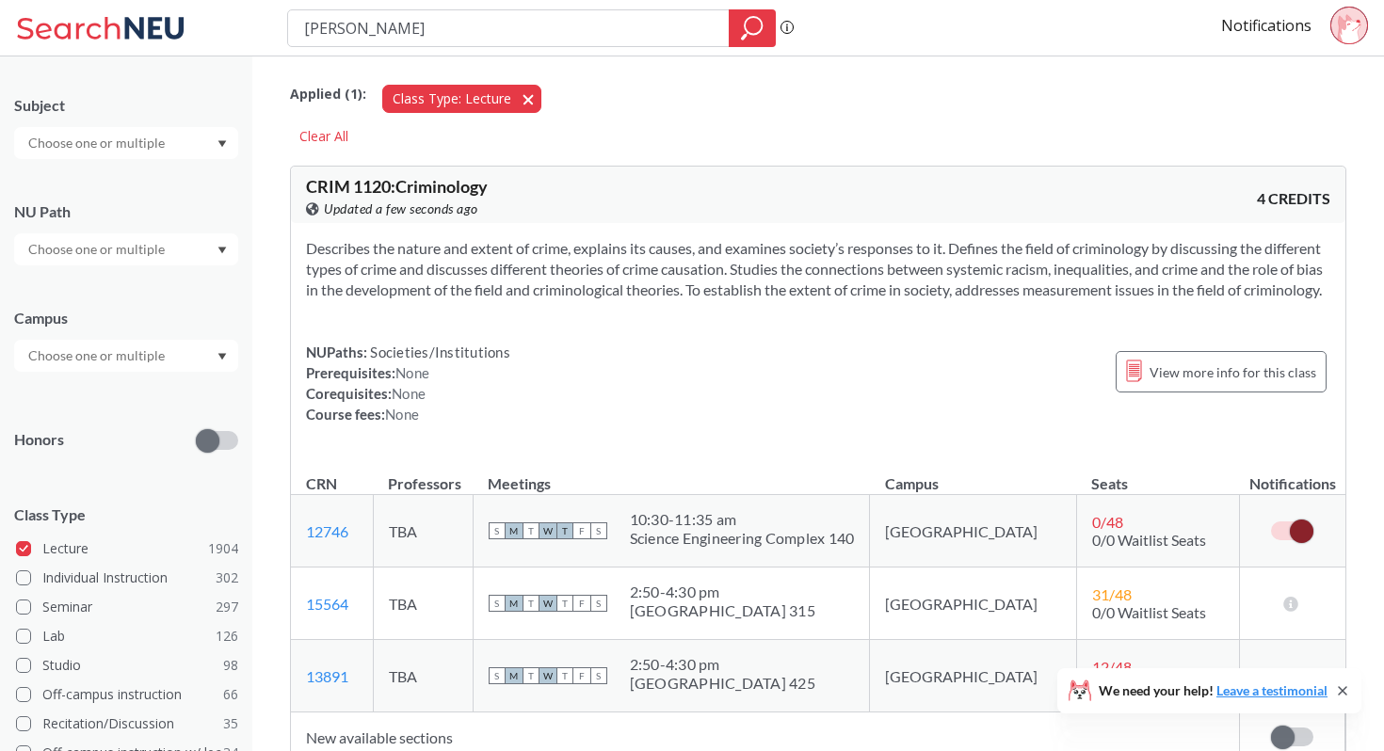
click at [525, 95] on button "Class Type: Lecture Lecture" at bounding box center [461, 99] width 159 height 28
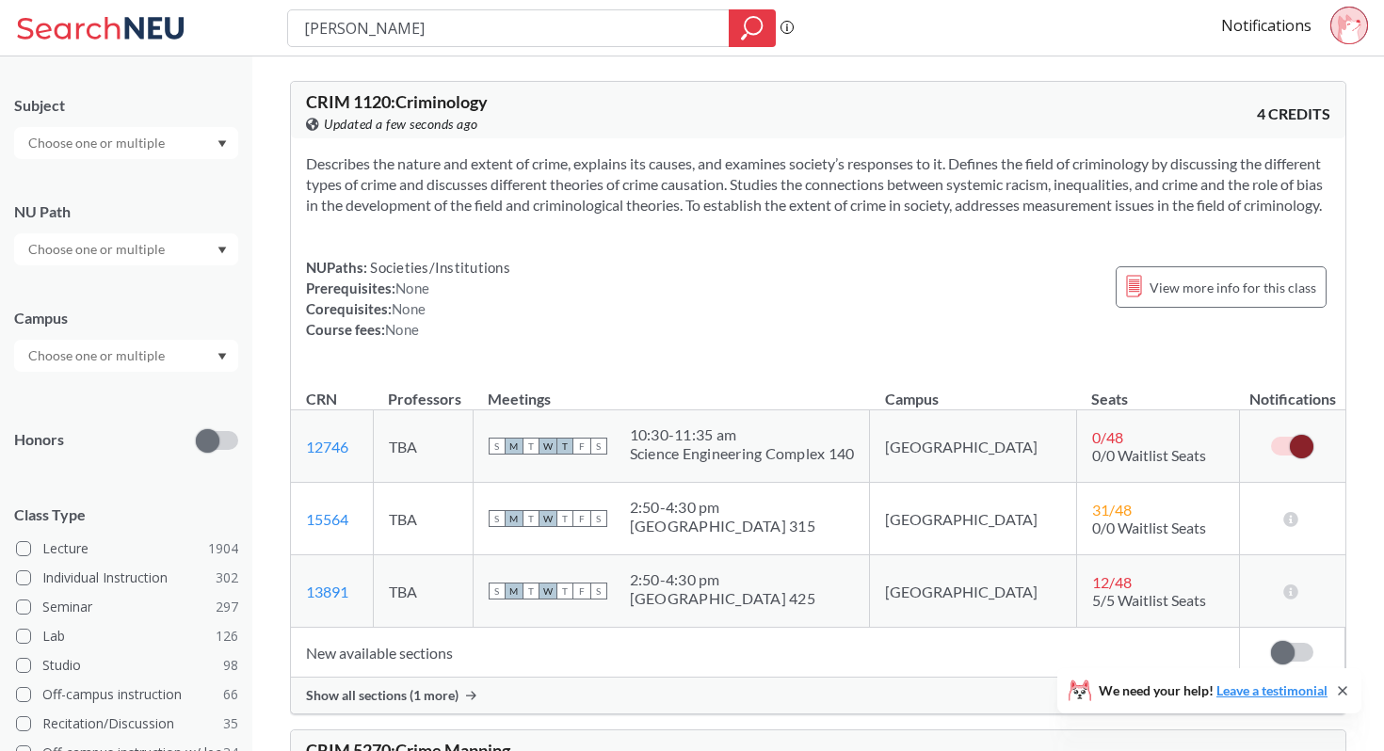
click at [1300, 458] on span at bounding box center [1302, 447] width 24 height 24
click at [1271, 437] on input "checkbox" at bounding box center [1271, 437] width 0 height 0
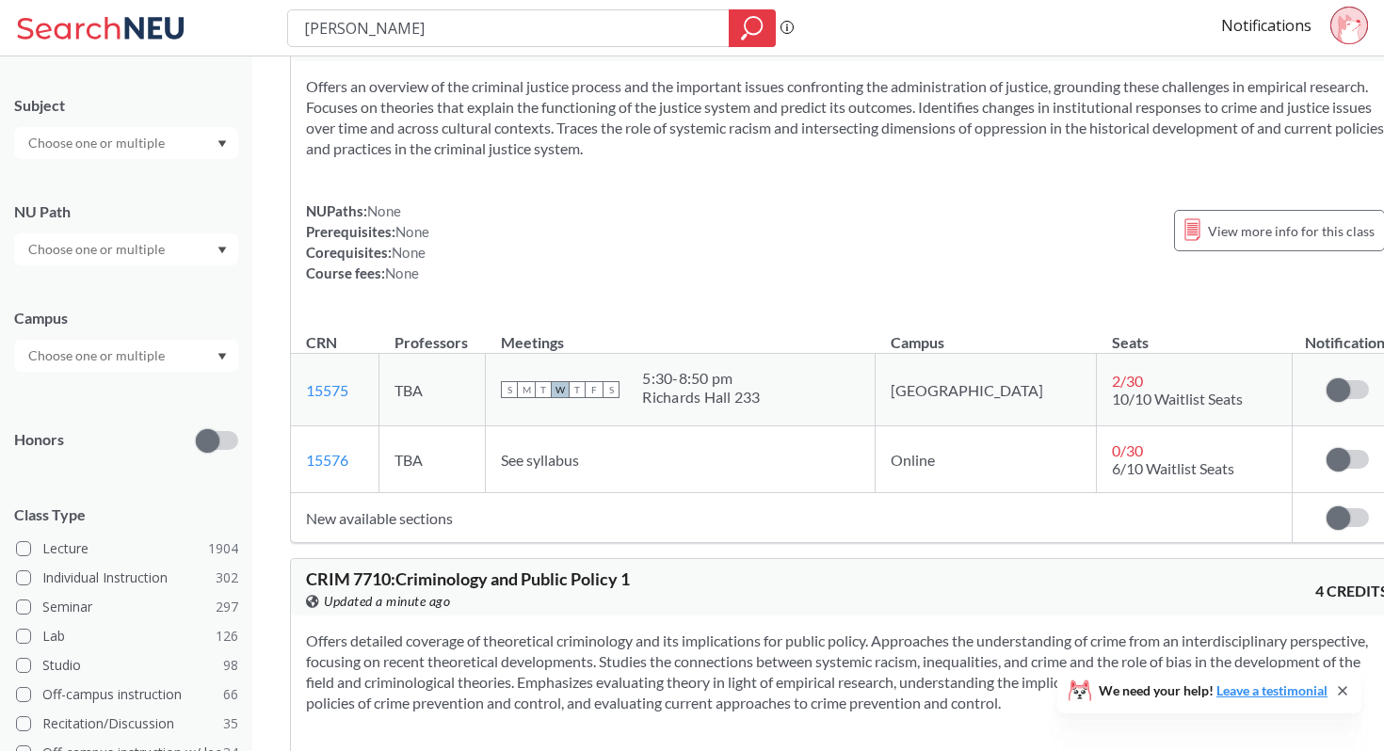
scroll to position [6127, 0]
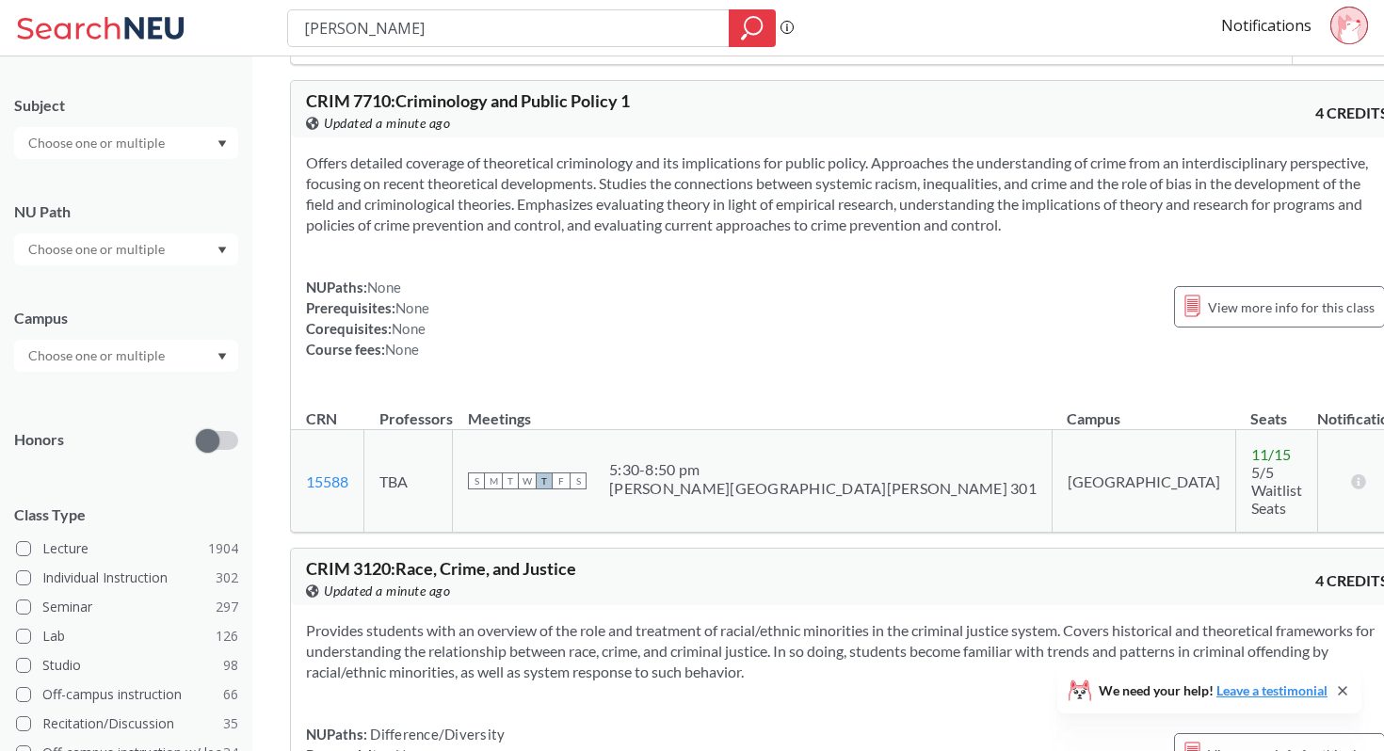
click at [938, 360] on div "NUPaths: None Prerequisites: None Corequisites: None Course fees: None View mor…" at bounding box center [847, 318] width 1083 height 83
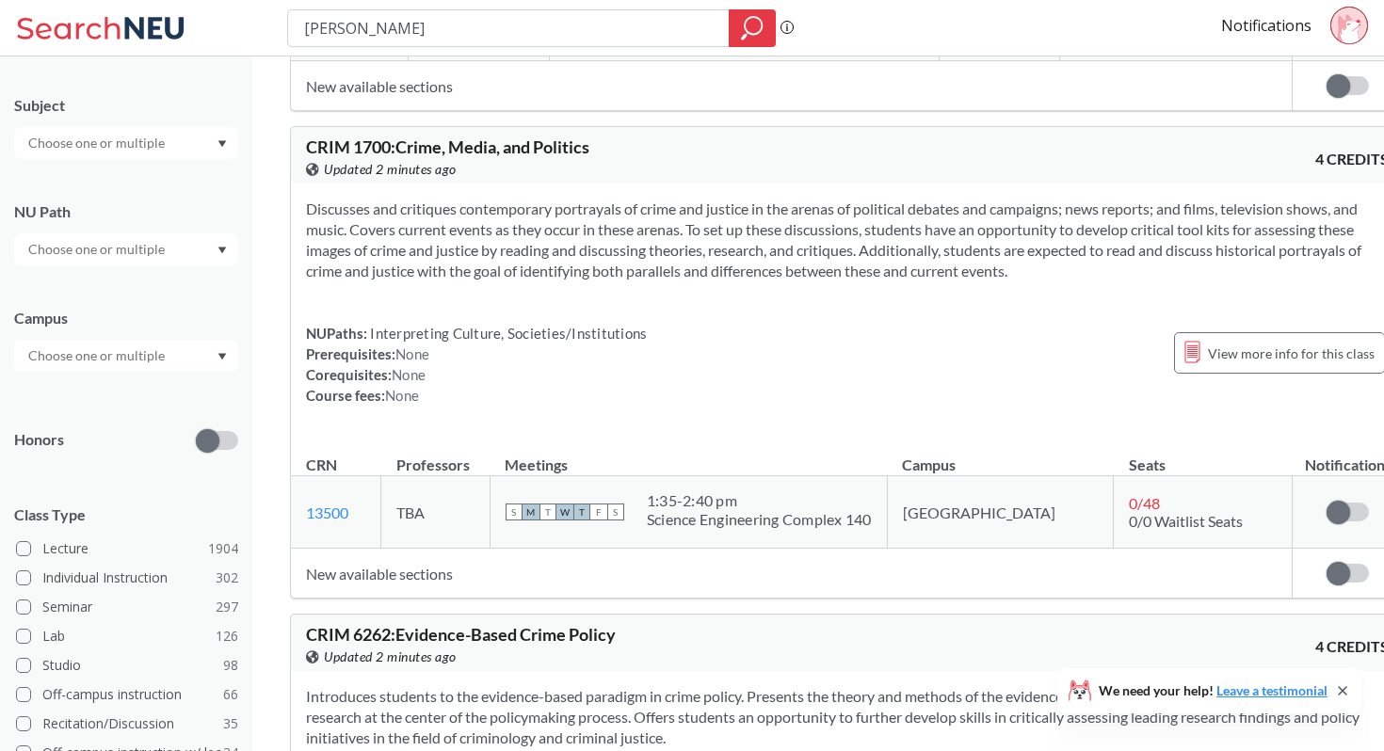
scroll to position [8434, 0]
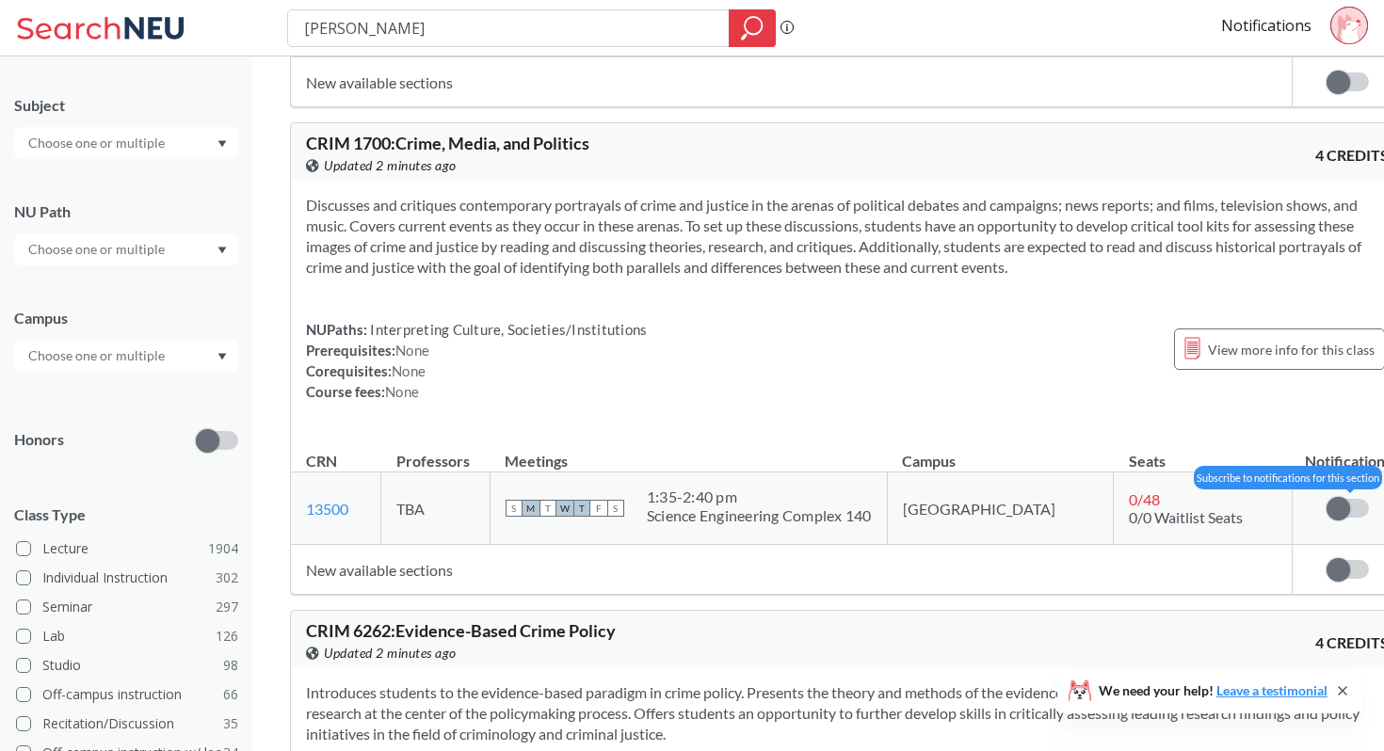
click at [1326, 518] on label at bounding box center [1347, 508] width 42 height 19
click at [1326, 499] on input "checkbox" at bounding box center [1326, 499] width 0 height 0
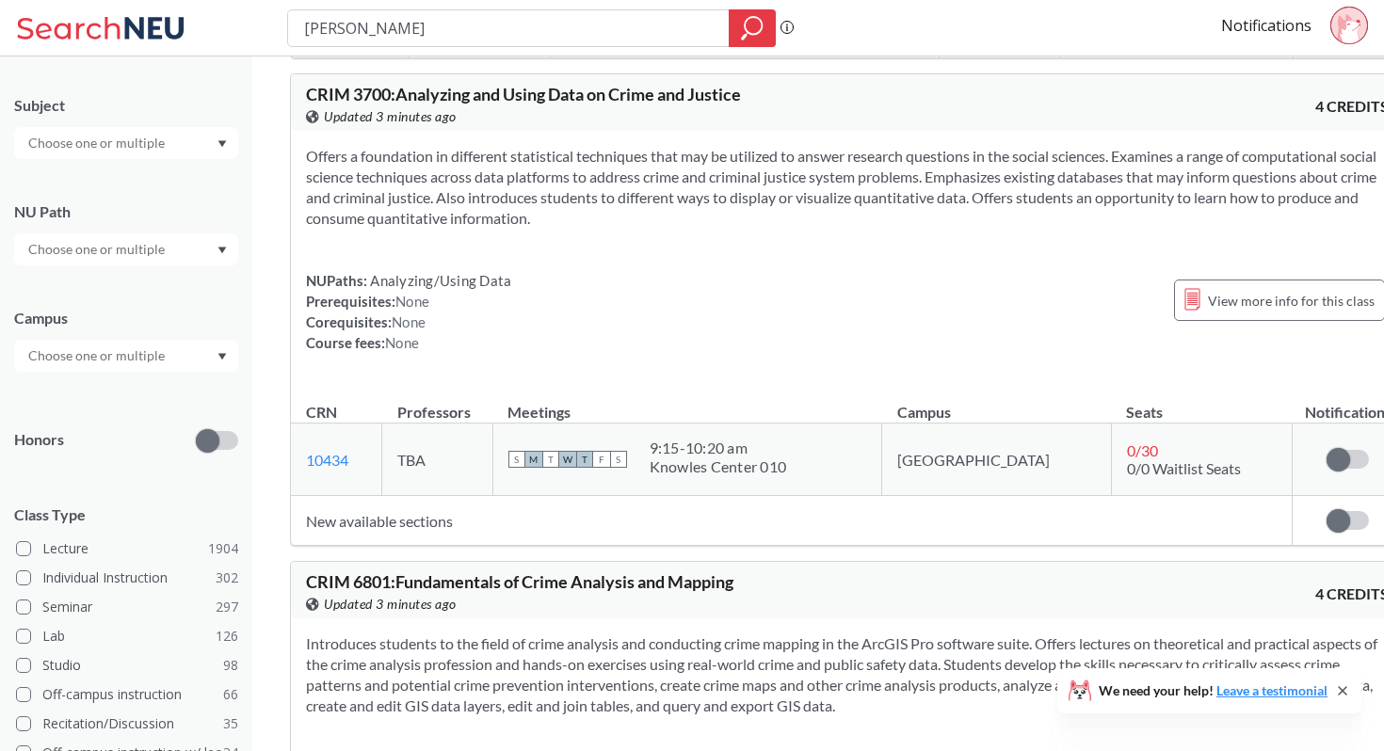
scroll to position [12230, 0]
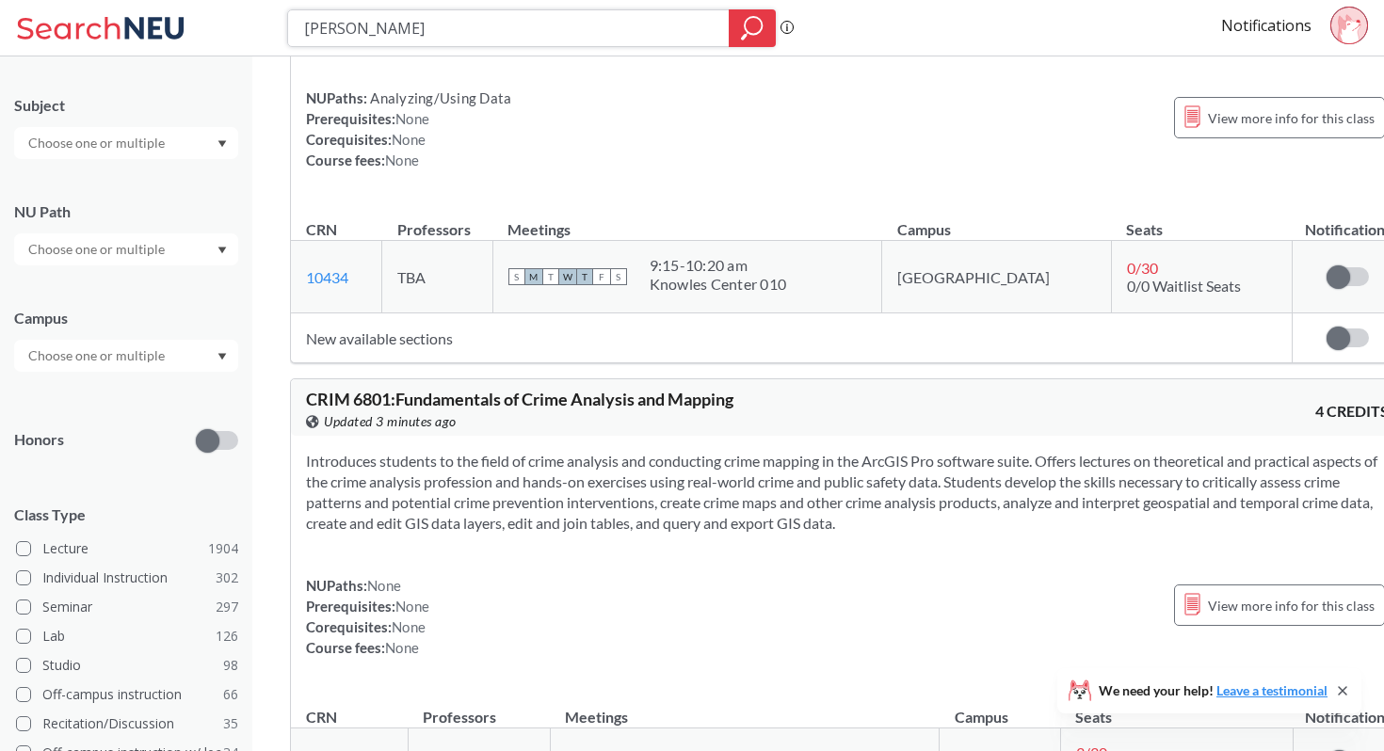
click at [393, 31] on input "[PERSON_NAME]" at bounding box center [508, 28] width 413 height 32
type input "c"
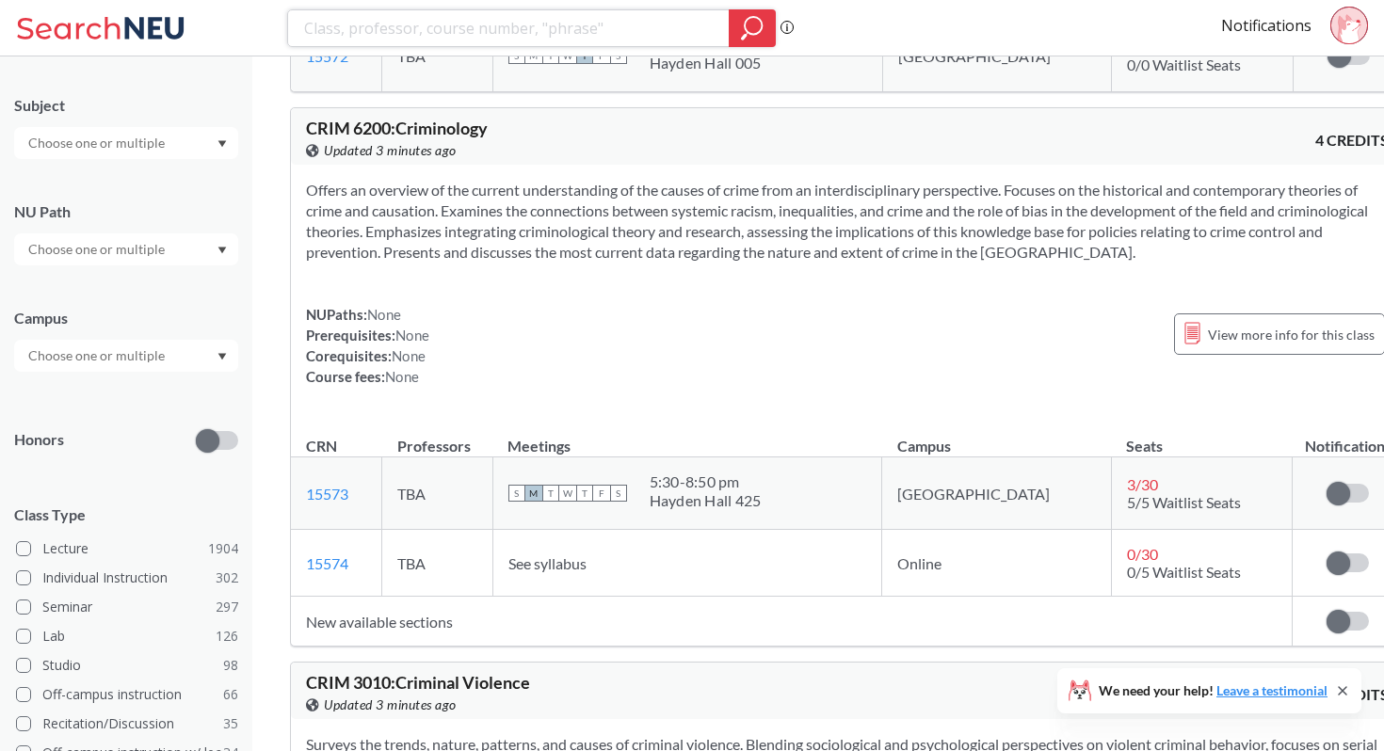
scroll to position [0, 0]
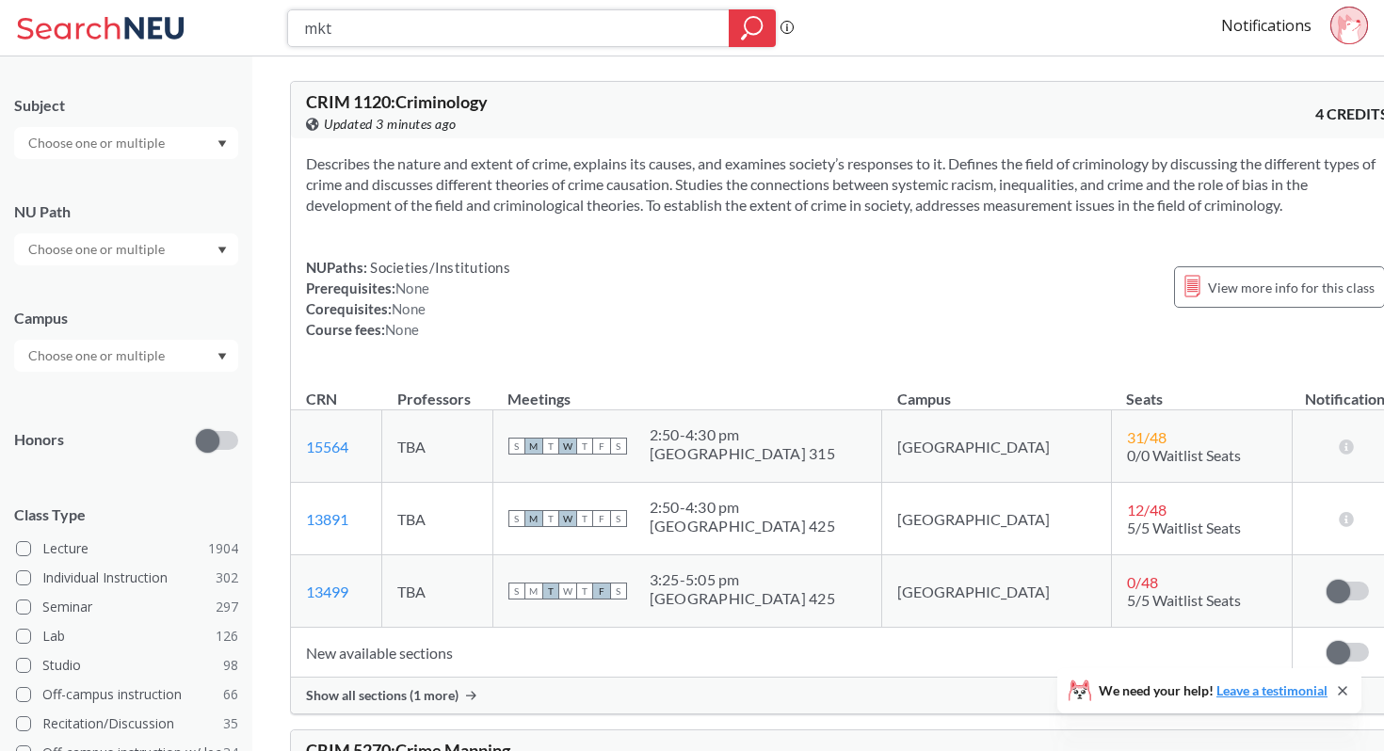
type input "mktg"
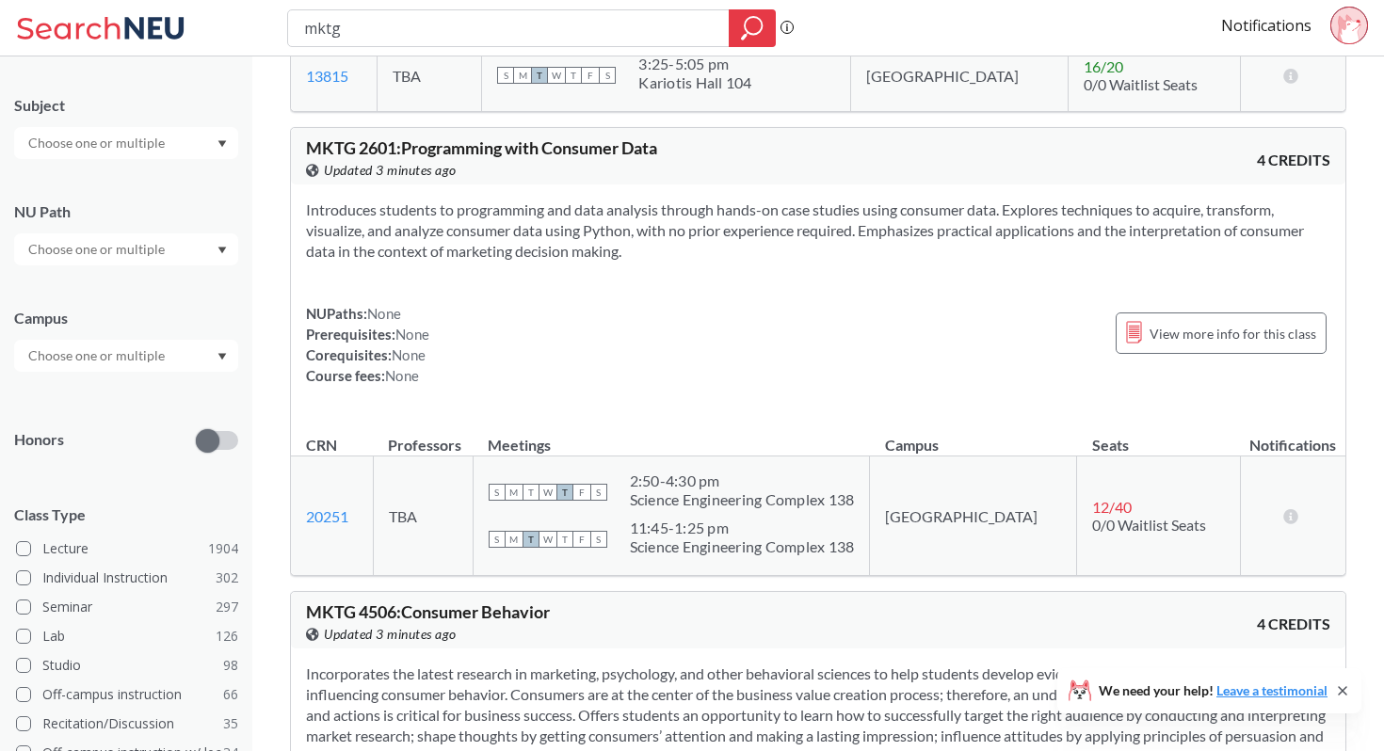
scroll to position [1633, 0]
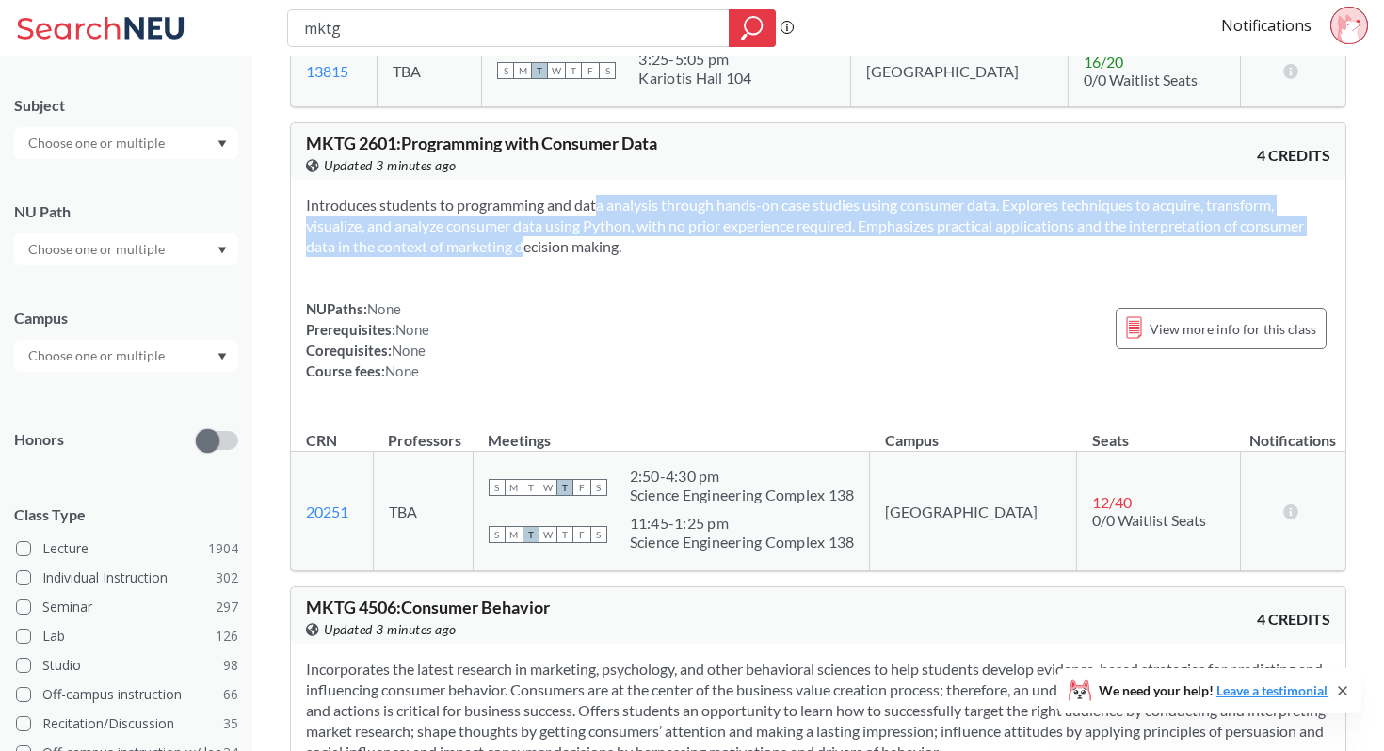
drag, startPoint x: 567, startPoint y: 209, endPoint x: 494, endPoint y: 256, distance: 86.4
click at [494, 256] on section "Introduces students to programming and data analysis through hands-on case stud…" at bounding box center [818, 226] width 1024 height 62
click at [494, 257] on section "Introduces students to programming and data analysis through hands-on case stud…" at bounding box center [818, 226] width 1024 height 62
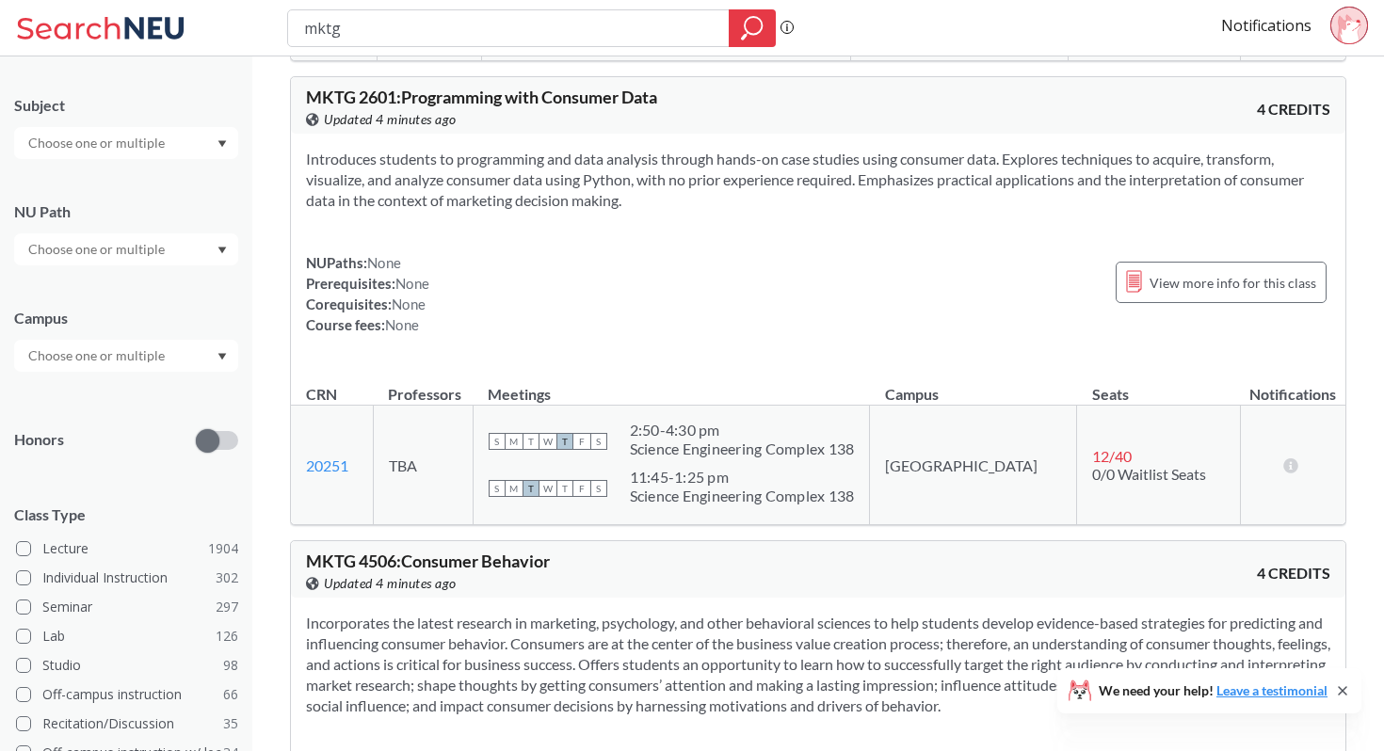
scroll to position [1668, 0]
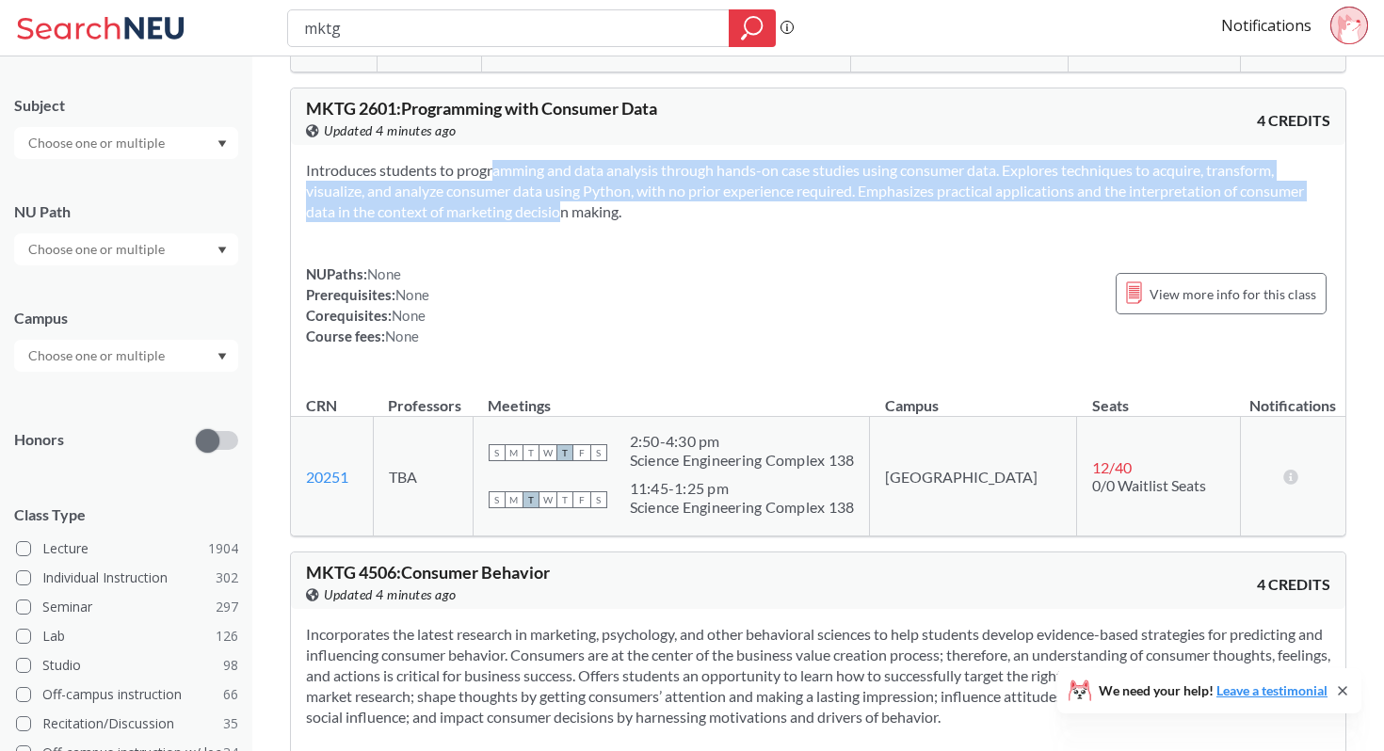
drag, startPoint x: 462, startPoint y: 165, endPoint x: 507, endPoint y: 210, distance: 63.9
click at [515, 209] on section "Introduces students to programming and data analysis through hands-on case stud…" at bounding box center [818, 191] width 1024 height 62
click at [507, 210] on section "Introduces students to programming and data analysis through hands-on case stud…" at bounding box center [818, 191] width 1024 height 62
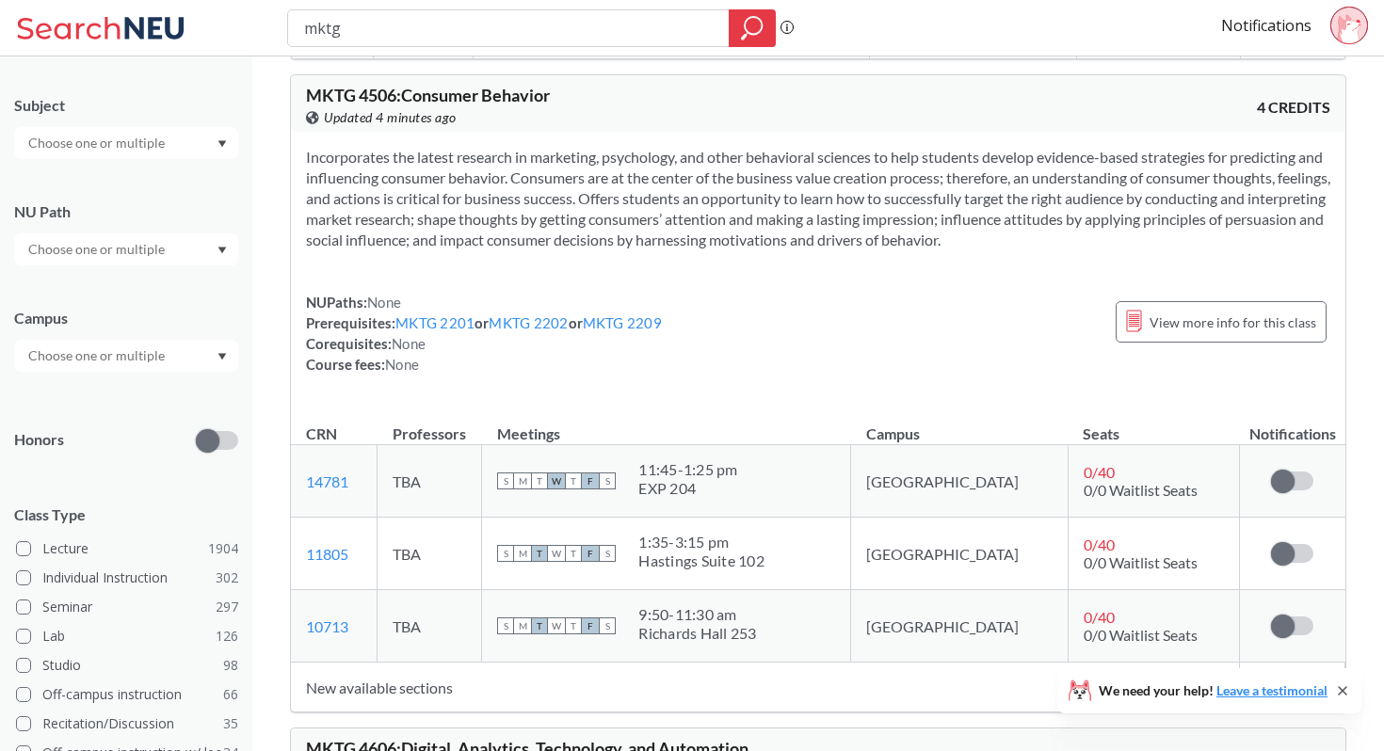
scroll to position [2143, 0]
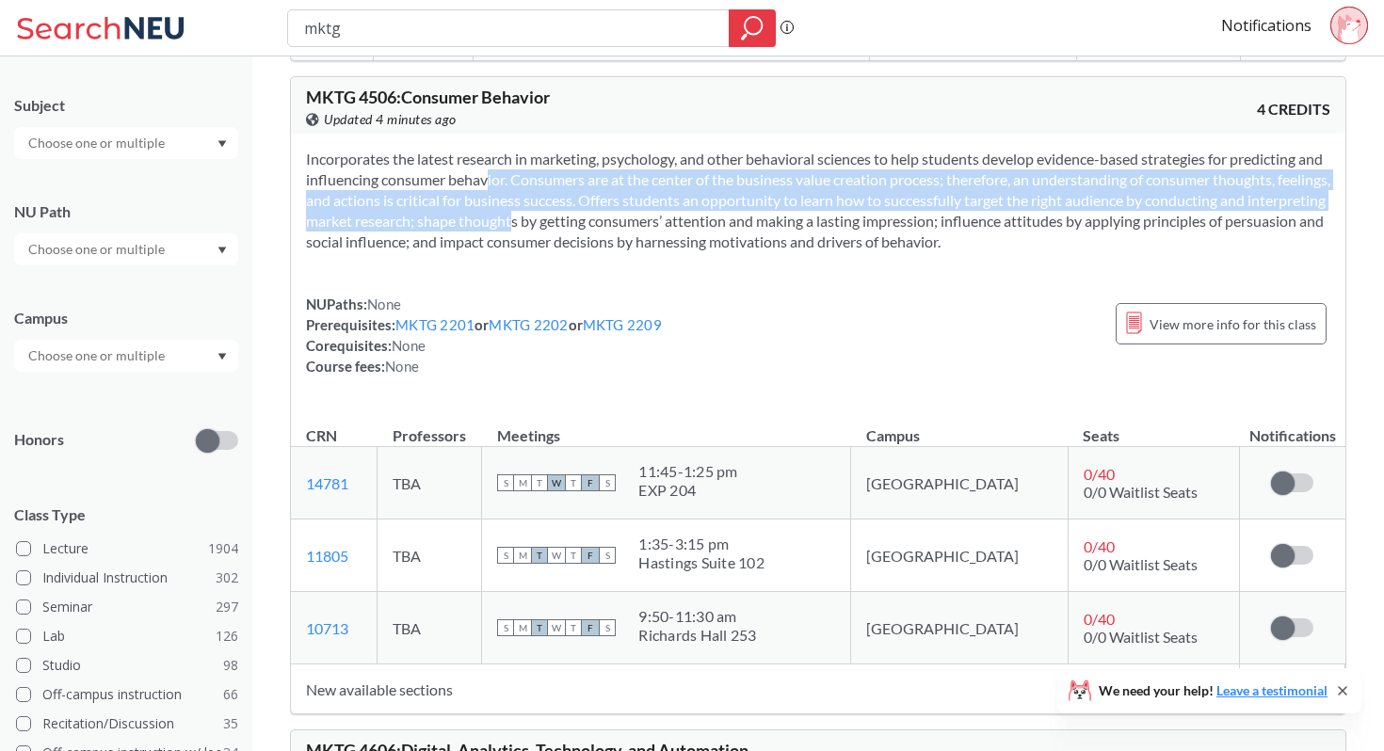
drag, startPoint x: 476, startPoint y: 178, endPoint x: 539, endPoint y: 221, distance: 76.5
click at [546, 221] on section "Incorporates the latest research in marketing, psychology, and other behavioral…" at bounding box center [818, 201] width 1024 height 104
click at [539, 221] on section "Incorporates the latest research in marketing, psychology, and other behavioral…" at bounding box center [818, 201] width 1024 height 104
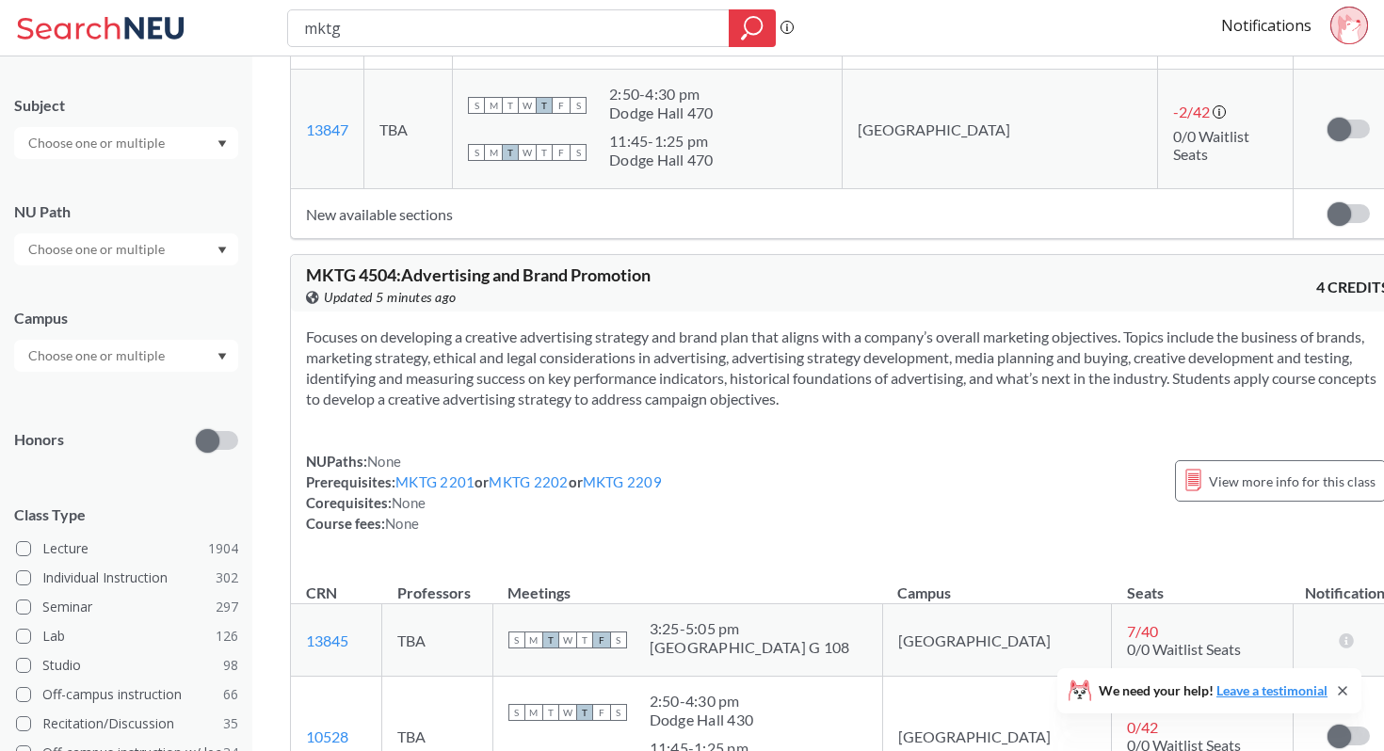
scroll to position [8533, 0]
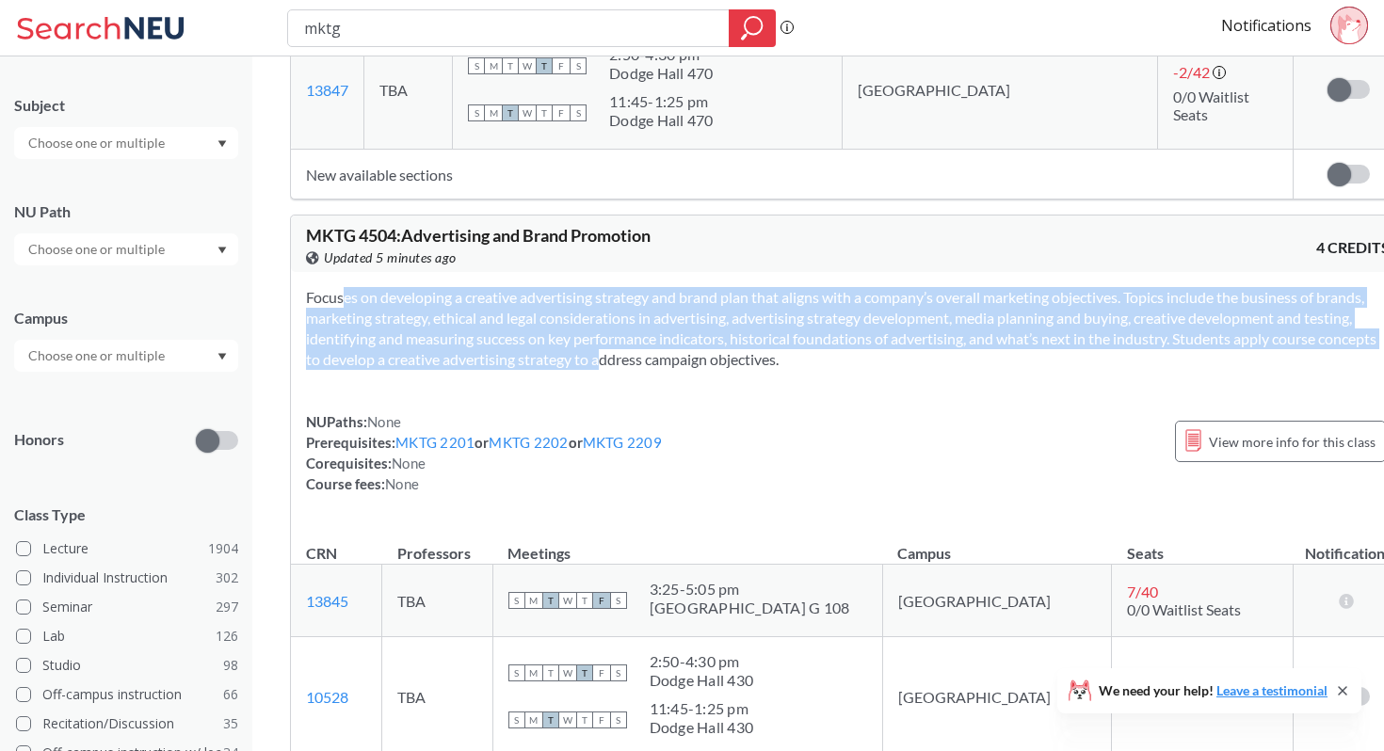
drag, startPoint x: 307, startPoint y: 233, endPoint x: 837, endPoint y: 301, distance: 534.4
click at [839, 299] on section "Focuses on developing a creative advertising strategy and brand plan that align…" at bounding box center [848, 328] width 1084 height 83
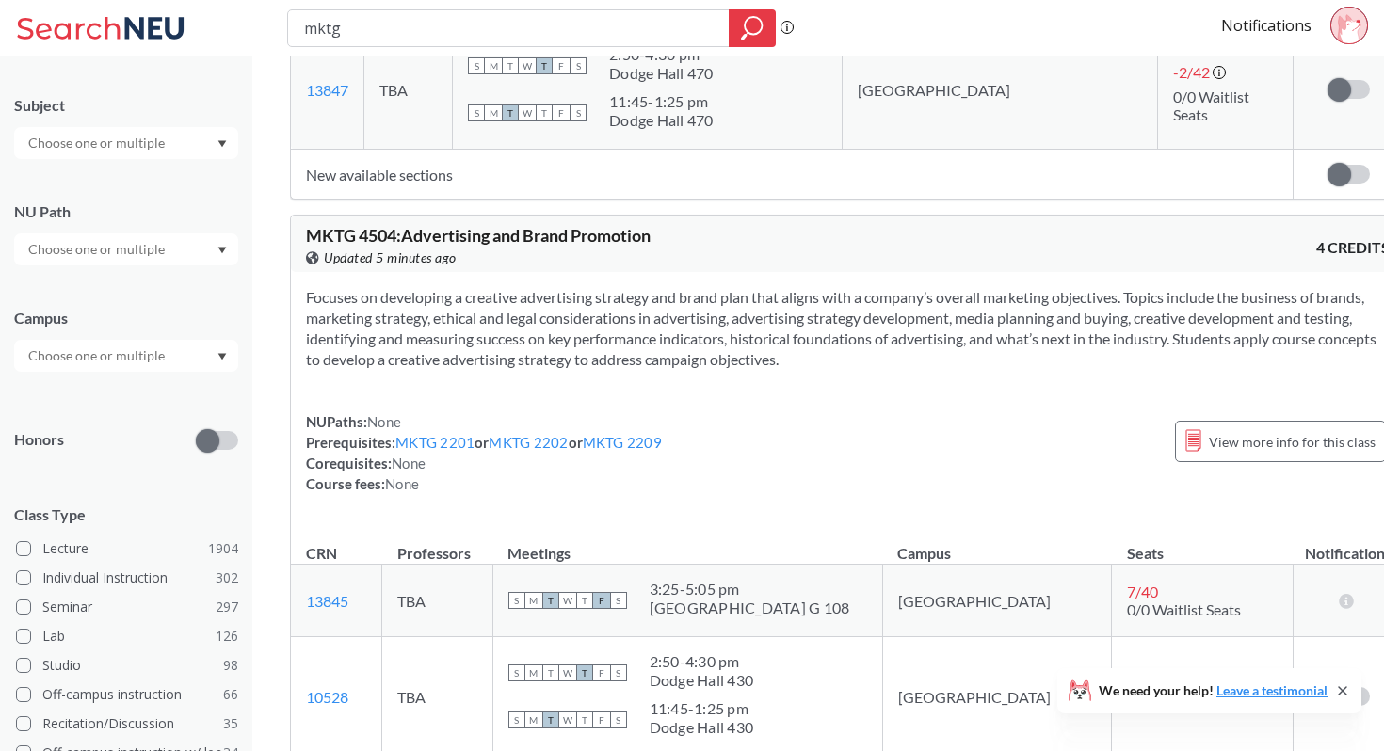
click at [854, 304] on section "Focuses on developing a creative advertising strategy and brand plan that align…" at bounding box center [848, 328] width 1084 height 83
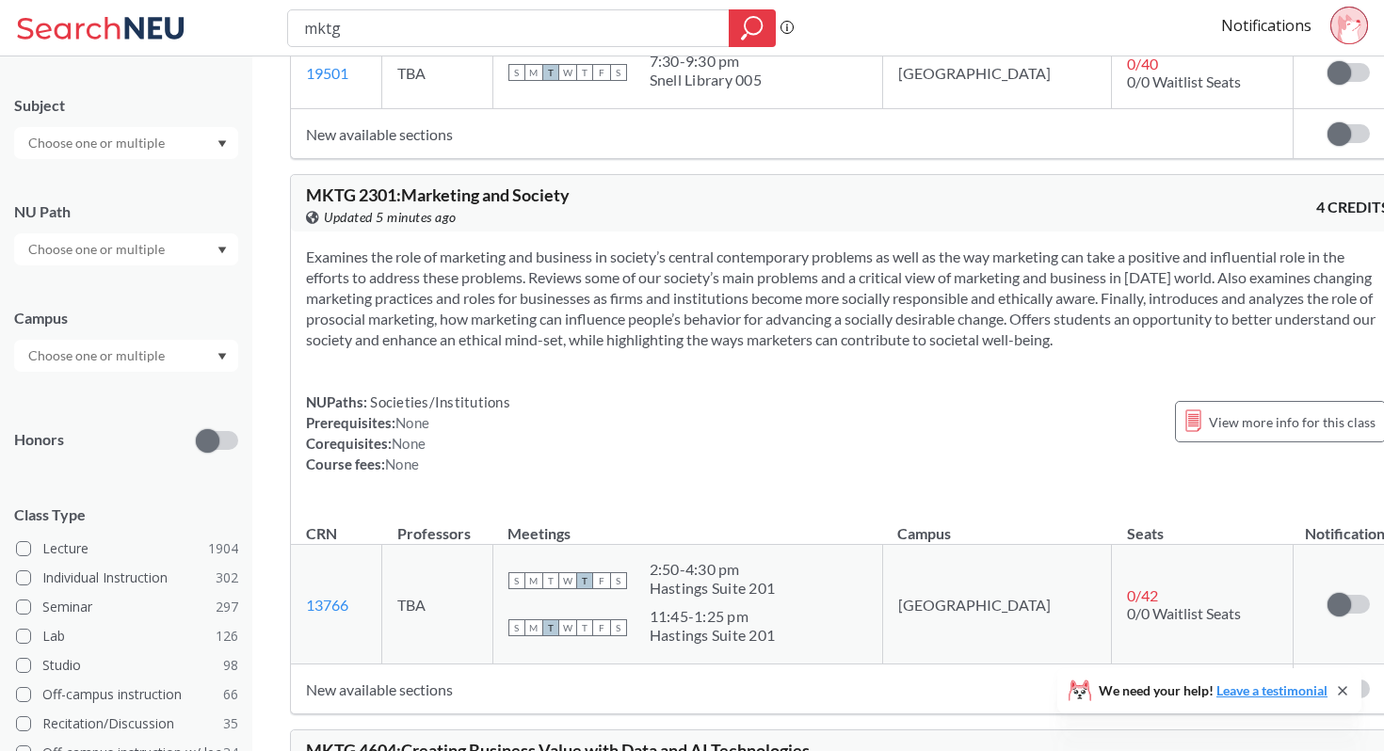
scroll to position [9801, 0]
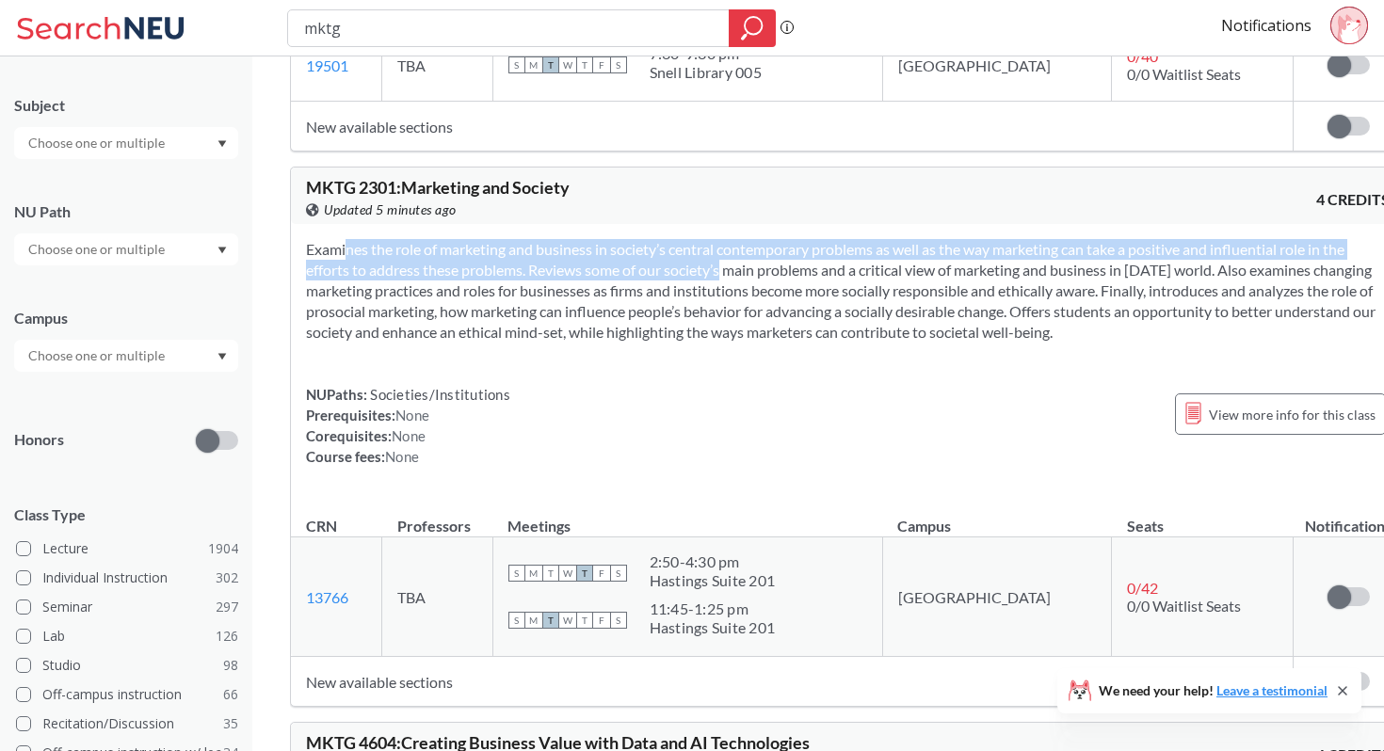
drag, startPoint x: 304, startPoint y: 201, endPoint x: 733, endPoint y: 237, distance: 430.8
click at [736, 236] on div "Examines the role of marketing and business in society’s central contemporary p…" at bounding box center [848, 360] width 1114 height 273
click at [733, 239] on section "Examines the role of marketing and business in society’s central contemporary p…" at bounding box center [848, 291] width 1084 height 104
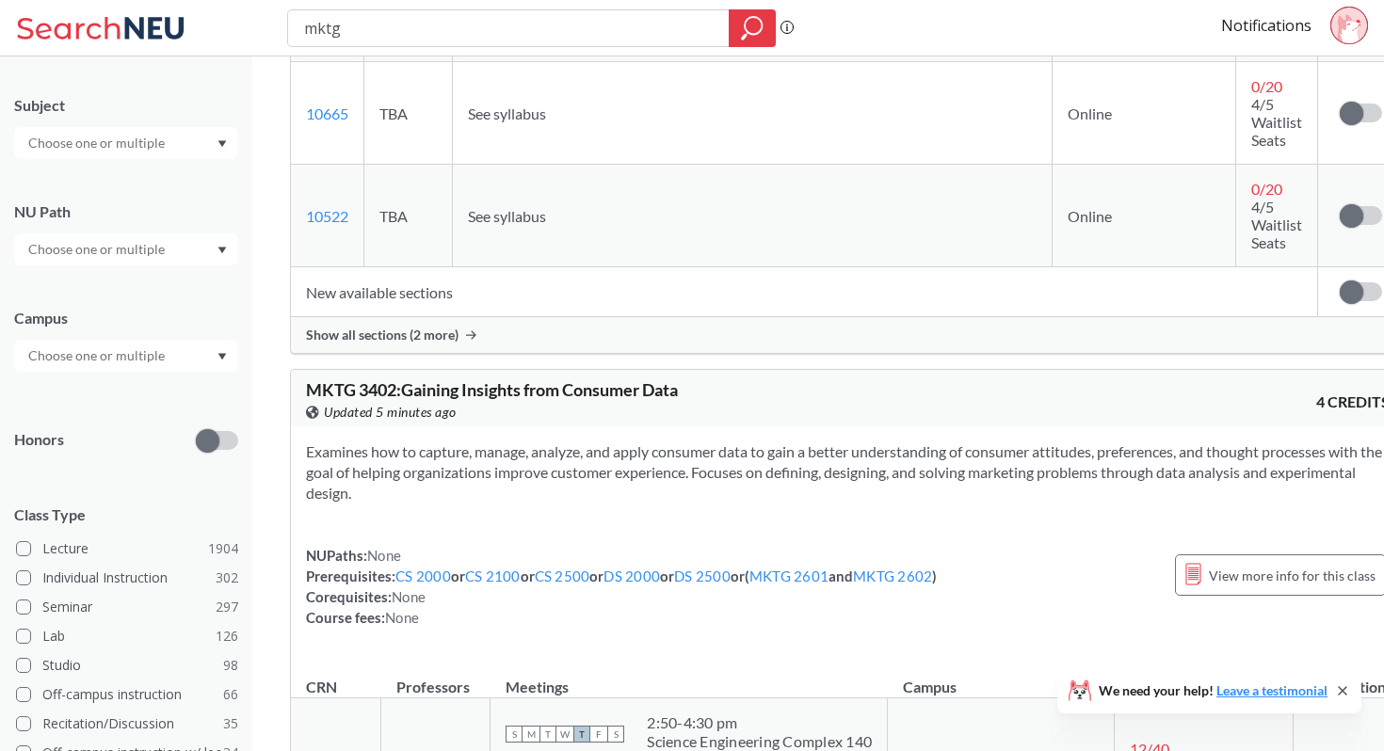
scroll to position [5050, 0]
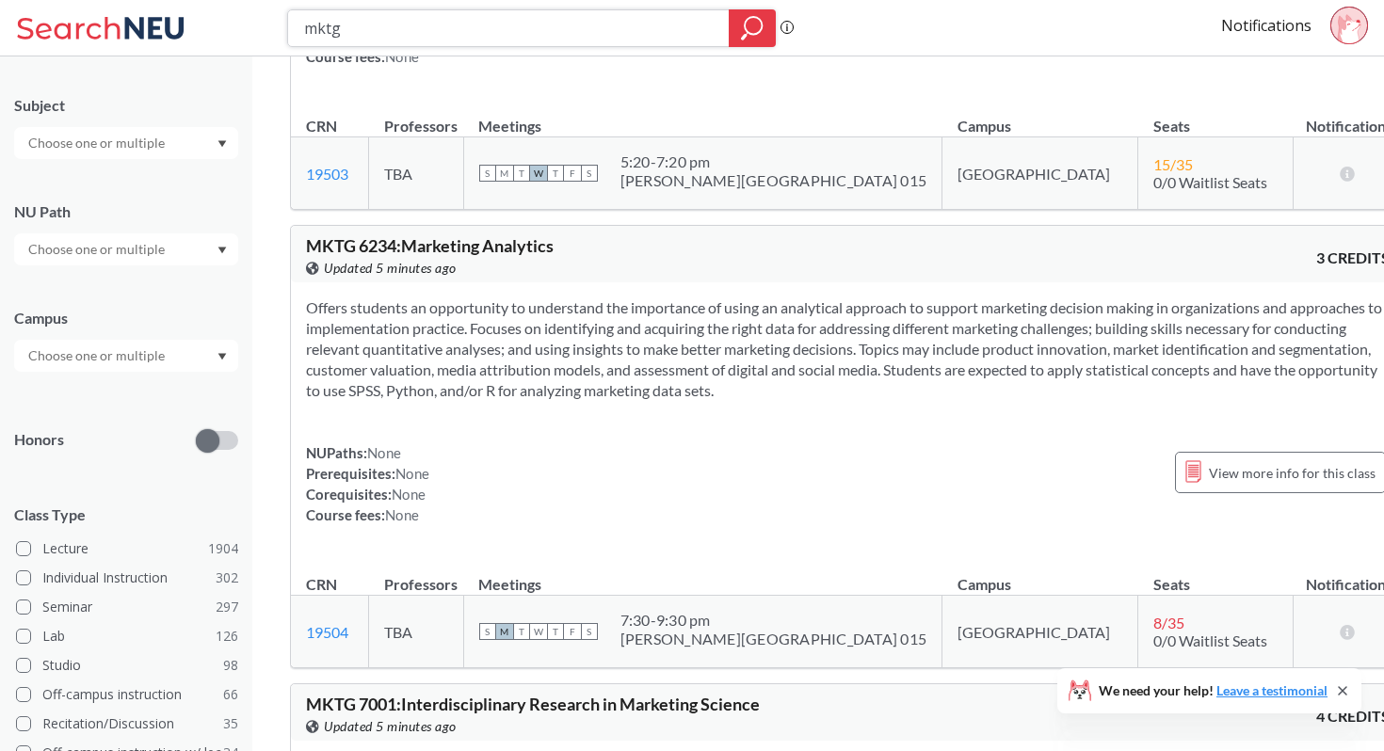
click at [522, 27] on input "mktg" at bounding box center [508, 28] width 413 height 32
type input "cyber"
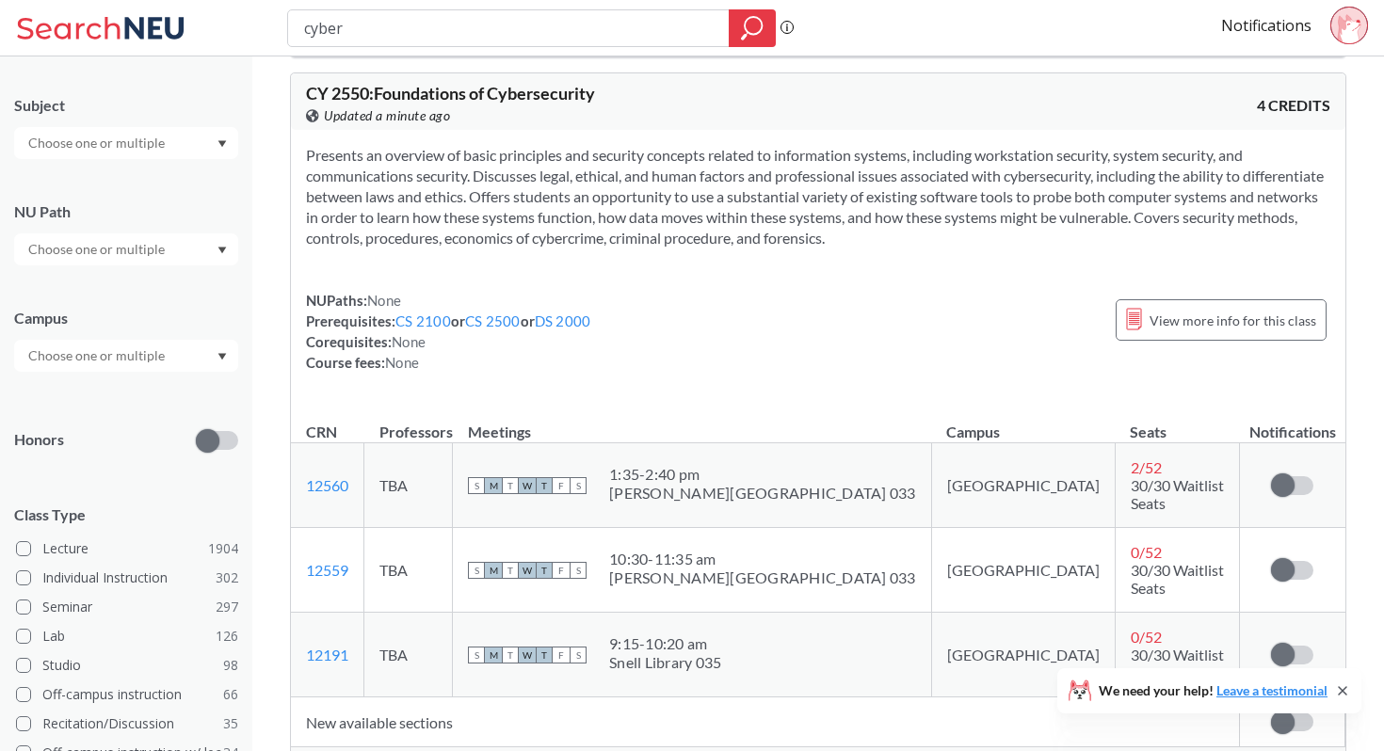
scroll to position [536, 0]
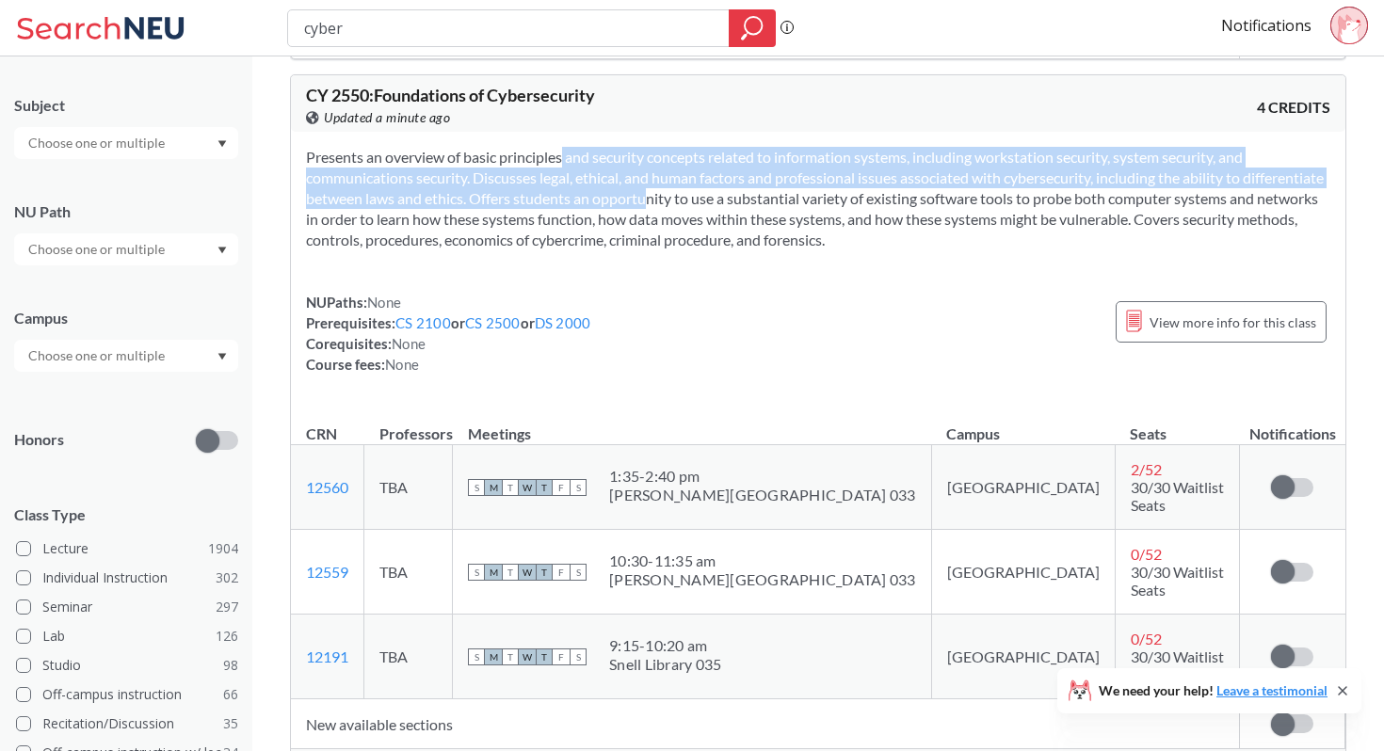
drag, startPoint x: 535, startPoint y: 150, endPoint x: 689, endPoint y: 209, distance: 165.4
click at [696, 208] on section "Presents an overview of basic principles and security concepts related to infor…" at bounding box center [818, 199] width 1024 height 104
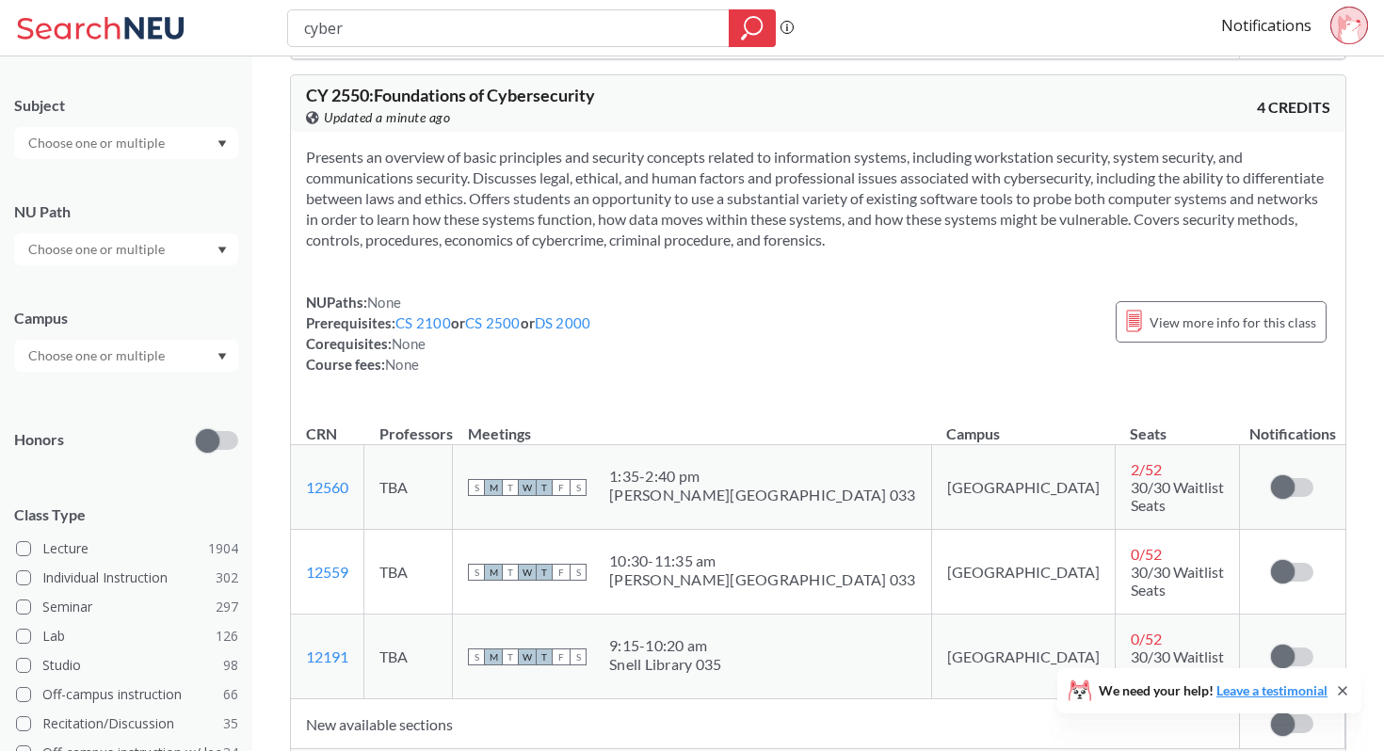
click at [689, 209] on section "Presents an overview of basic principles and security concepts related to infor…" at bounding box center [818, 199] width 1024 height 104
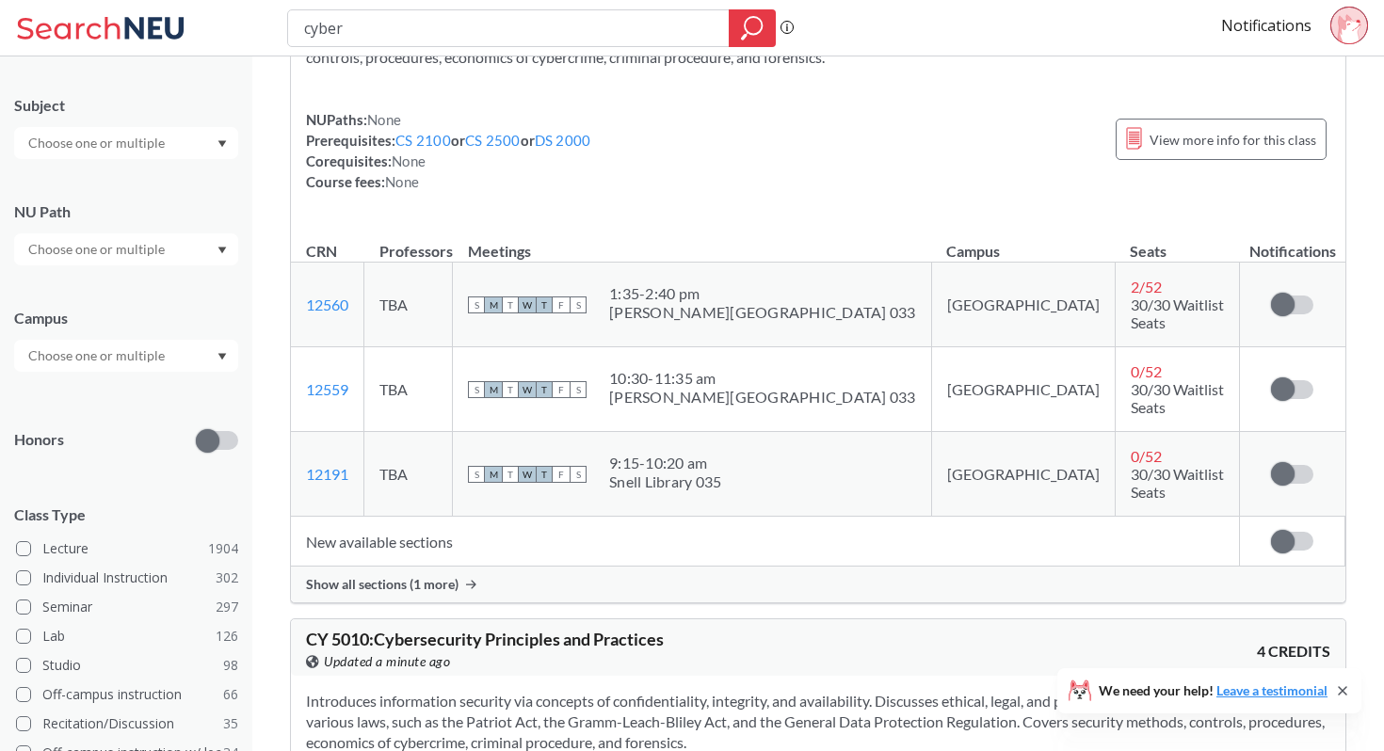
scroll to position [803, 0]
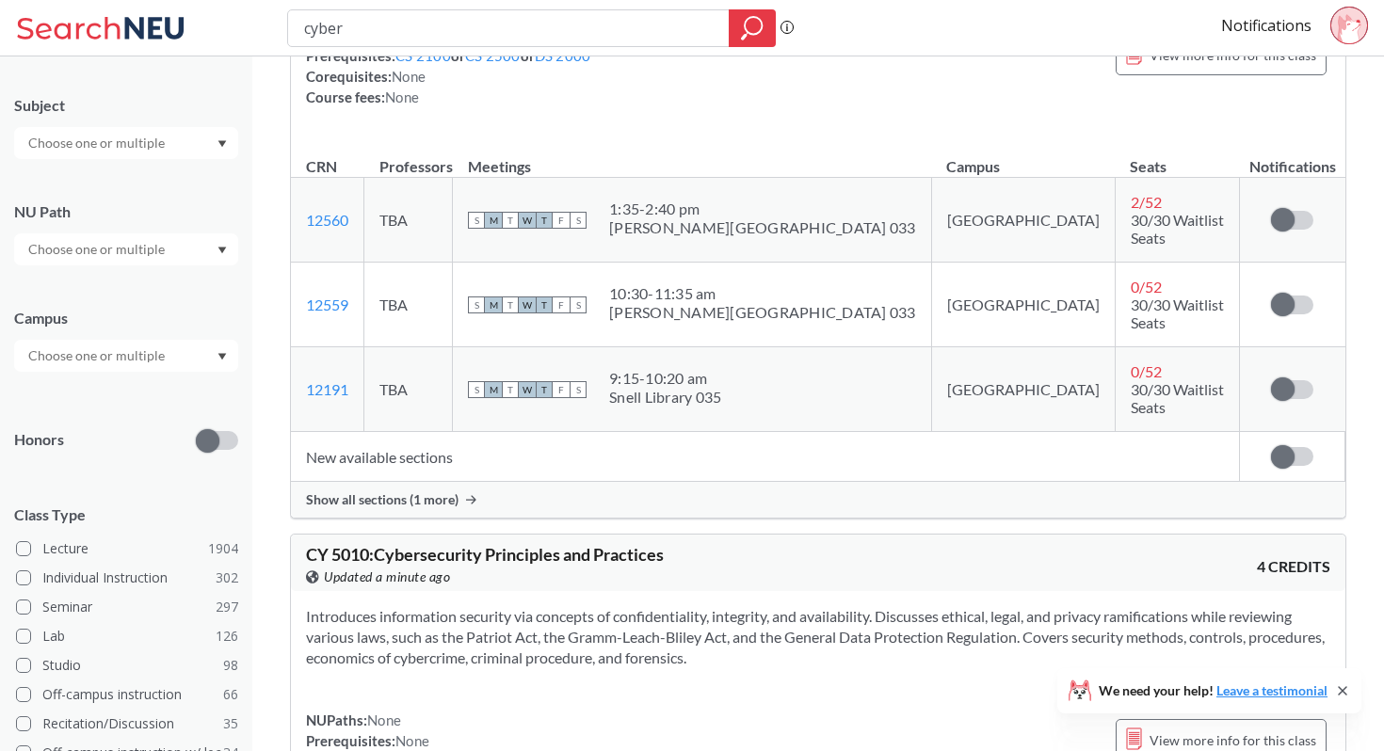
click at [443, 491] on span "Show all sections (1 more)" at bounding box center [382, 499] width 153 height 17
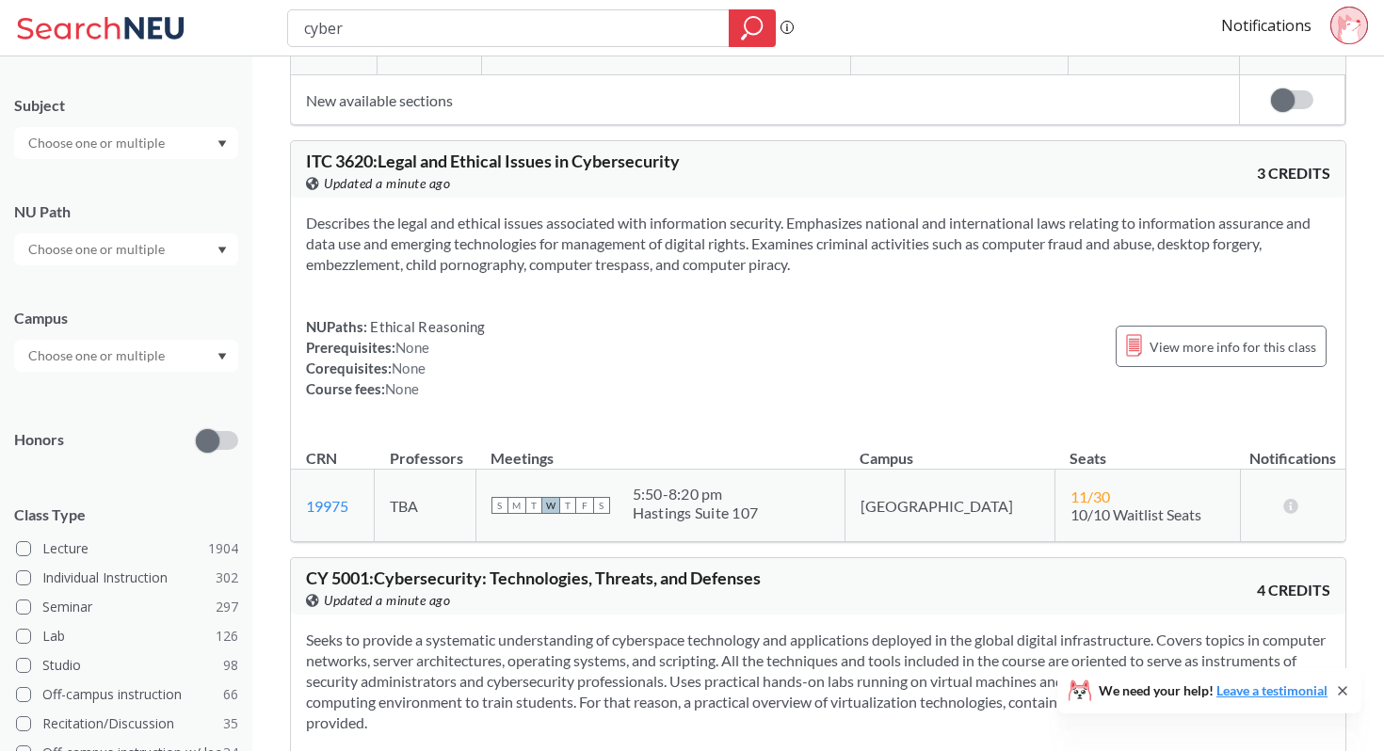
scroll to position [1746, 0]
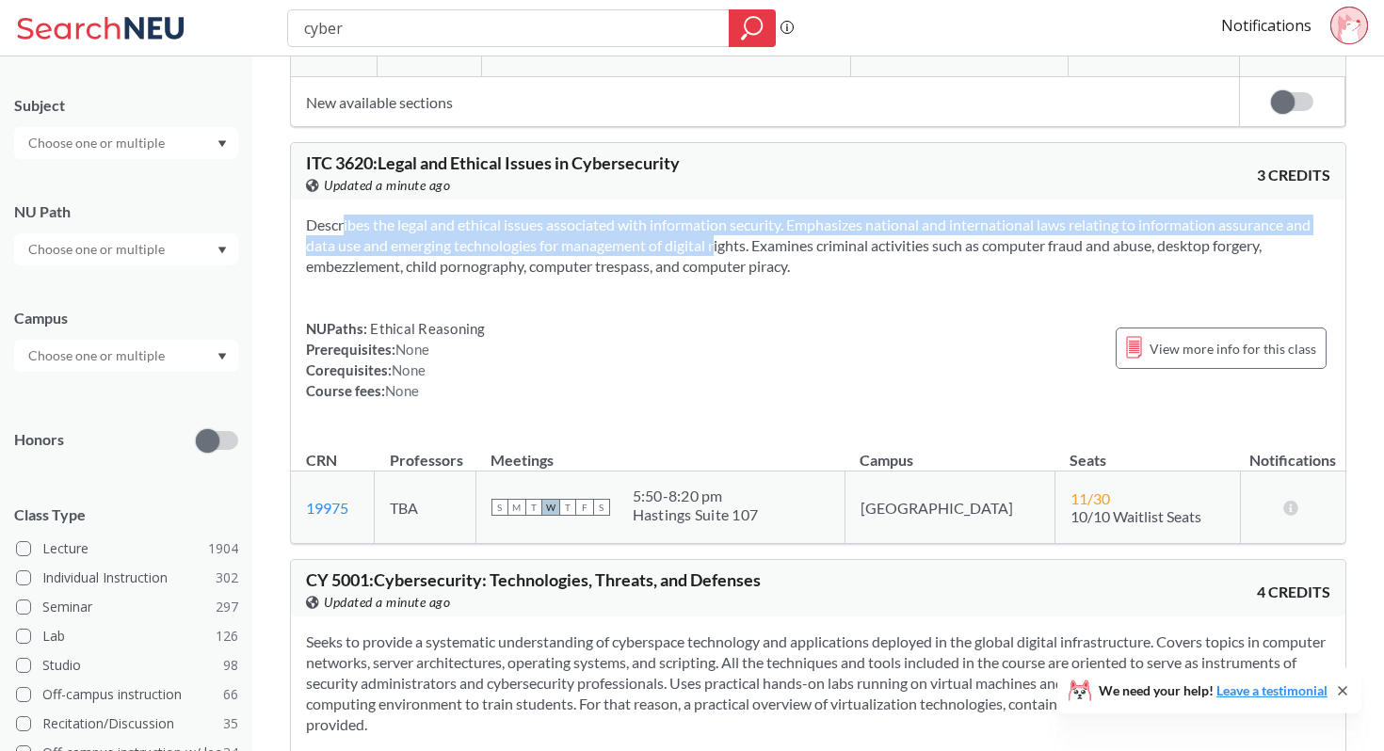
drag, startPoint x: 624, startPoint y: 157, endPoint x: 691, endPoint y: 188, distance: 73.7
click at [694, 200] on div "Describes the legal and ethical issues associated with information security. Em…" at bounding box center [818, 316] width 1054 height 232
click at [688, 215] on section "Describes the legal and ethical issues associated with information security. Em…" at bounding box center [818, 246] width 1024 height 62
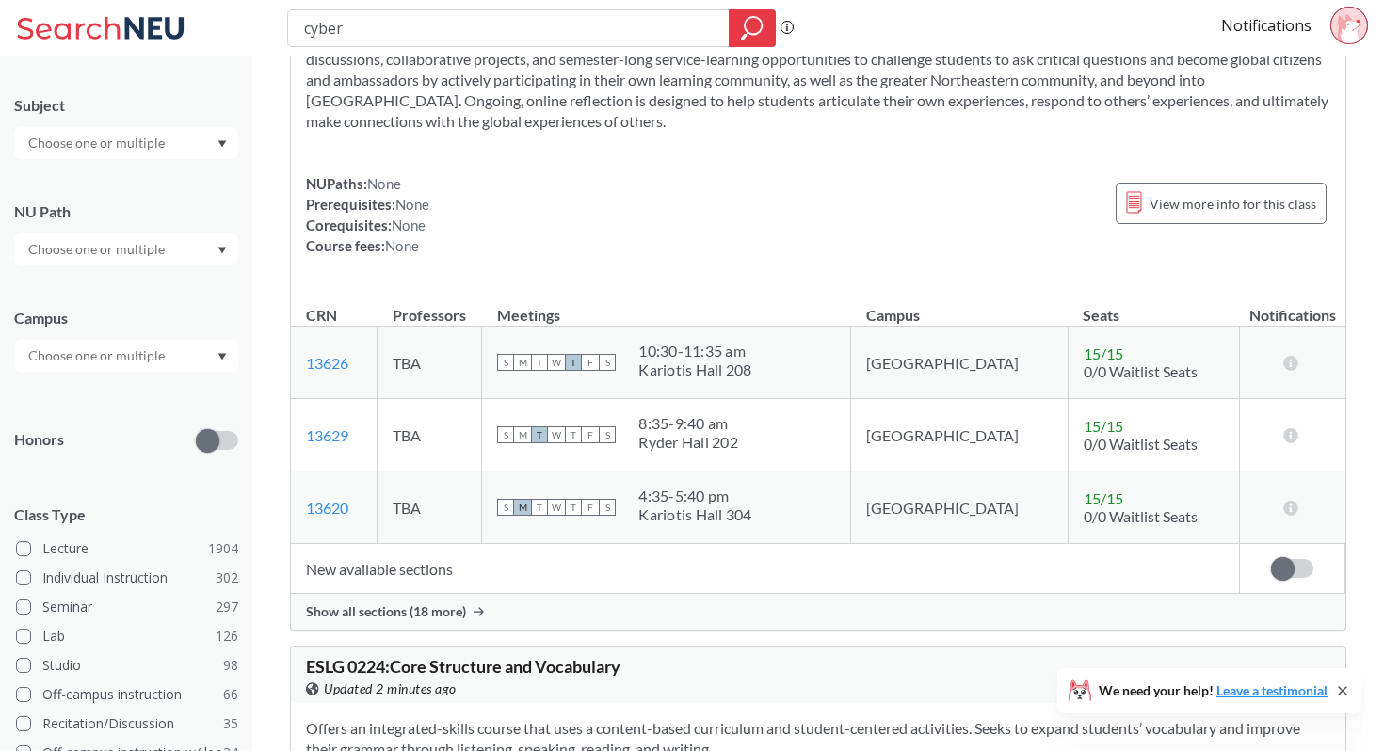
scroll to position [4847, 0]
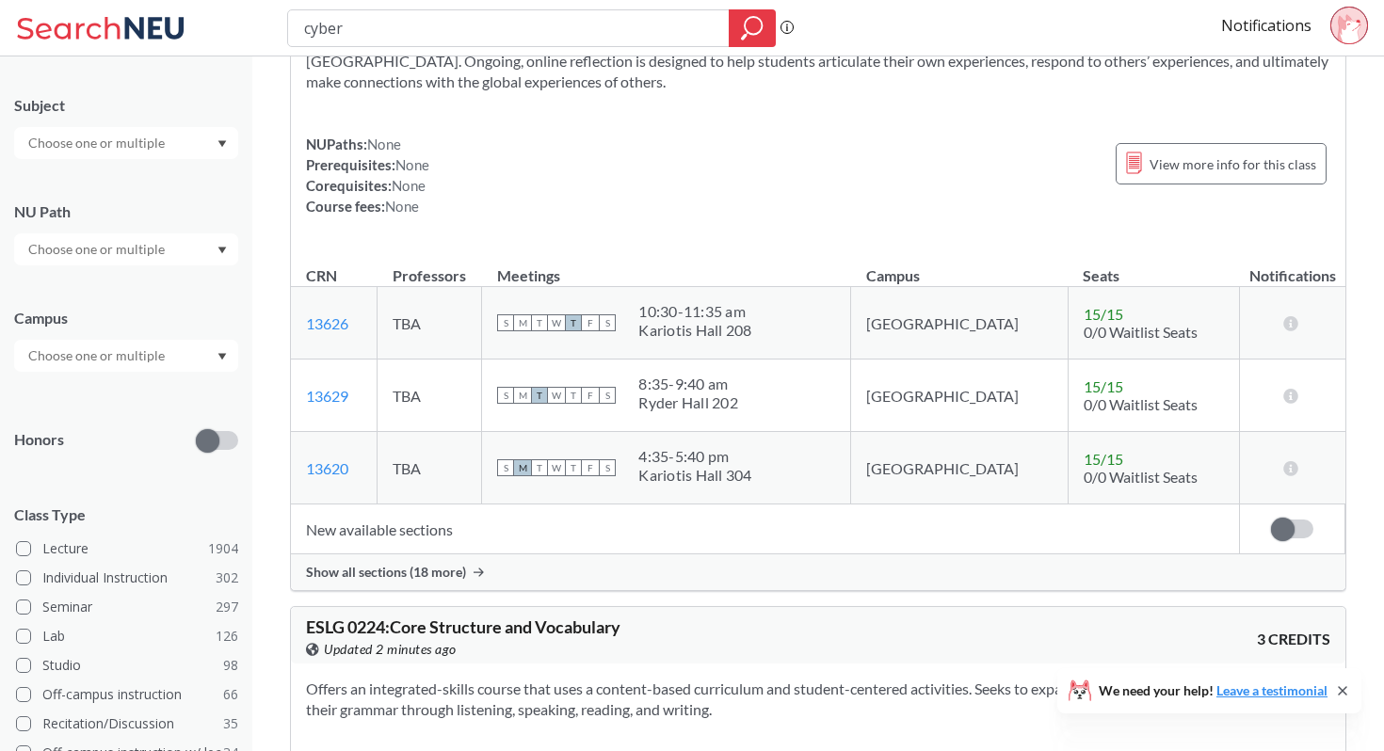
click at [441, 505] on td "New available sections" at bounding box center [765, 530] width 949 height 50
click at [437, 564] on span "Show all sections (18 more)" at bounding box center [386, 572] width 160 height 17
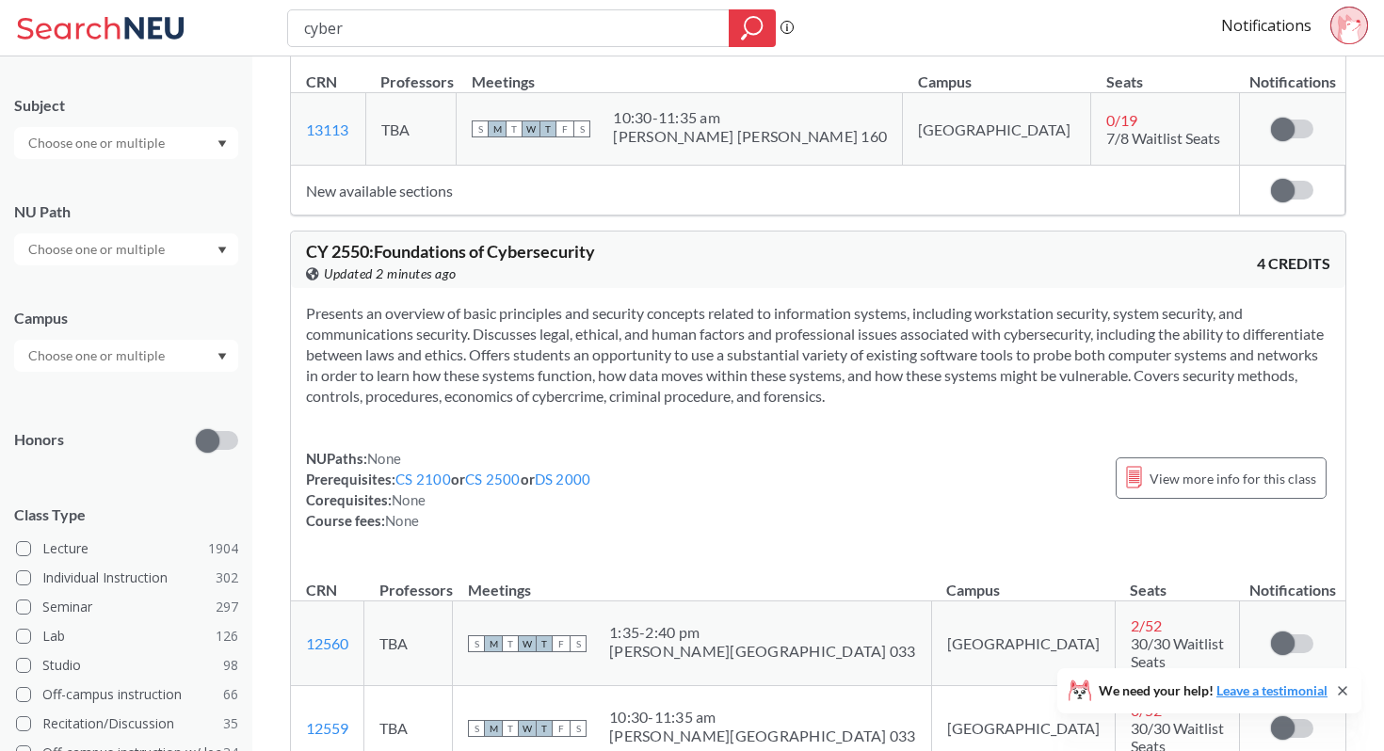
scroll to position [408, 0]
